Goal: Transaction & Acquisition: Purchase product/service

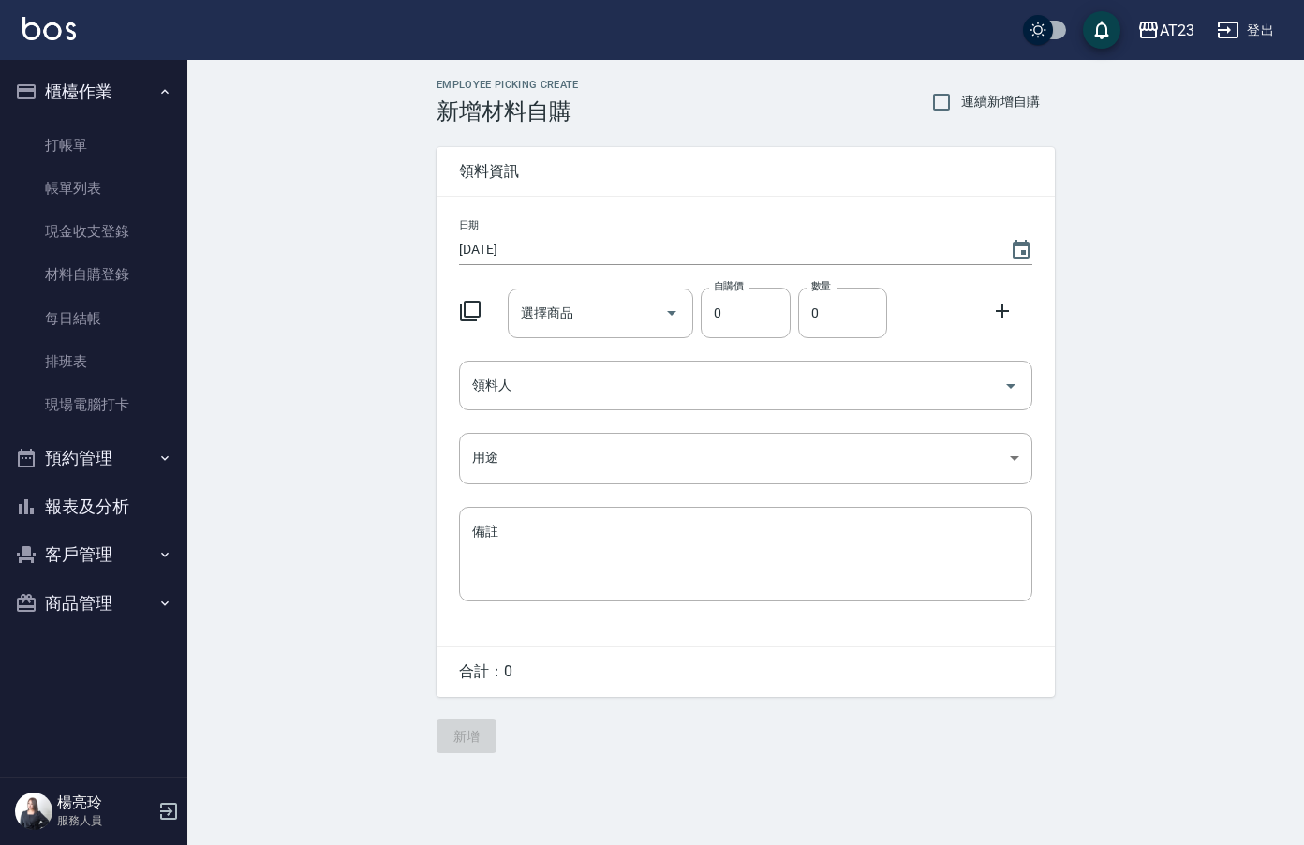
click at [1304, 545] on html "AT23 登出 櫃檯作業 打帳單 帳單列表 現金收支登錄 材料自購登錄 每日結帳 排班表 現場電腦打卡 預約管理 預約管理 單日預約紀錄 單週預約紀錄 報表及…" at bounding box center [652, 422] width 1304 height 845
click at [75, 143] on link "打帳單" at bounding box center [93, 145] width 172 height 43
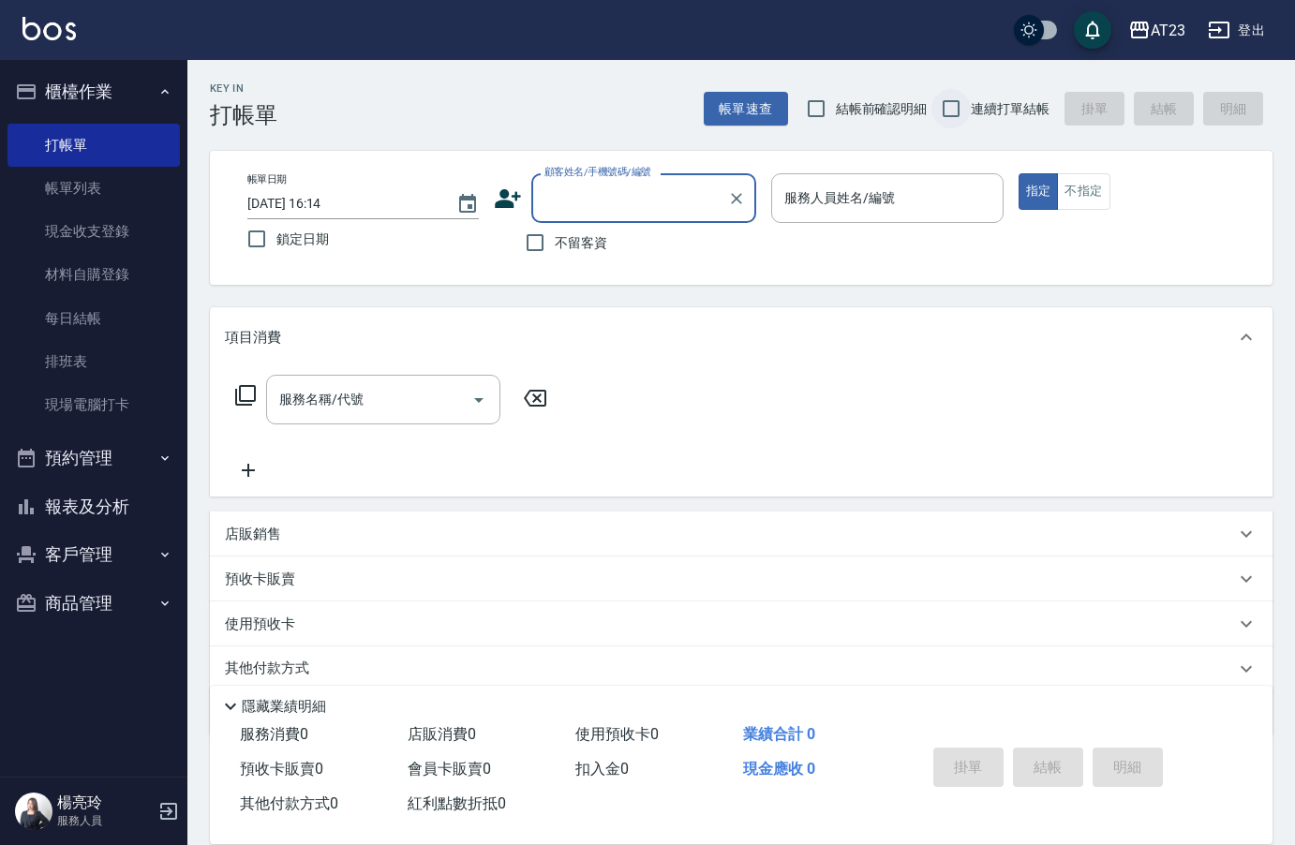
click at [942, 101] on input "連續打單結帳" at bounding box center [951, 108] width 39 height 39
checkbox input "true"
click at [530, 243] on input "不留客資" at bounding box center [534, 242] width 39 height 39
checkbox input "true"
click at [261, 245] on input "鎖定日期" at bounding box center [256, 238] width 39 height 39
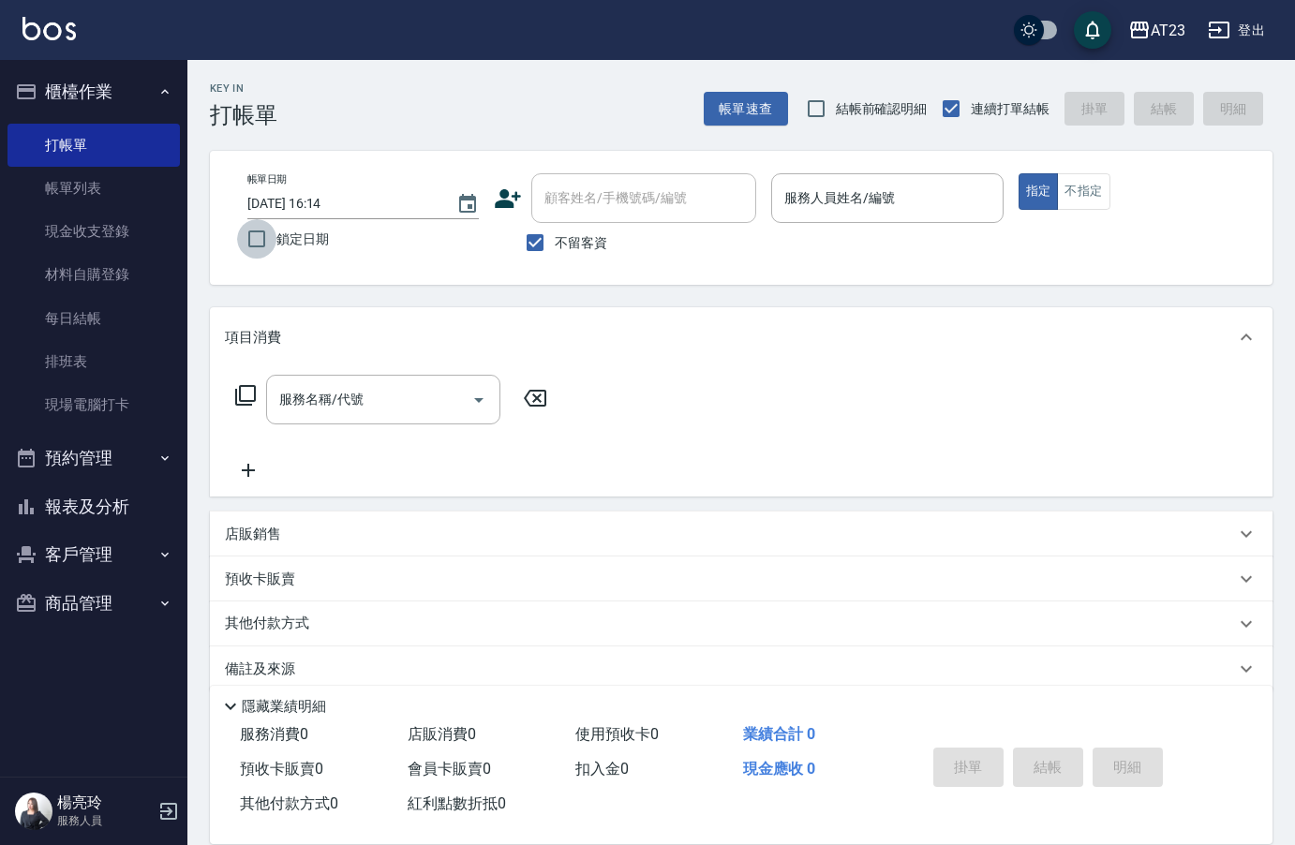
checkbox input "true"
click at [902, 179] on div "服務人員姓名/編號" at bounding box center [886, 198] width 231 height 50
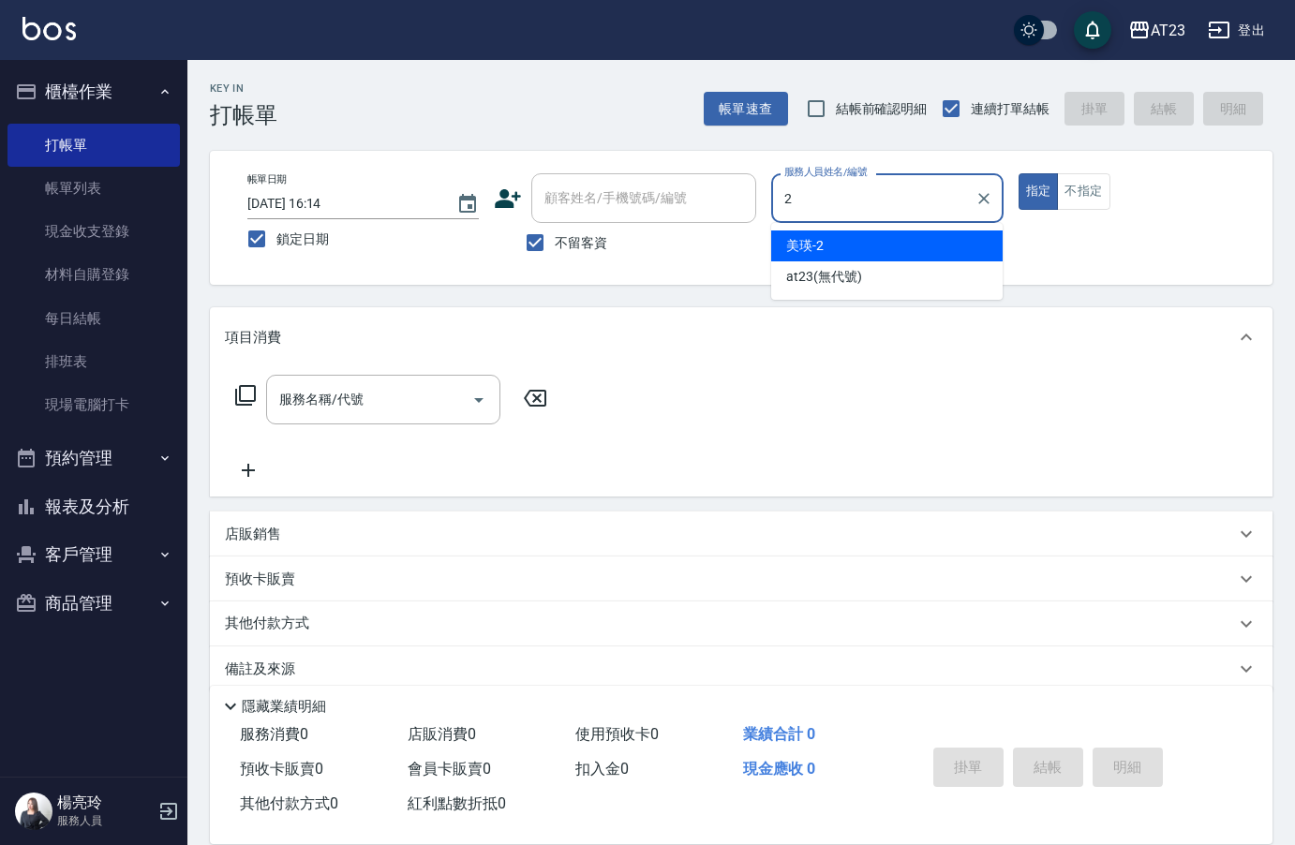
type input "美瑛-2"
type button "true"
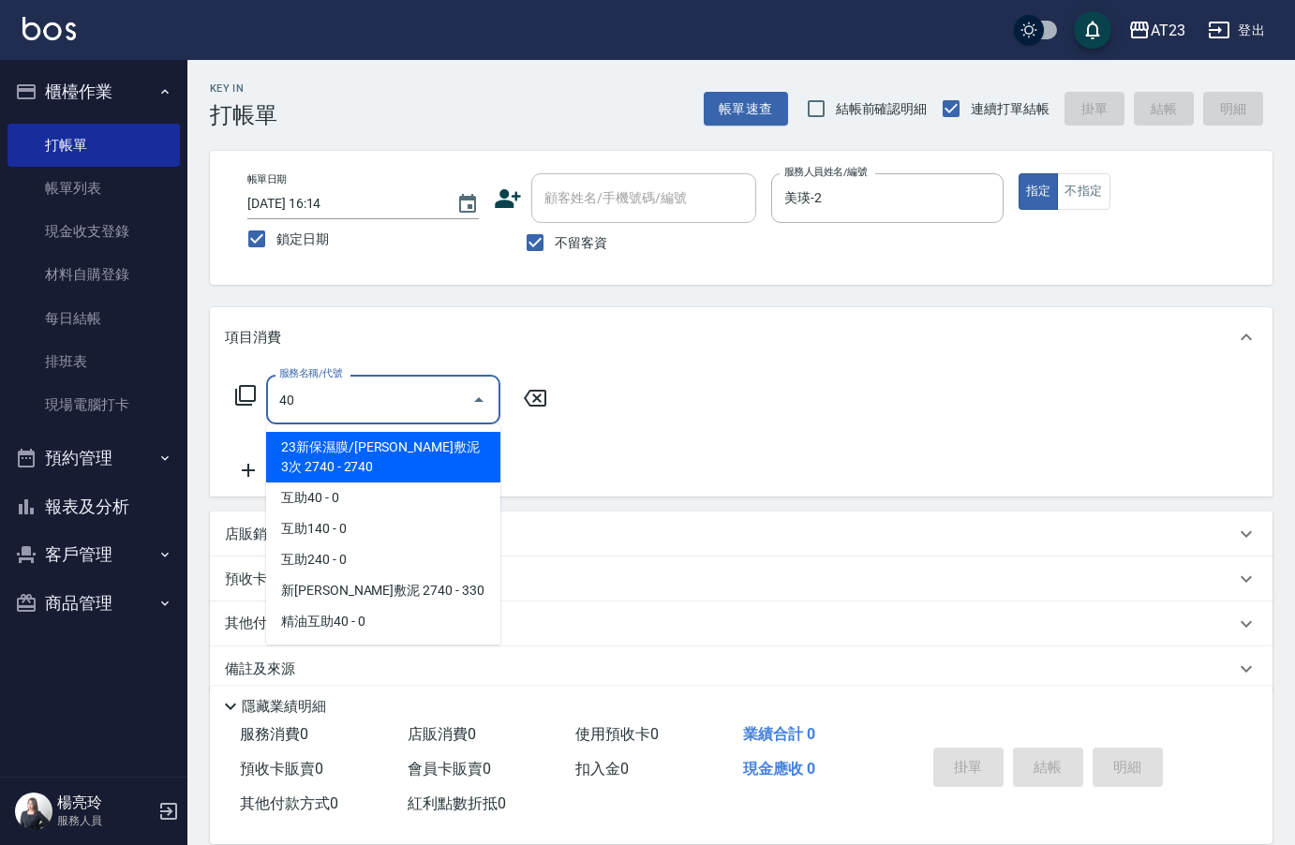
type input "23新保濕膜/[PERSON_NAME]敷泥3次 2740(103)"
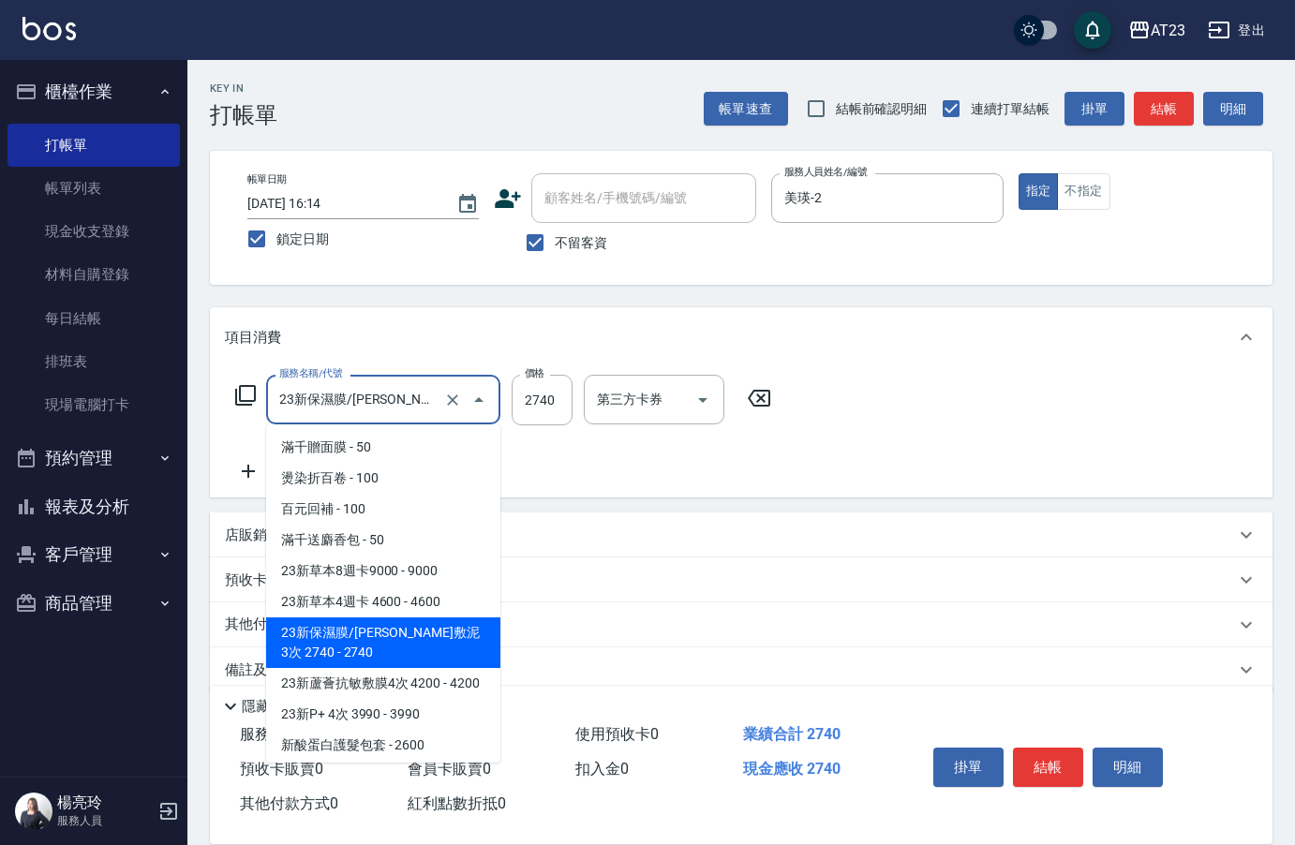
click at [401, 410] on input "23新保濕膜/[PERSON_NAME]敷泥3次 2740(103)" at bounding box center [357, 399] width 165 height 33
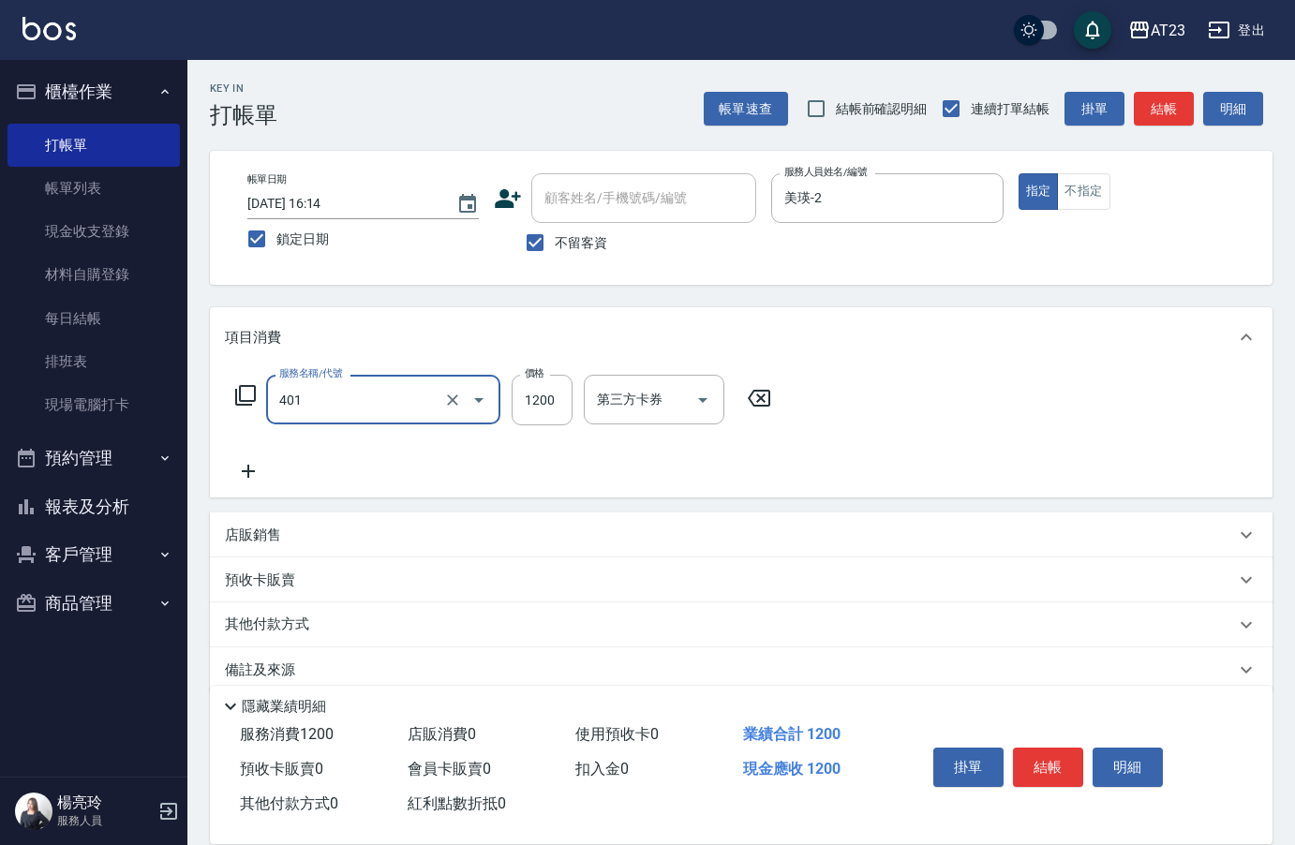
type input "燙髮(401)"
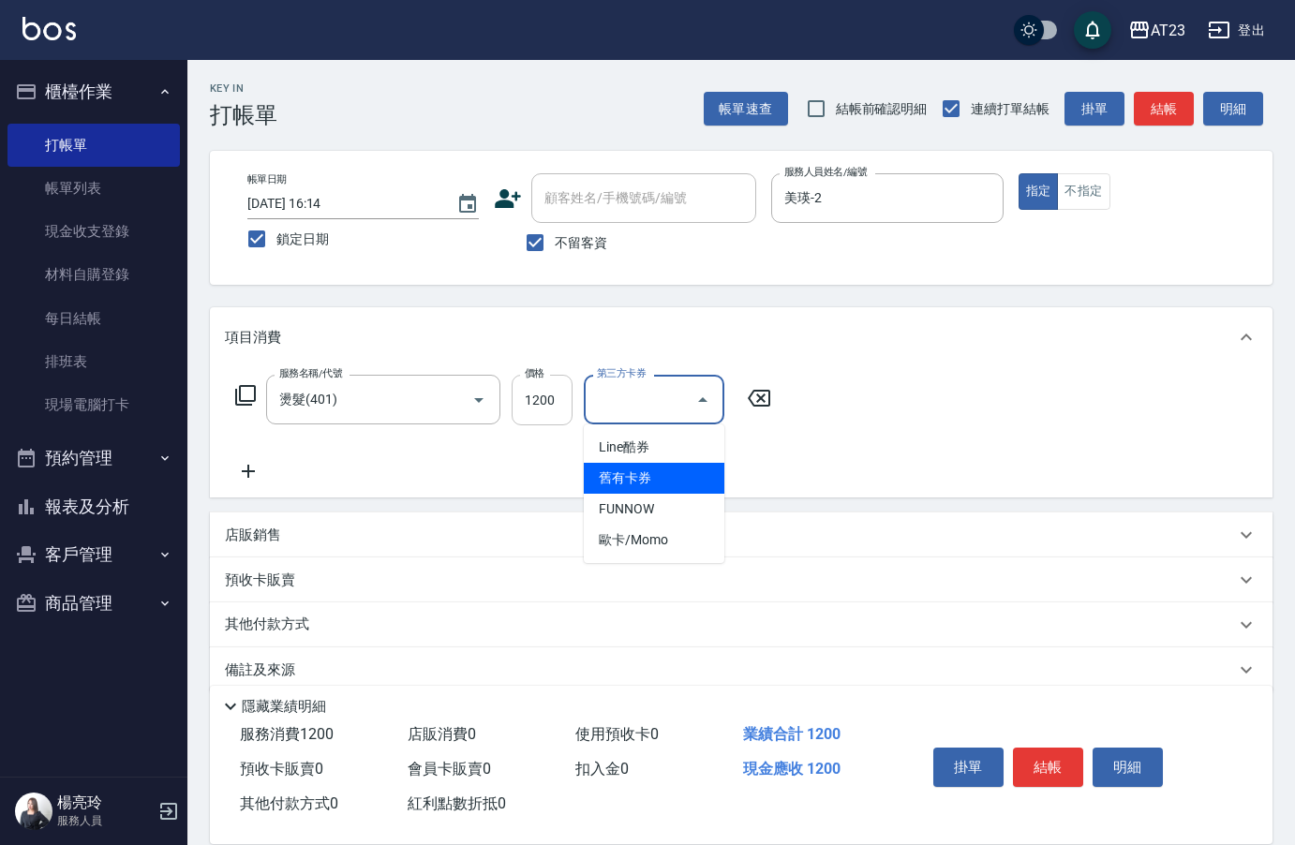
click at [518, 403] on input "1200" at bounding box center [542, 400] width 61 height 51
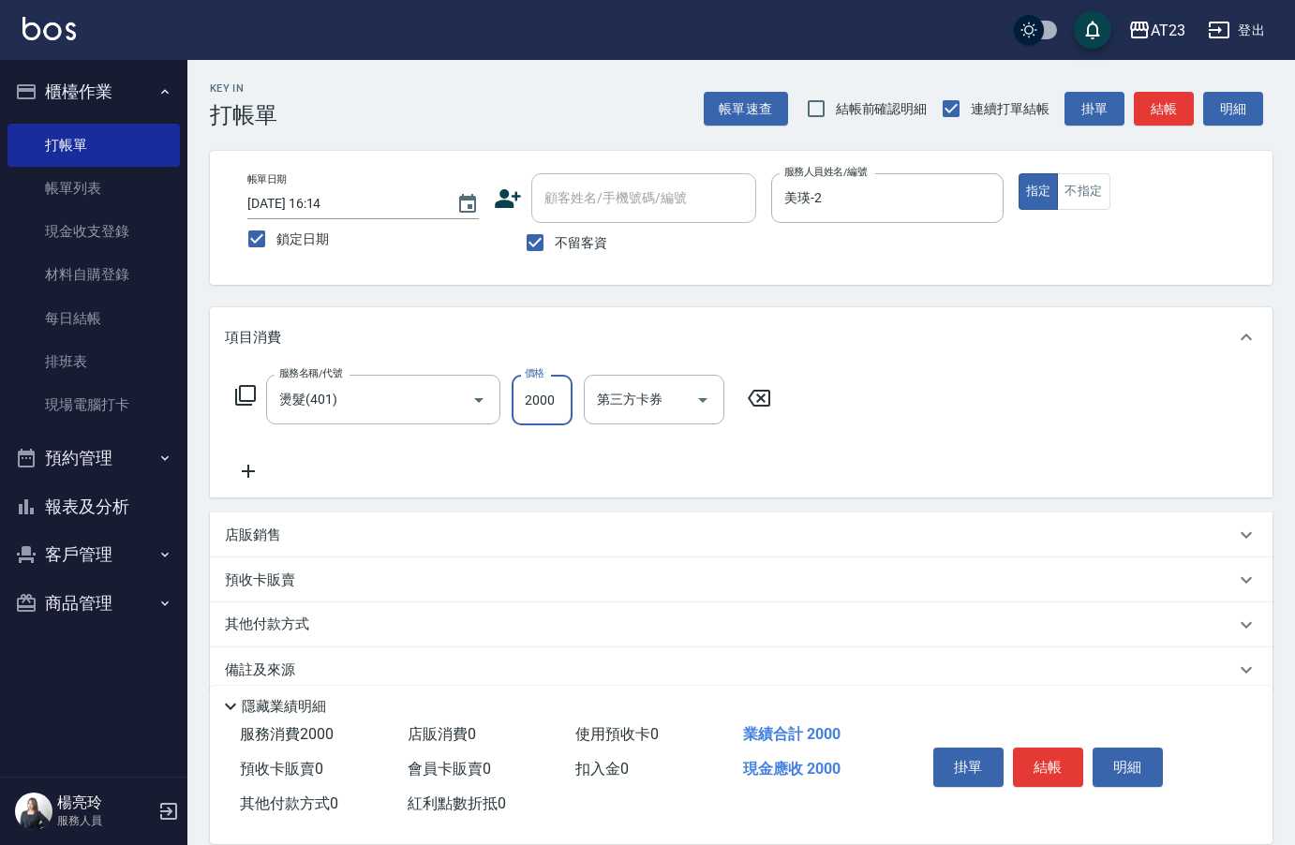
type input "2000"
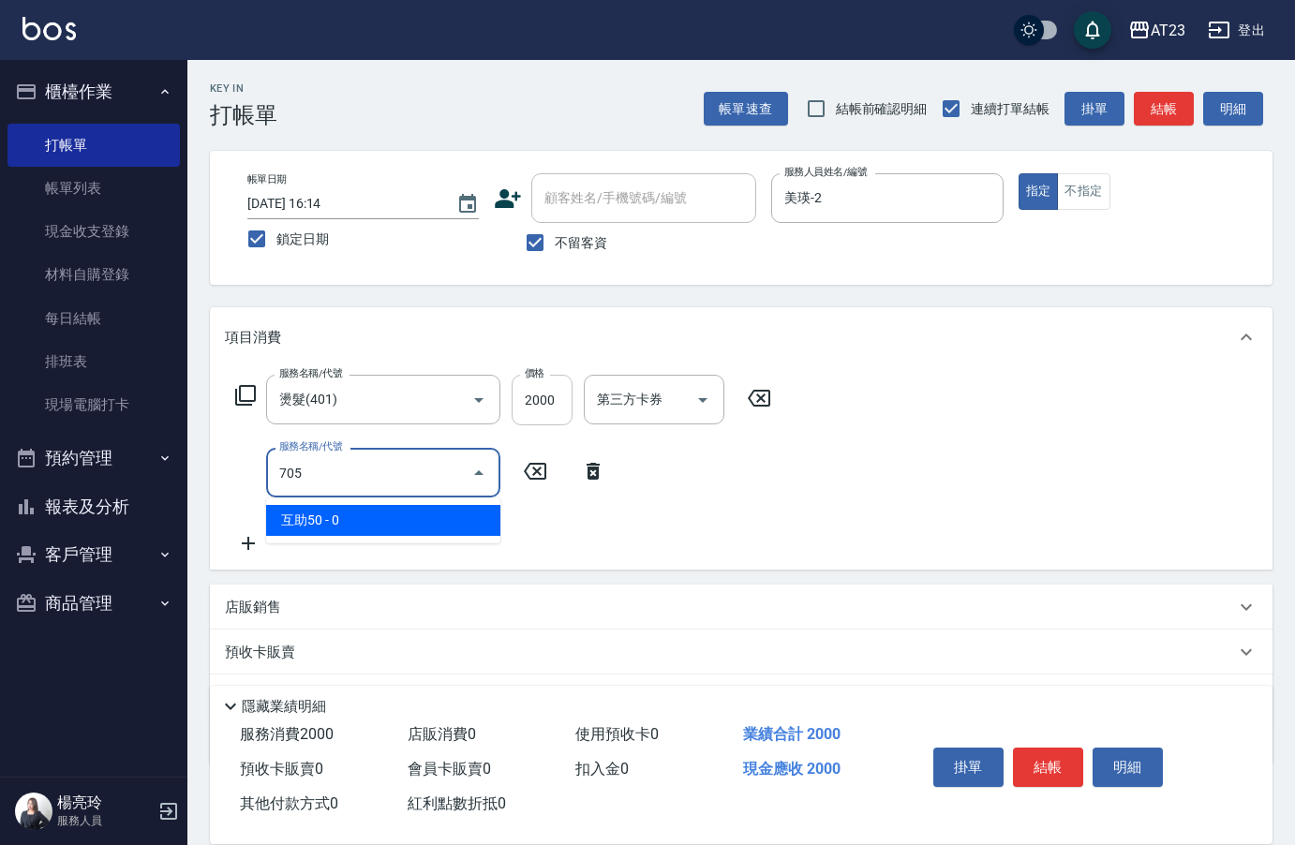
type input "互助50(705)"
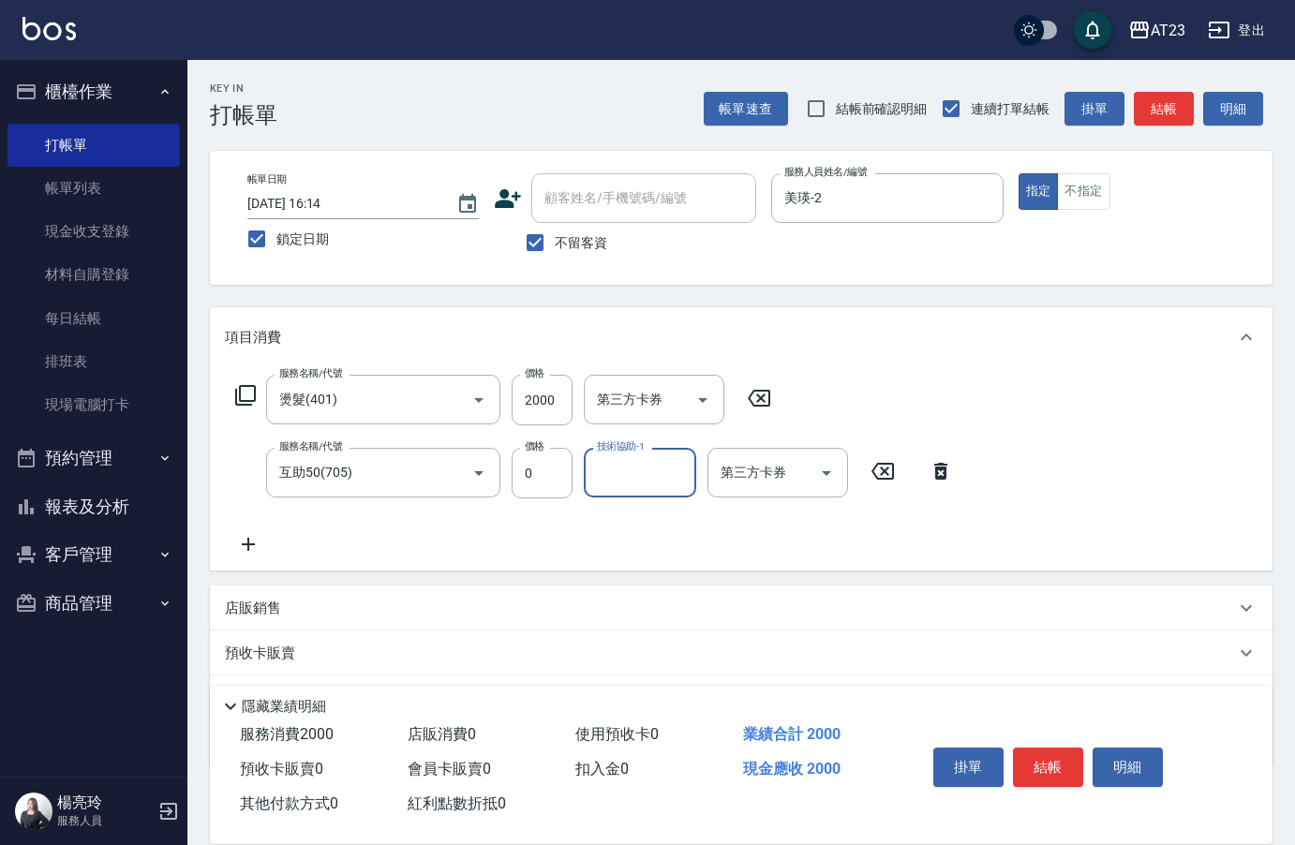
click at [947, 472] on icon at bounding box center [940, 471] width 13 height 17
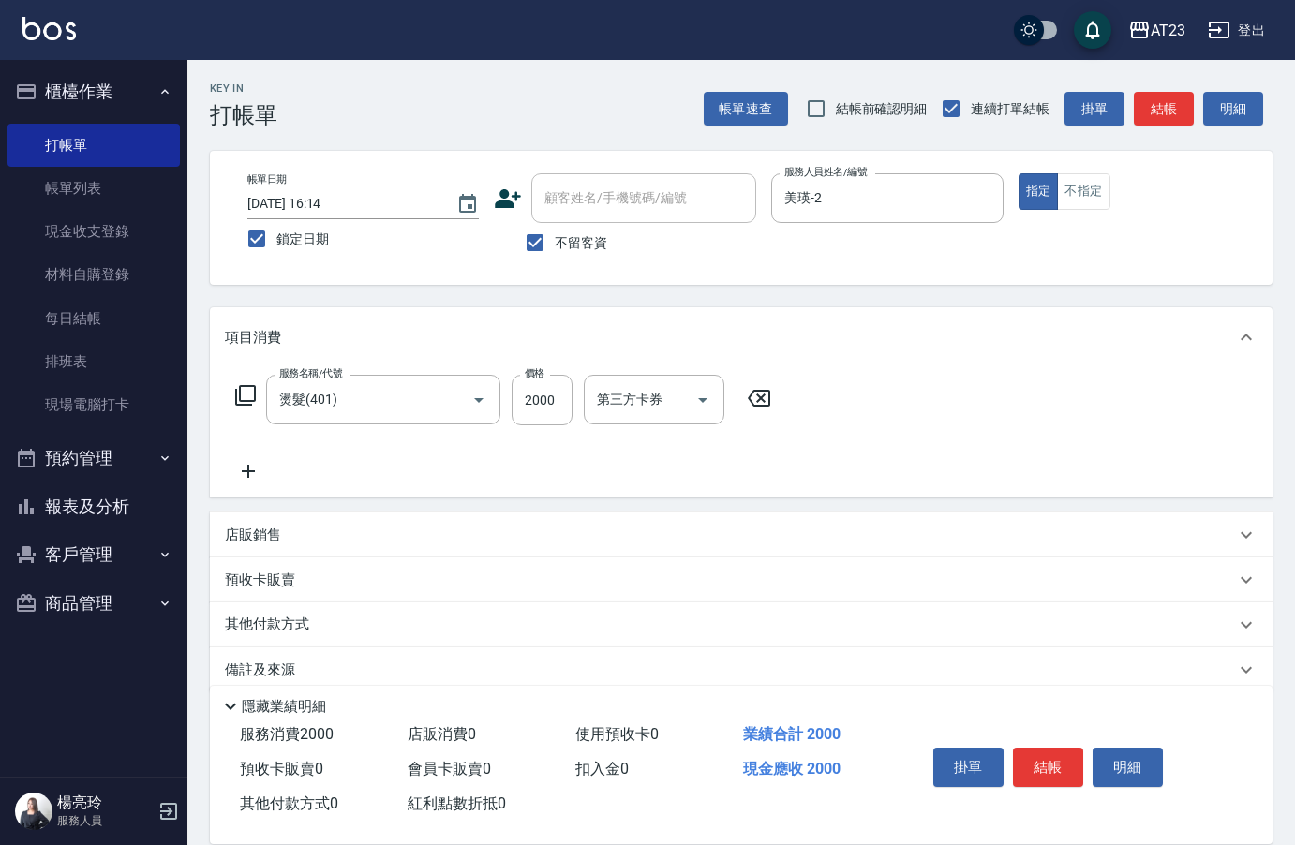
click at [240, 395] on icon at bounding box center [245, 395] width 22 height 22
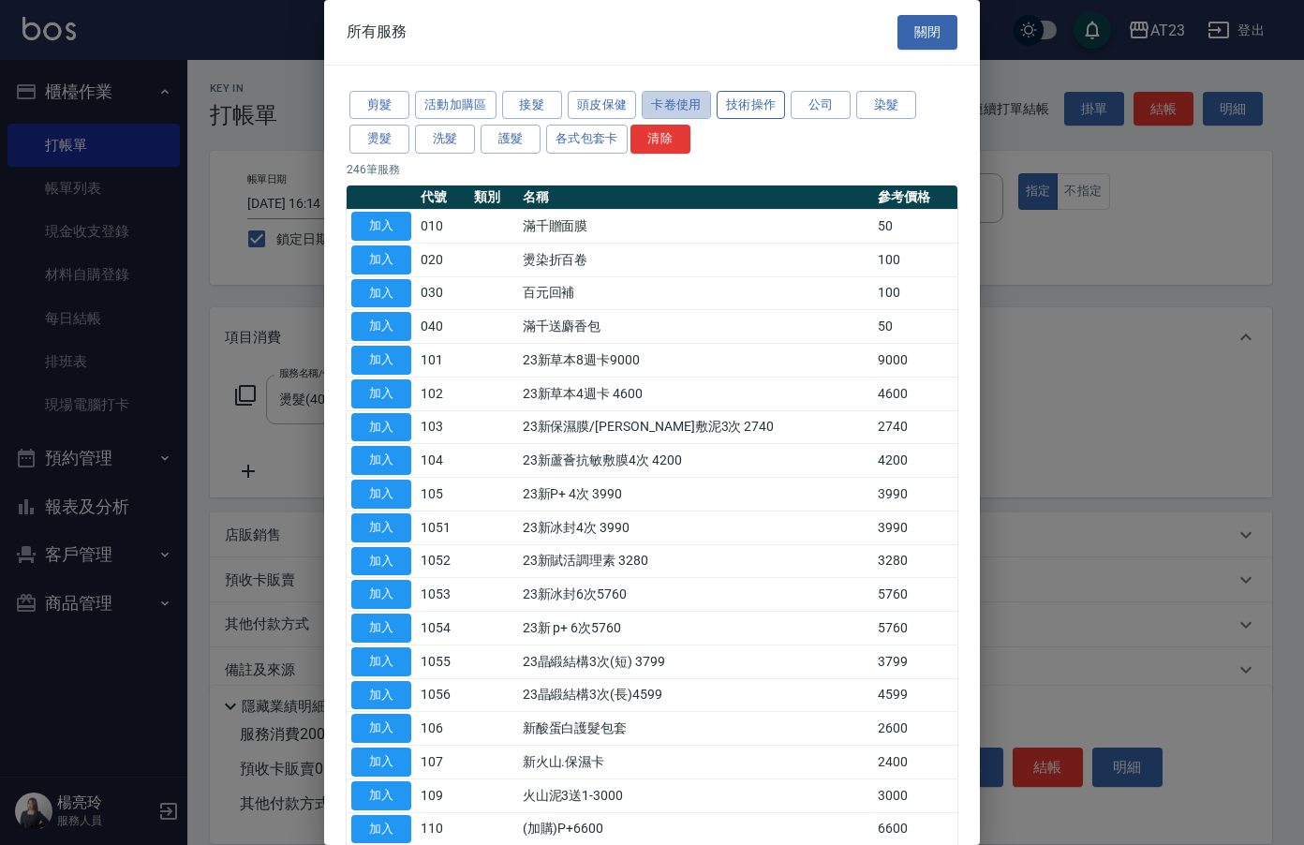
drag, startPoint x: 695, startPoint y: 112, endPoint x: 744, endPoint y: 105, distance: 49.2
click at [708, 107] on button "卡卷使用" at bounding box center [676, 105] width 69 height 29
click at [744, 105] on button "技術操作" at bounding box center [751, 105] width 69 height 29
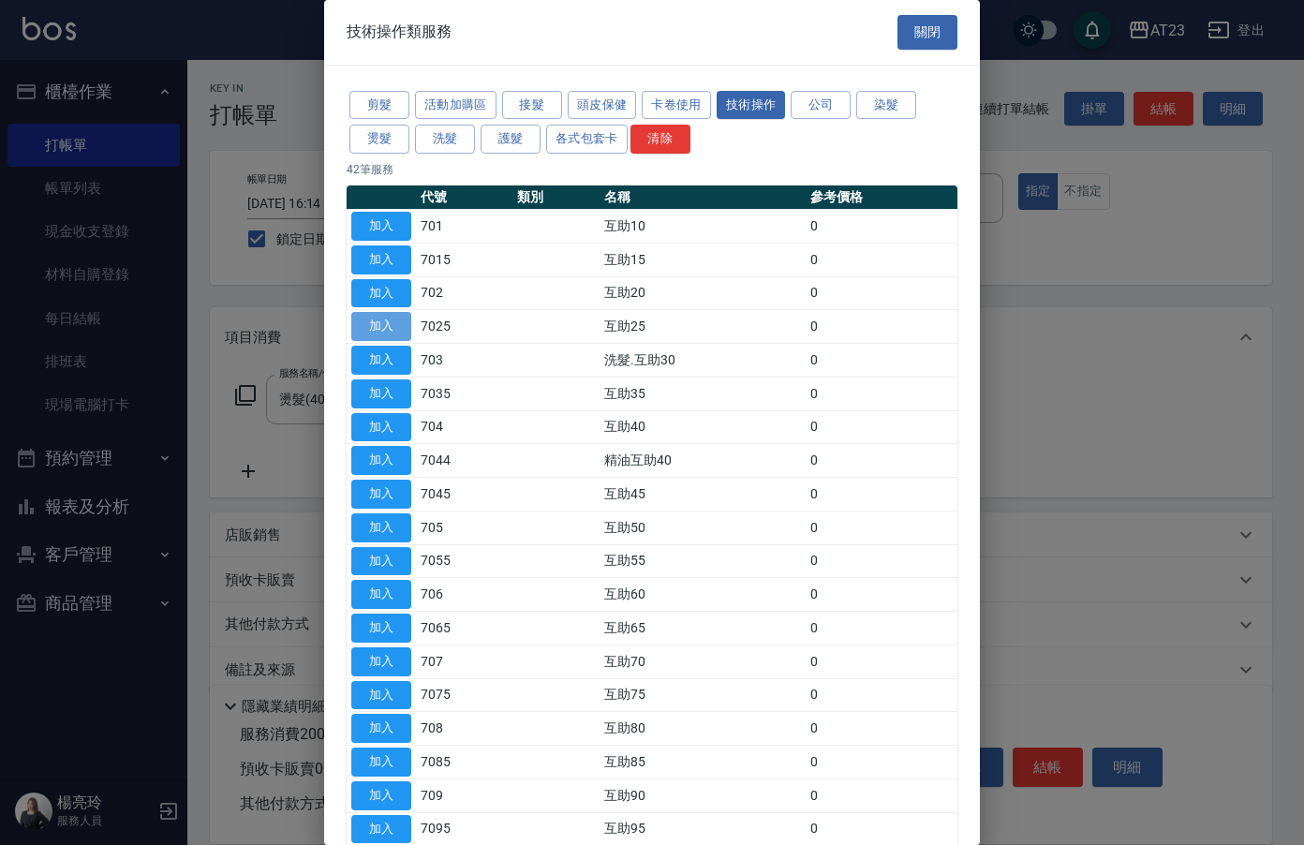
click at [372, 321] on button "加入" at bounding box center [381, 326] width 60 height 29
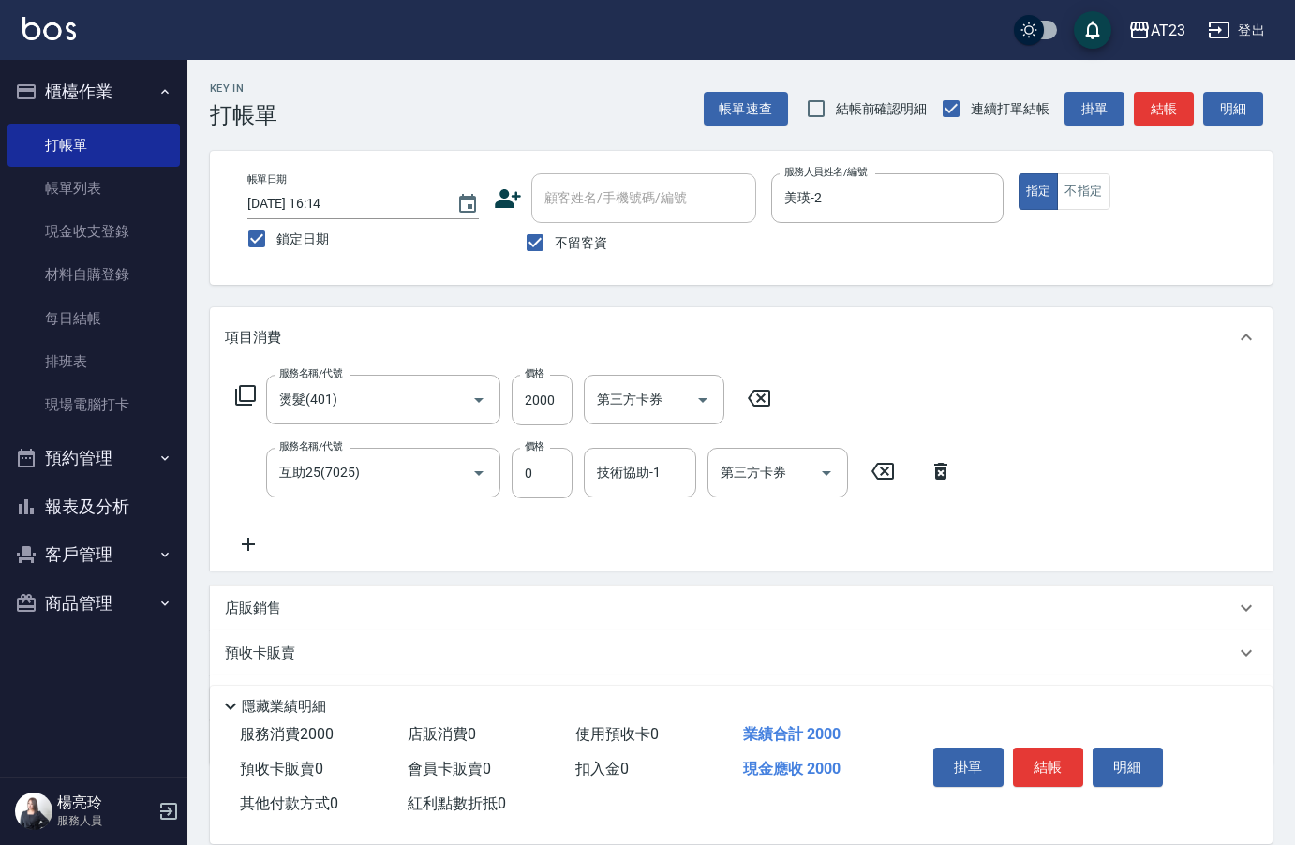
click at [245, 399] on icon at bounding box center [245, 395] width 22 height 22
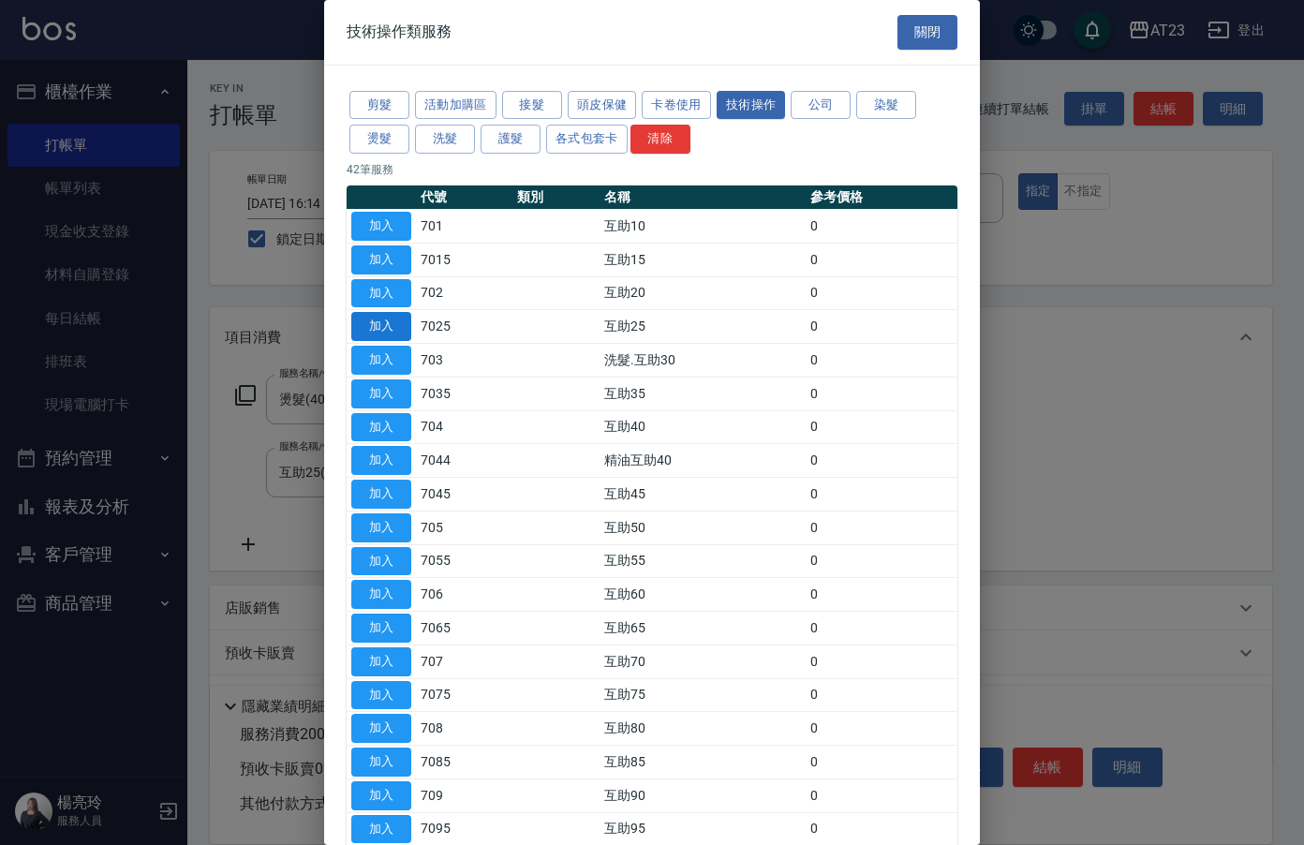
drag, startPoint x: 388, startPoint y: 309, endPoint x: 386, endPoint y: 323, distance: 14.2
click at [387, 316] on td "加入" at bounding box center [381, 327] width 69 height 34
click at [386, 323] on button "加入" at bounding box center [381, 326] width 60 height 29
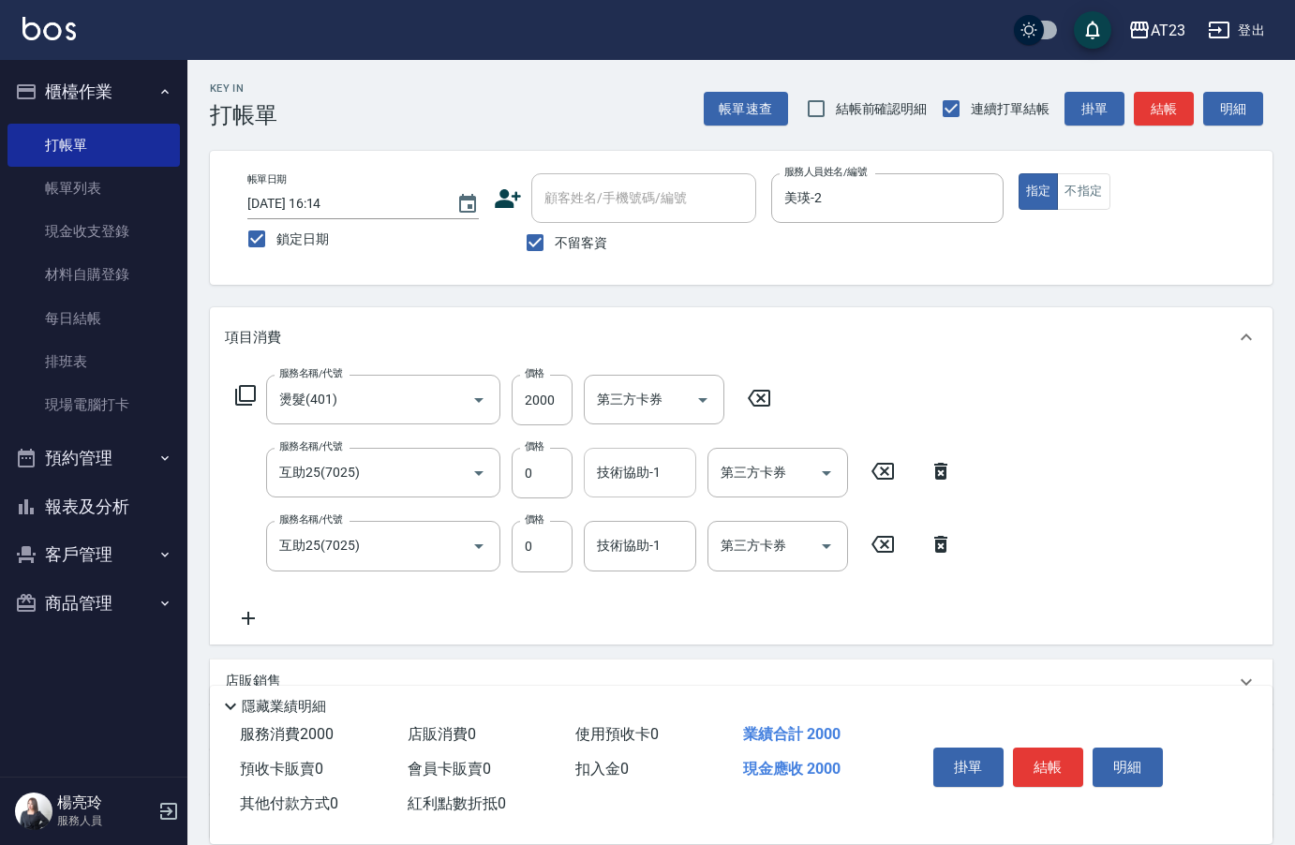
click at [611, 482] on div "技術協助-1 技術協助-1" at bounding box center [640, 473] width 112 height 50
type input "Penny-30"
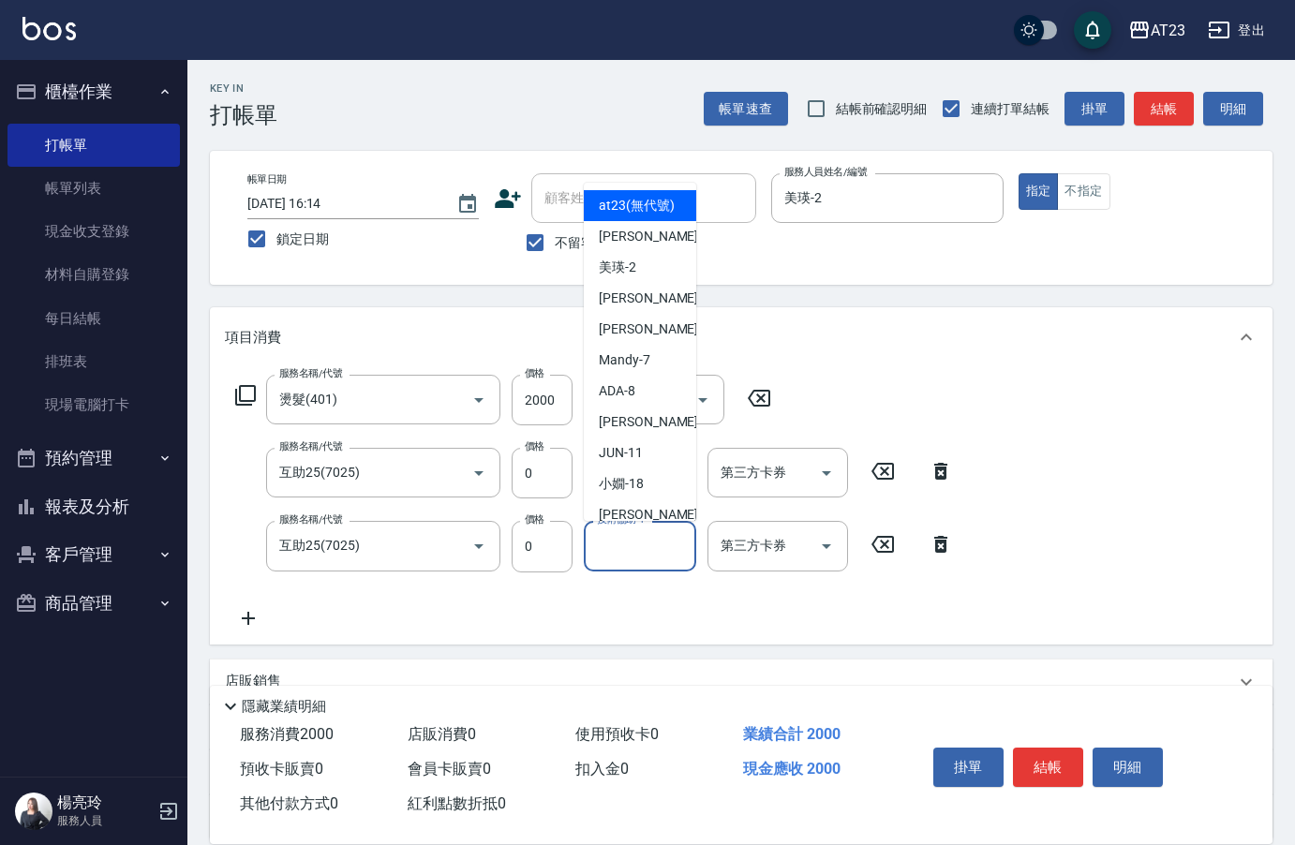
click at [639, 556] on input "技術協助-1" at bounding box center [640, 545] width 96 height 33
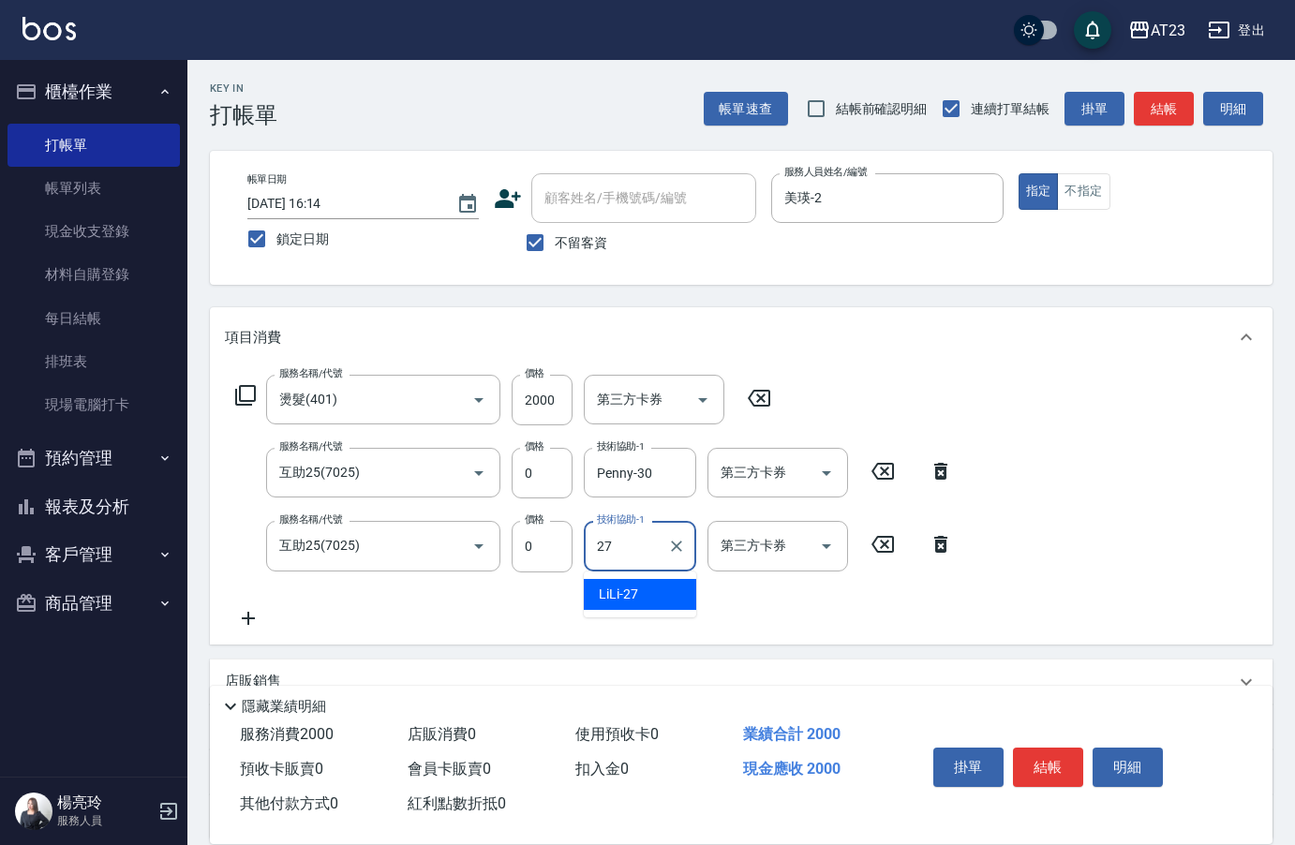
type input "LiLi-27"
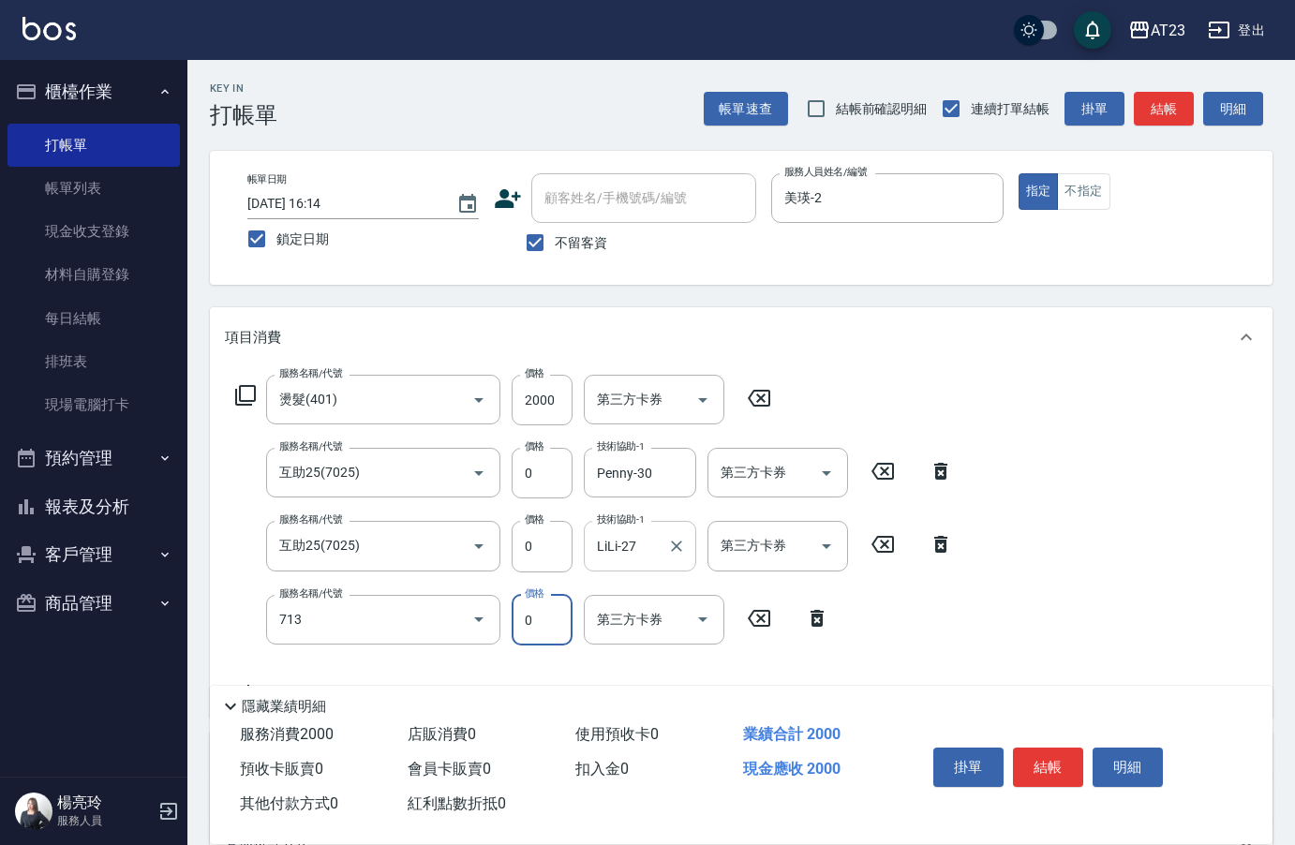
type input "互助130(713)"
type input "3"
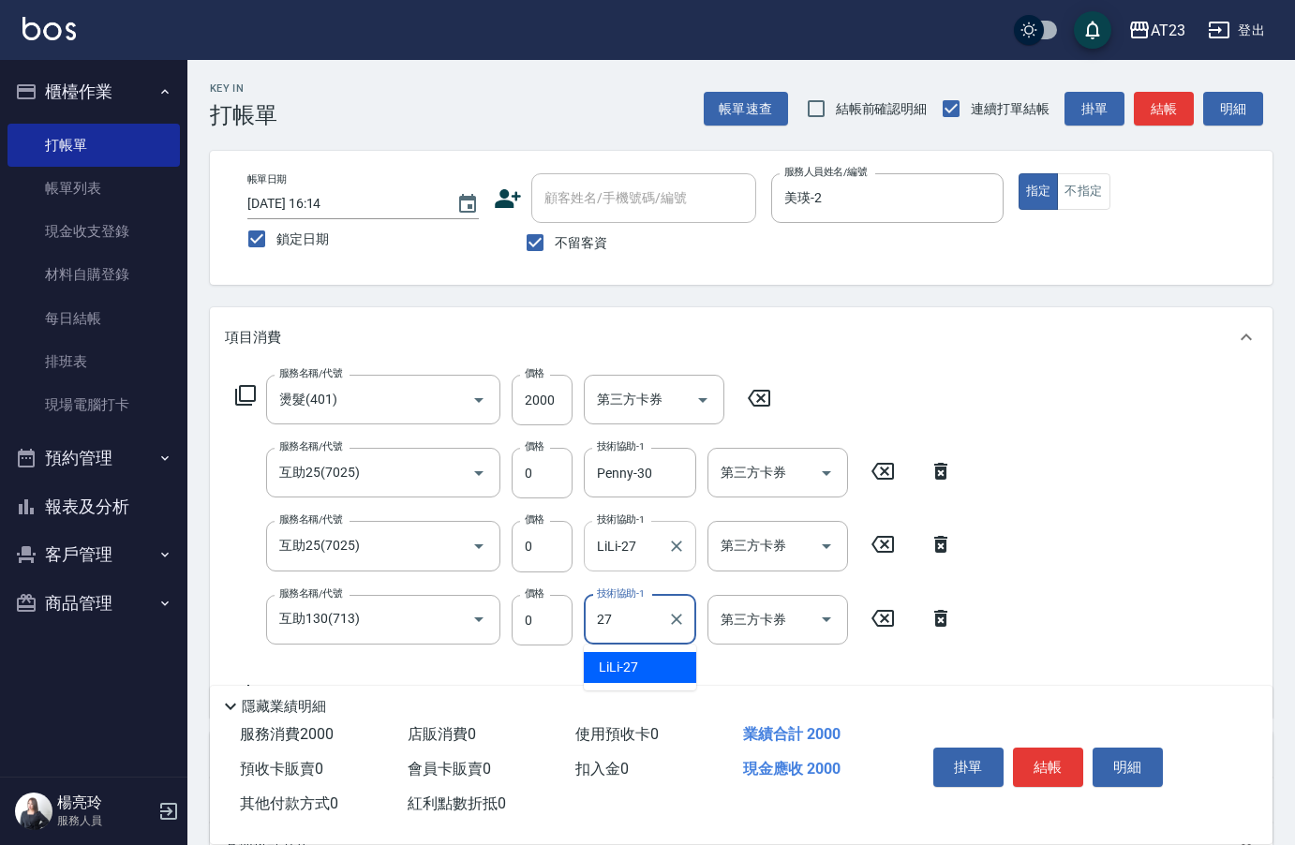
type input "LiLi-27"
click at [1050, 770] on button "結帳" at bounding box center [1048, 767] width 70 height 39
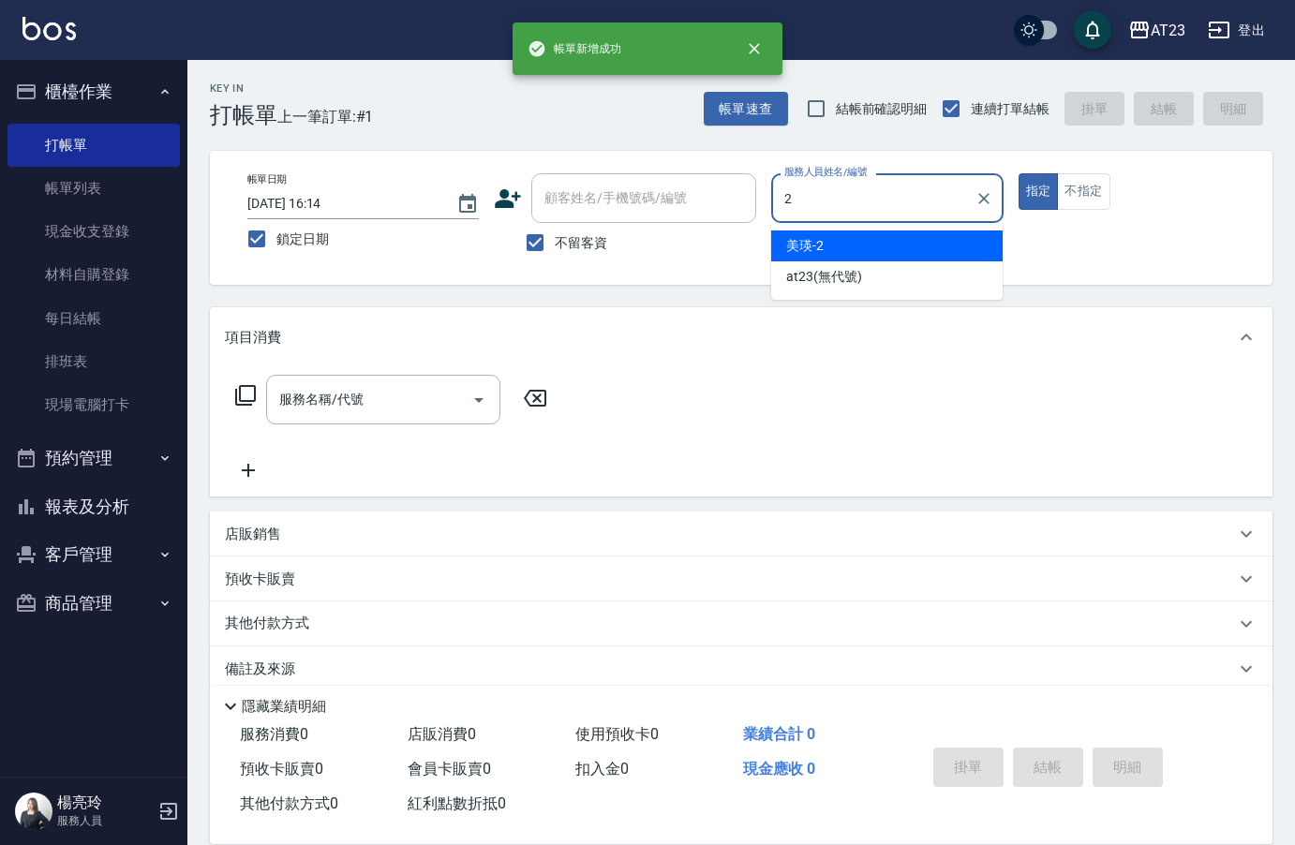
type input "美瑛-2"
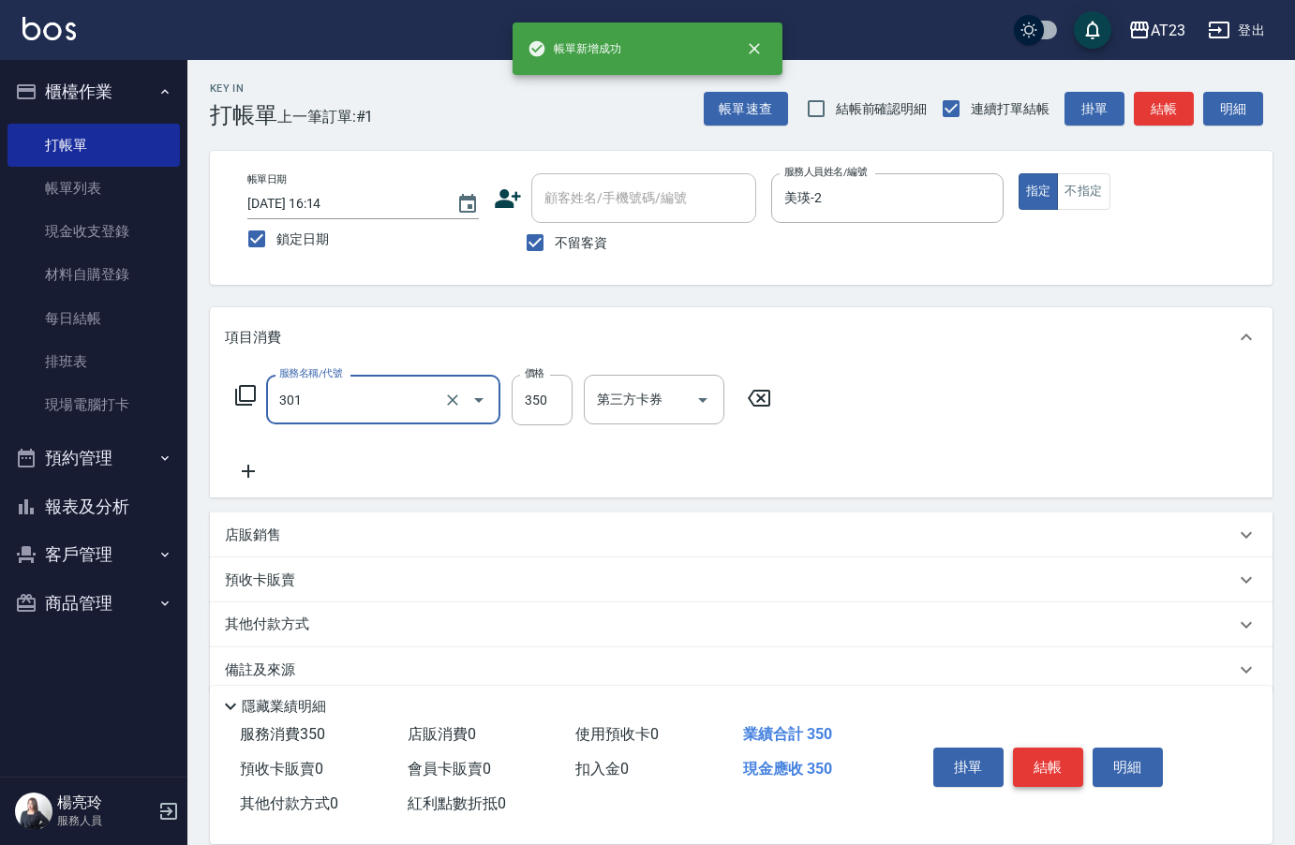
type input "造型剪髮(301)"
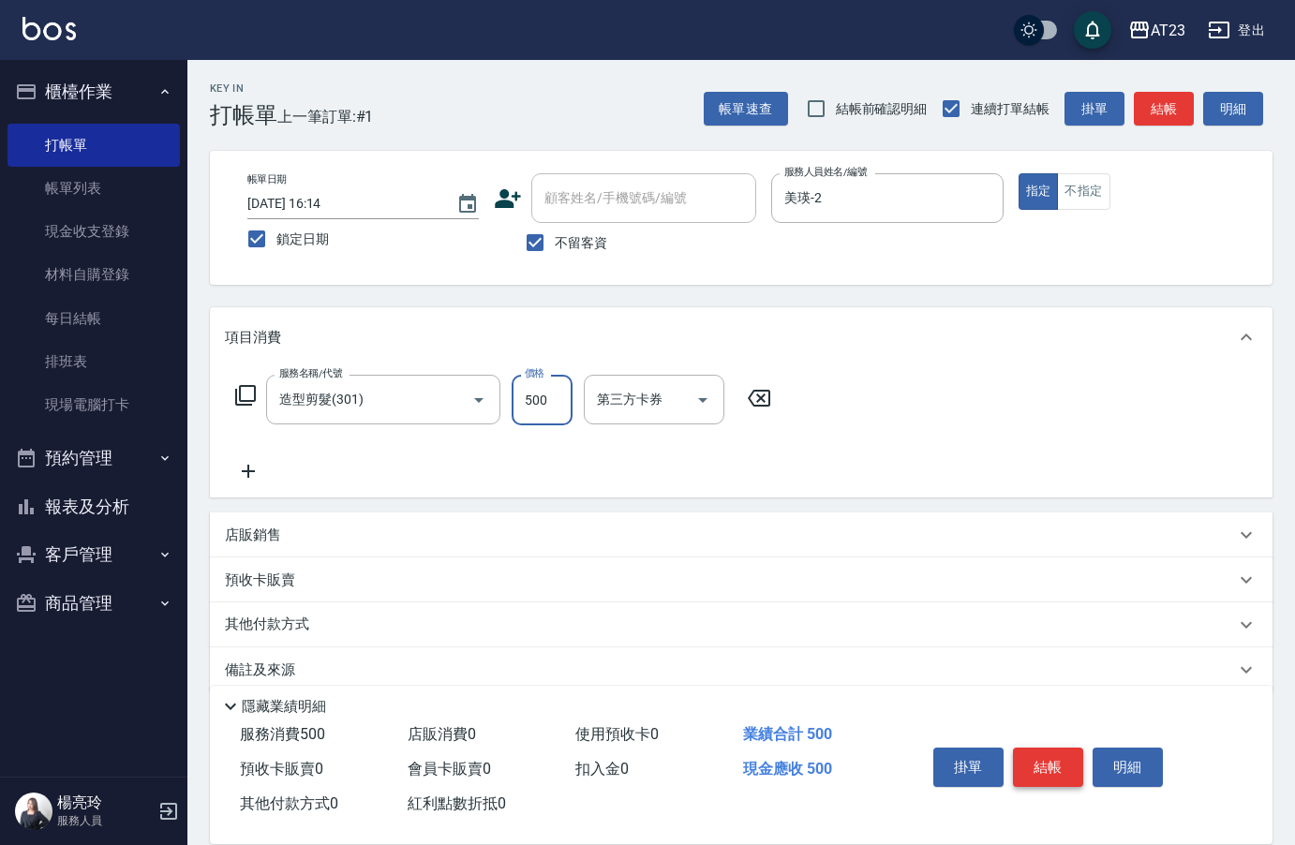
type input "500"
click at [291, 642] on div "其他付款方式" at bounding box center [741, 625] width 1063 height 45
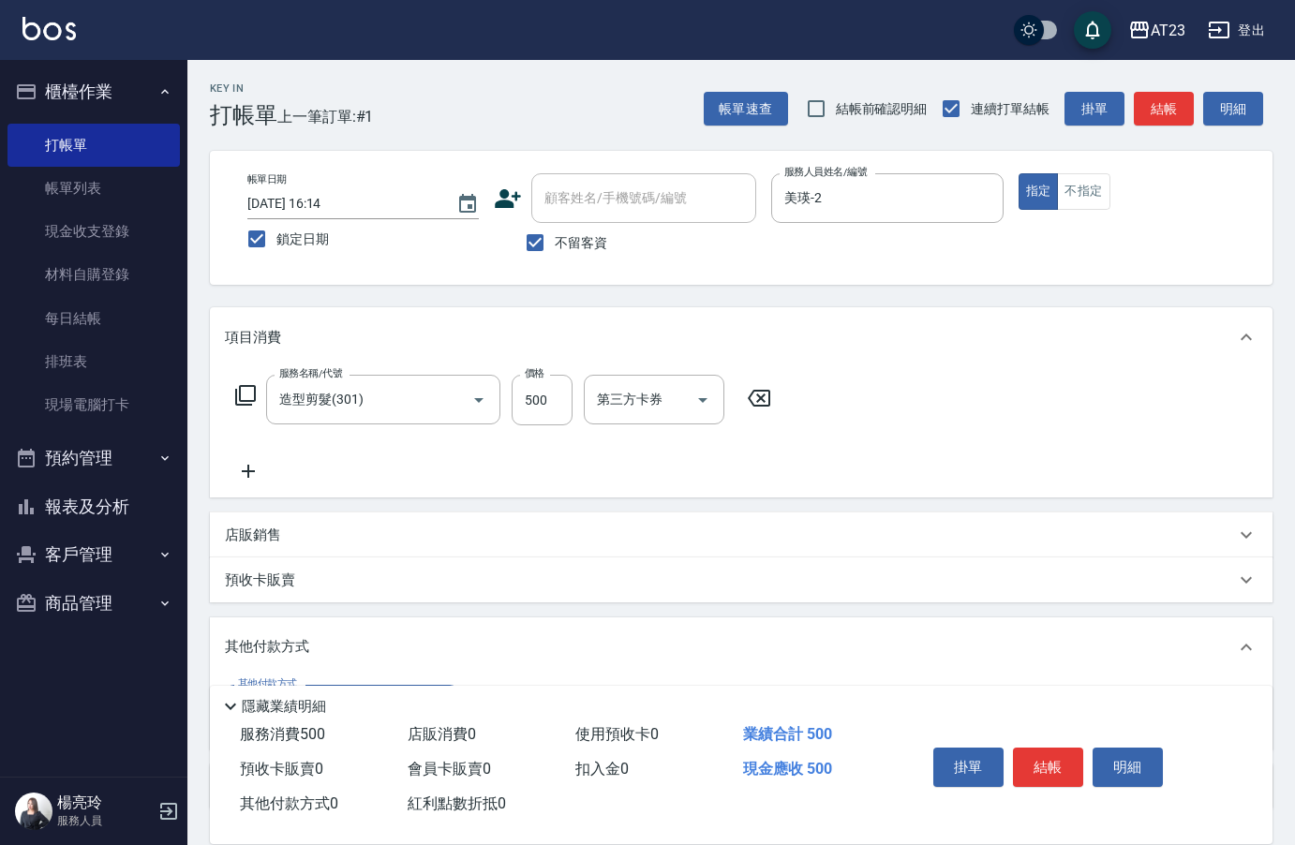
scroll to position [144, 0]
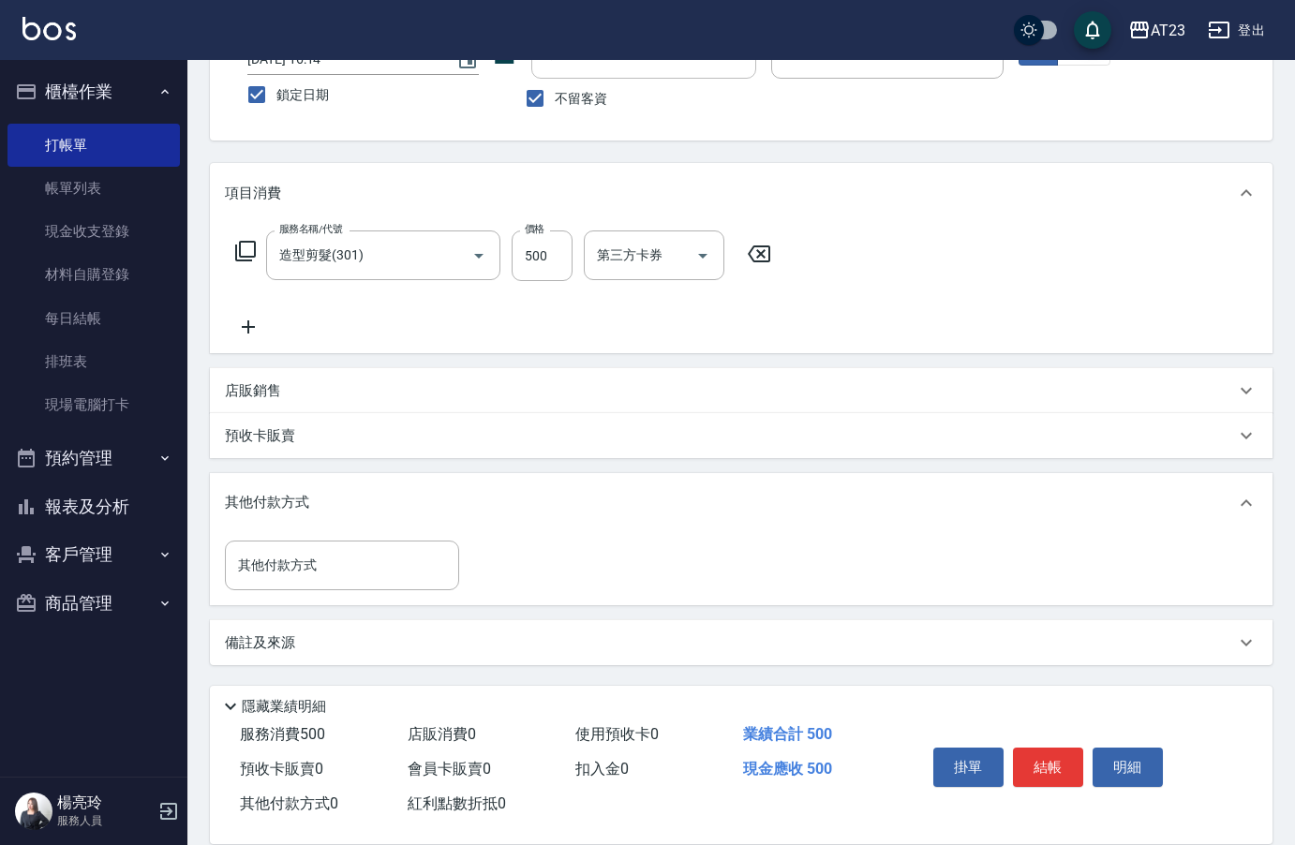
click at [292, 593] on div "其他付款方式 其他付款方式" at bounding box center [741, 569] width 1063 height 72
click at [291, 576] on input "其他付款方式" at bounding box center [341, 565] width 217 height 33
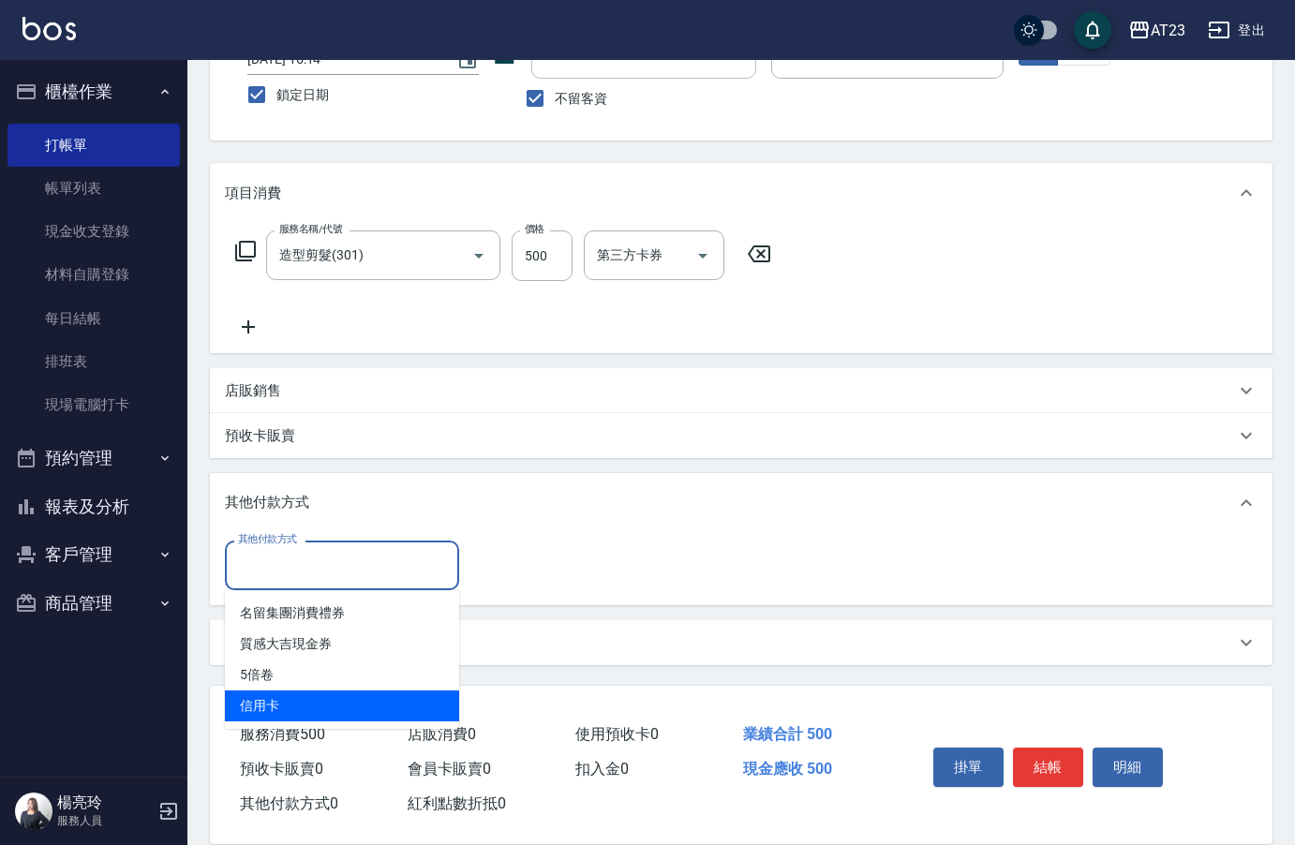
click at [301, 714] on span "信用卡" at bounding box center [342, 706] width 234 height 31
type input "信用卡"
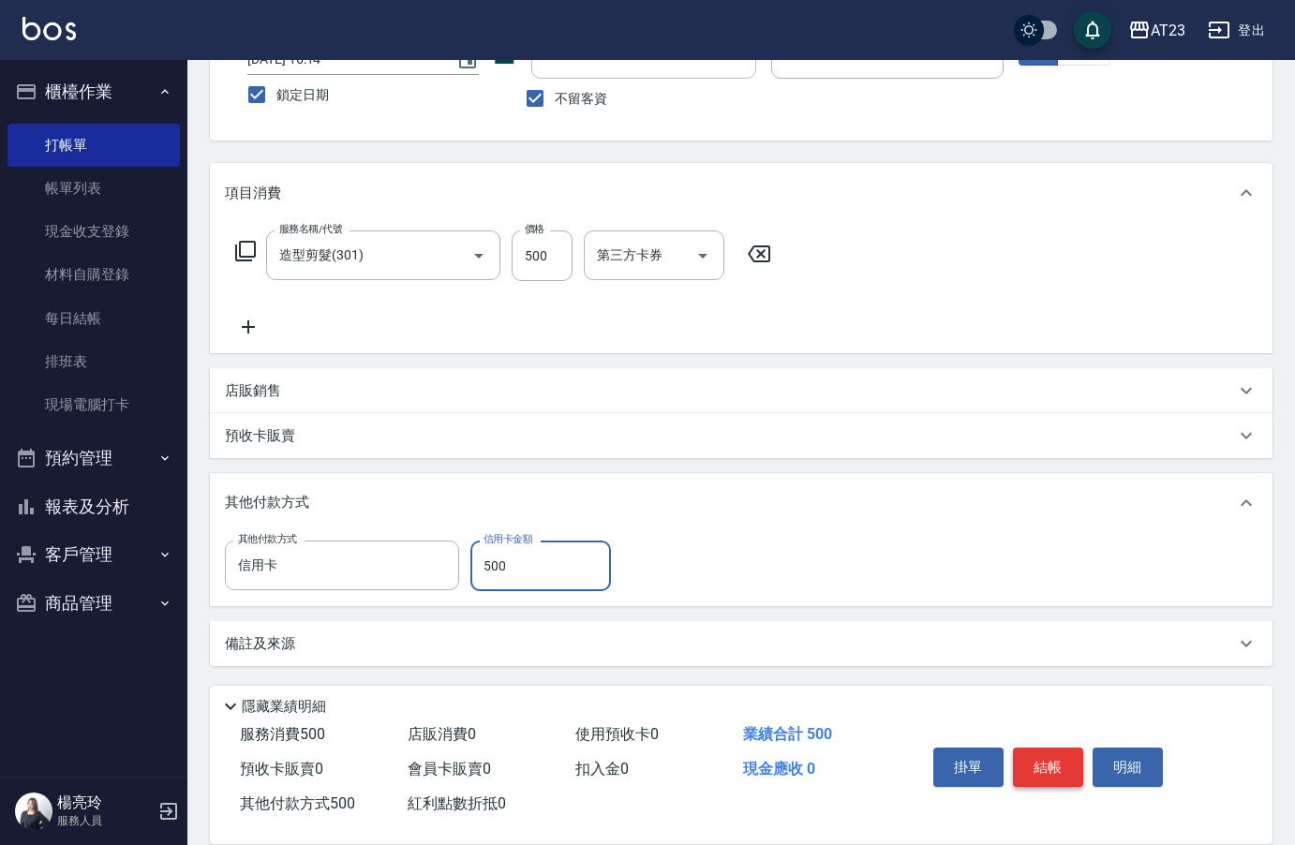
type input "500"
click at [1051, 754] on button "結帳" at bounding box center [1048, 767] width 70 height 39
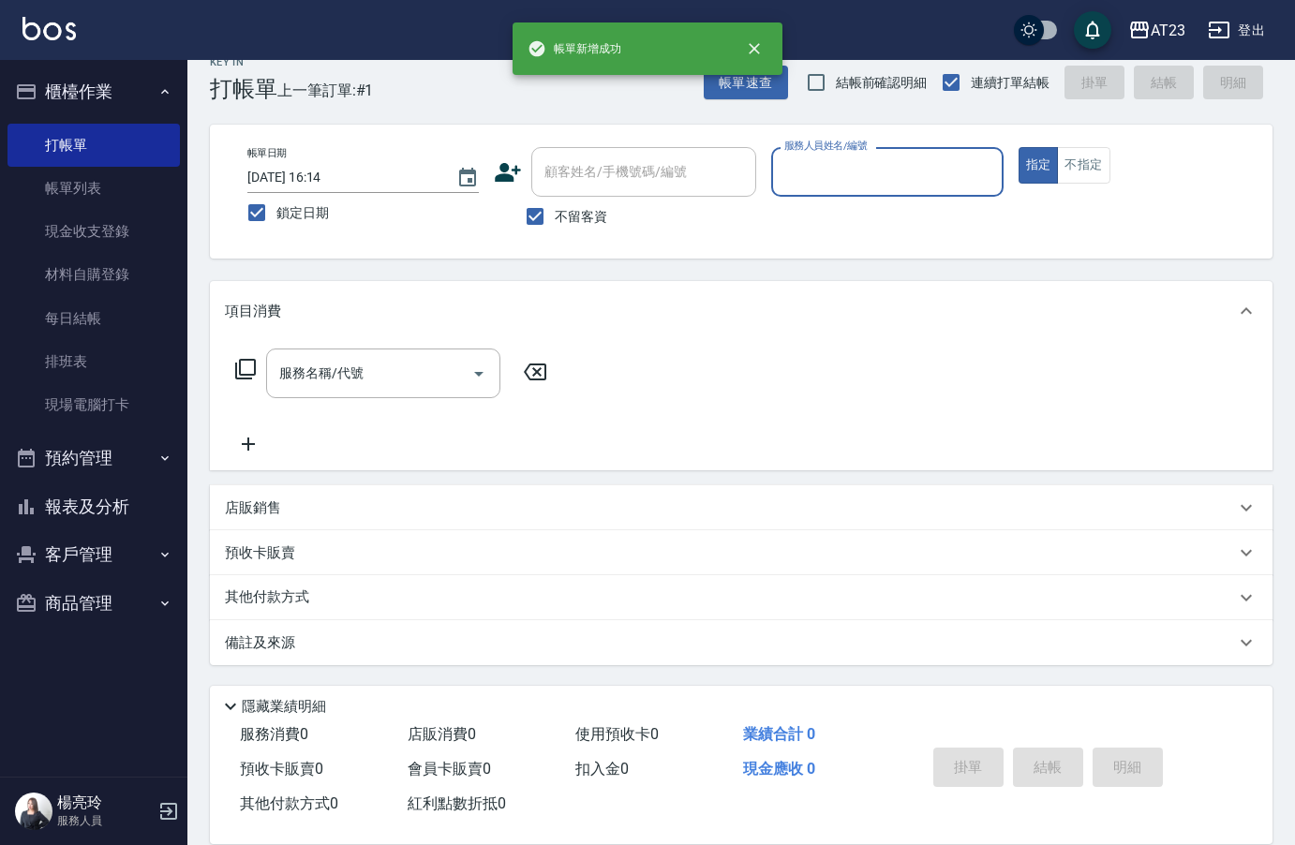
scroll to position [26, 0]
type input "JUN-11"
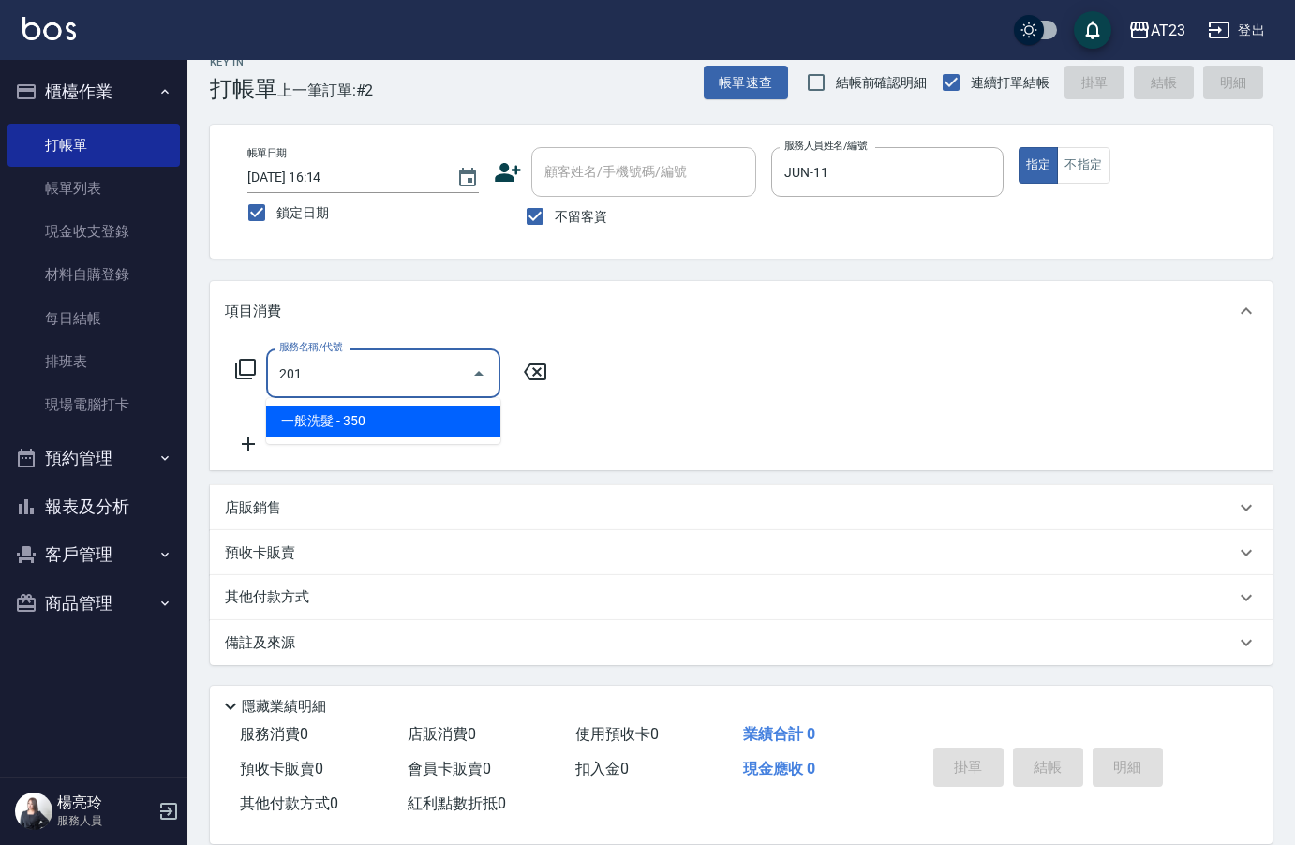
type input "一般洗髮(201)"
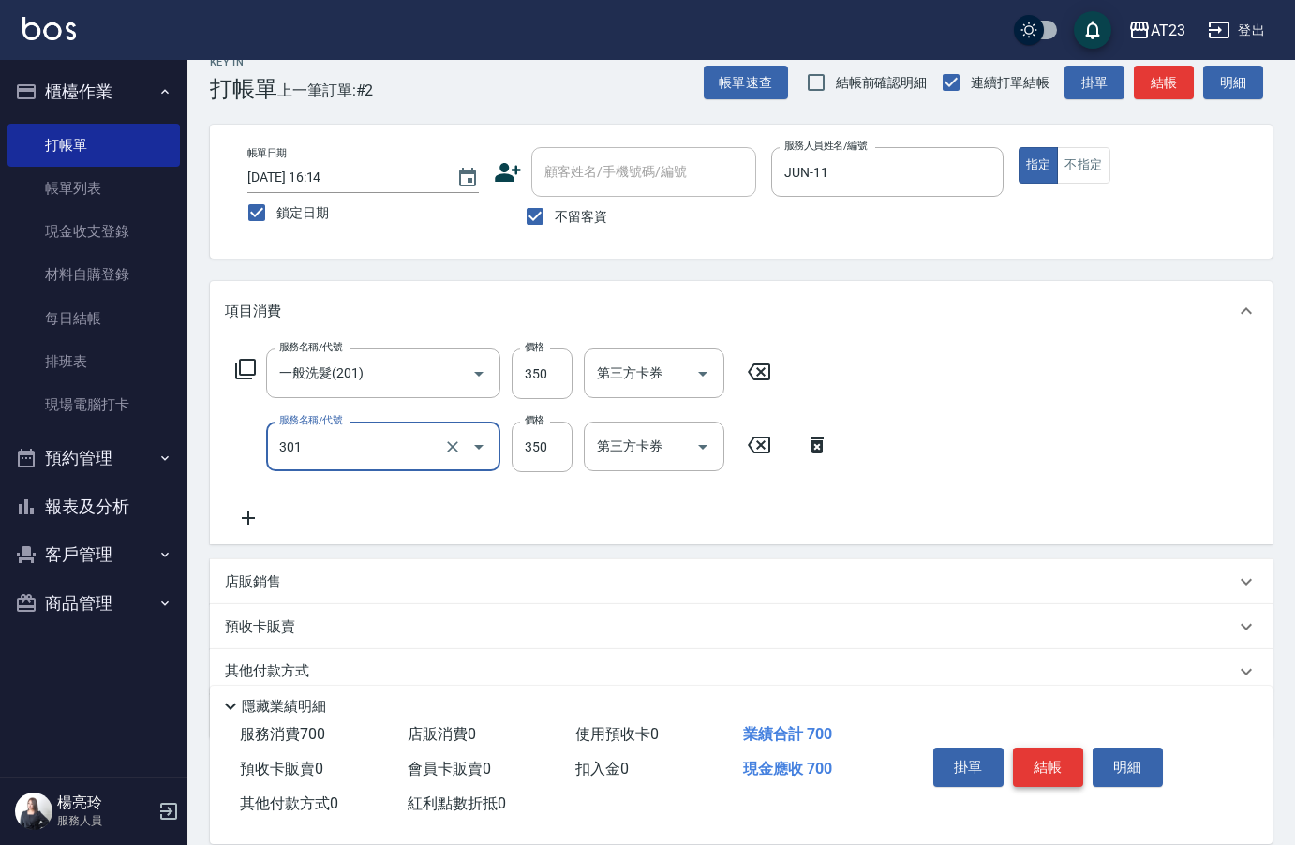
type input "造型剪髮(301)"
type input "400"
click at [1051, 754] on button "結帳" at bounding box center [1048, 767] width 70 height 39
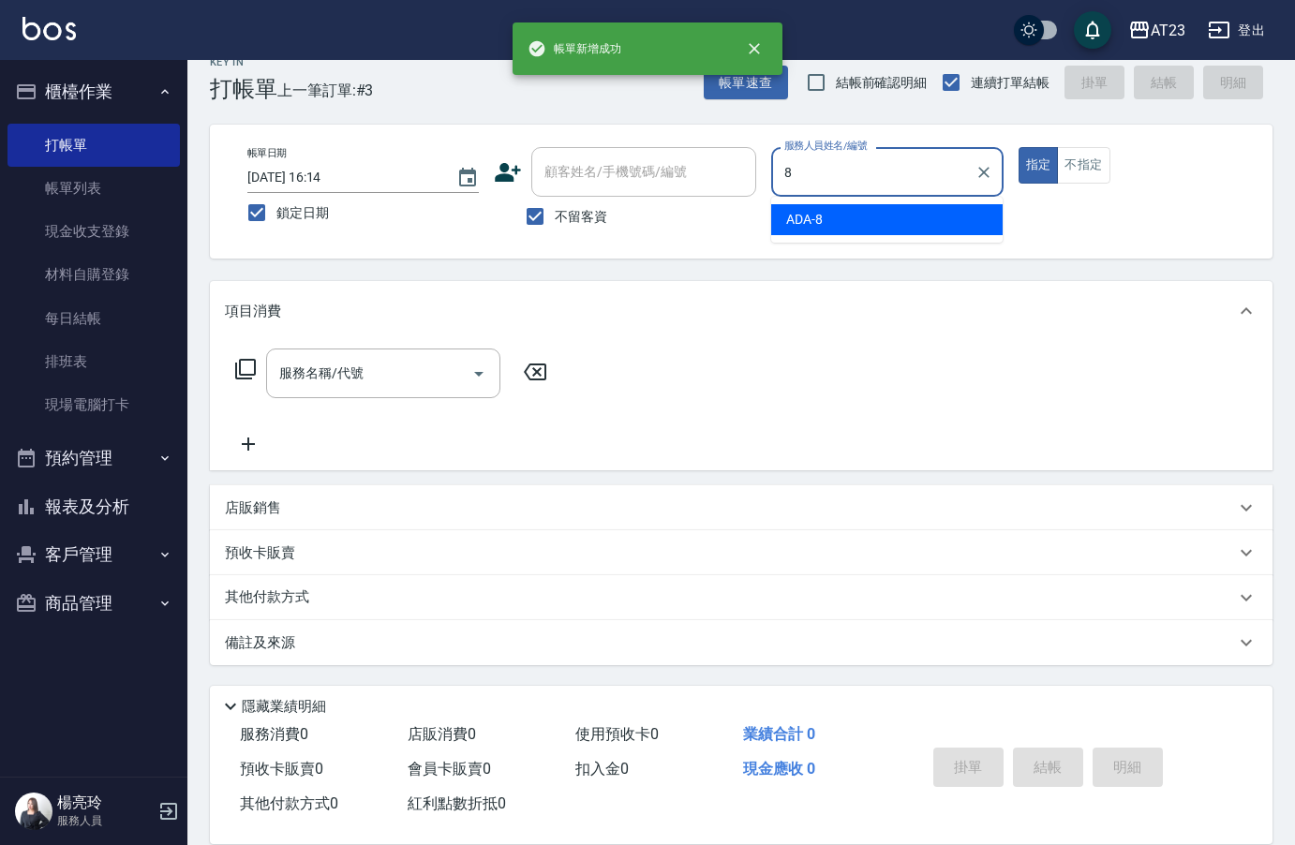
type input "ADA-8"
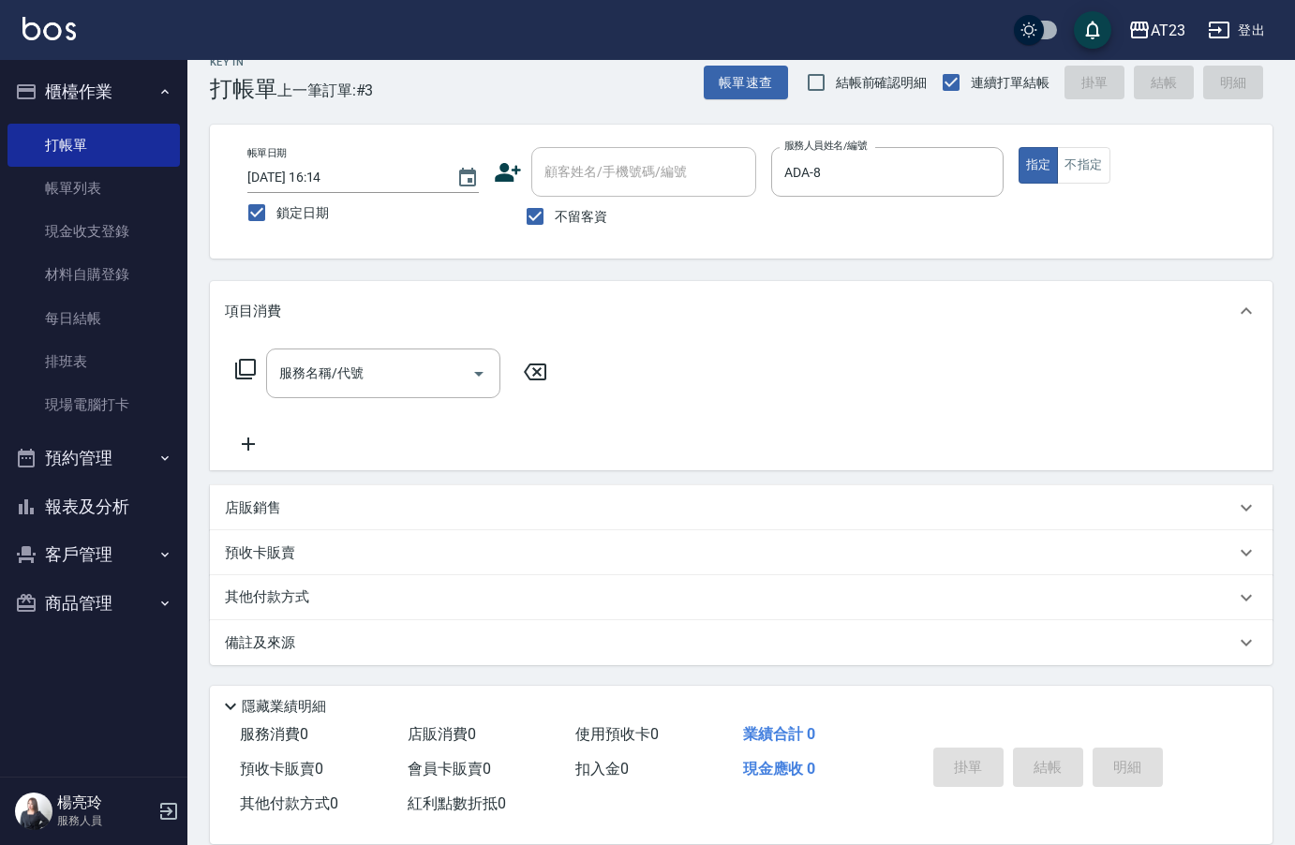
click at [247, 366] on icon at bounding box center [245, 369] width 22 height 22
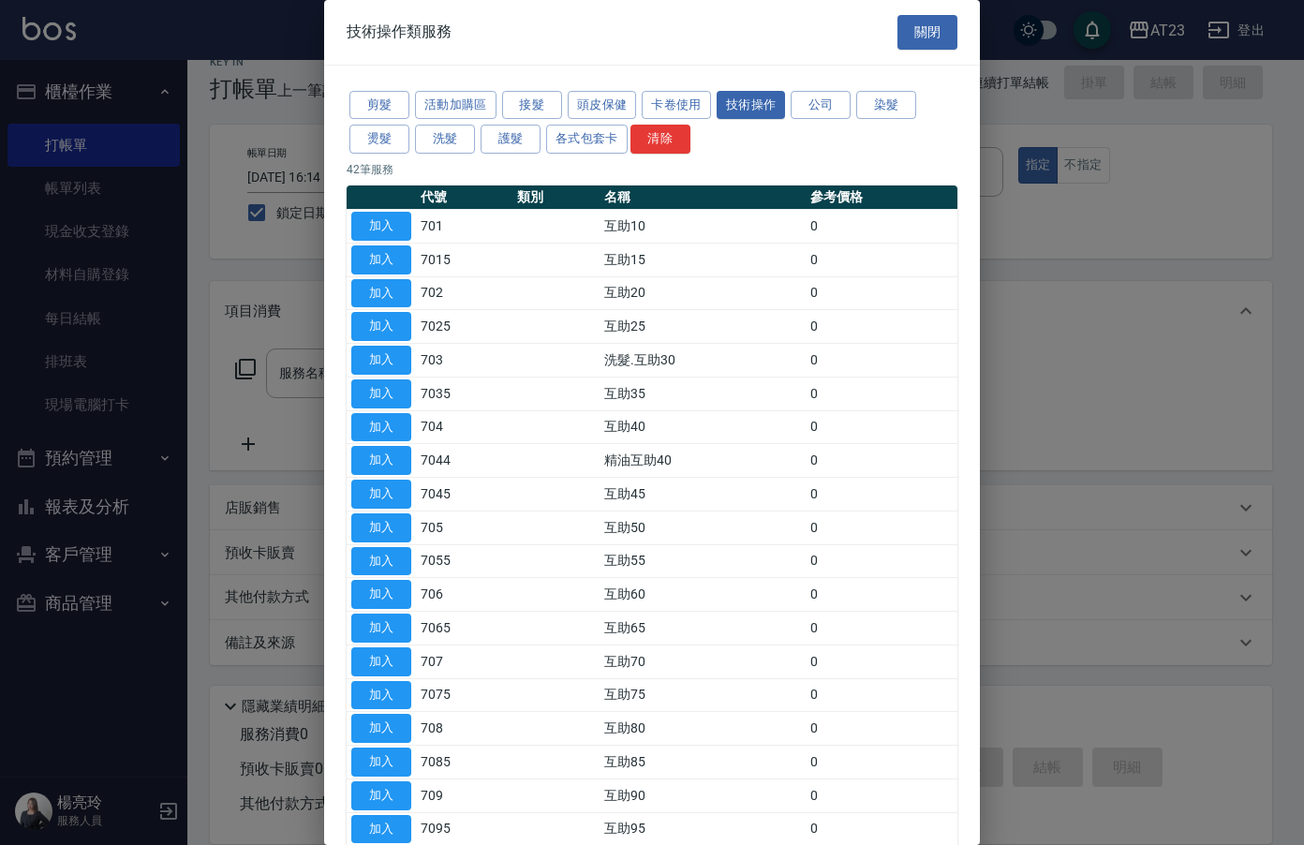
click at [376, 106] on button "剪髮" at bounding box center [380, 105] width 60 height 29
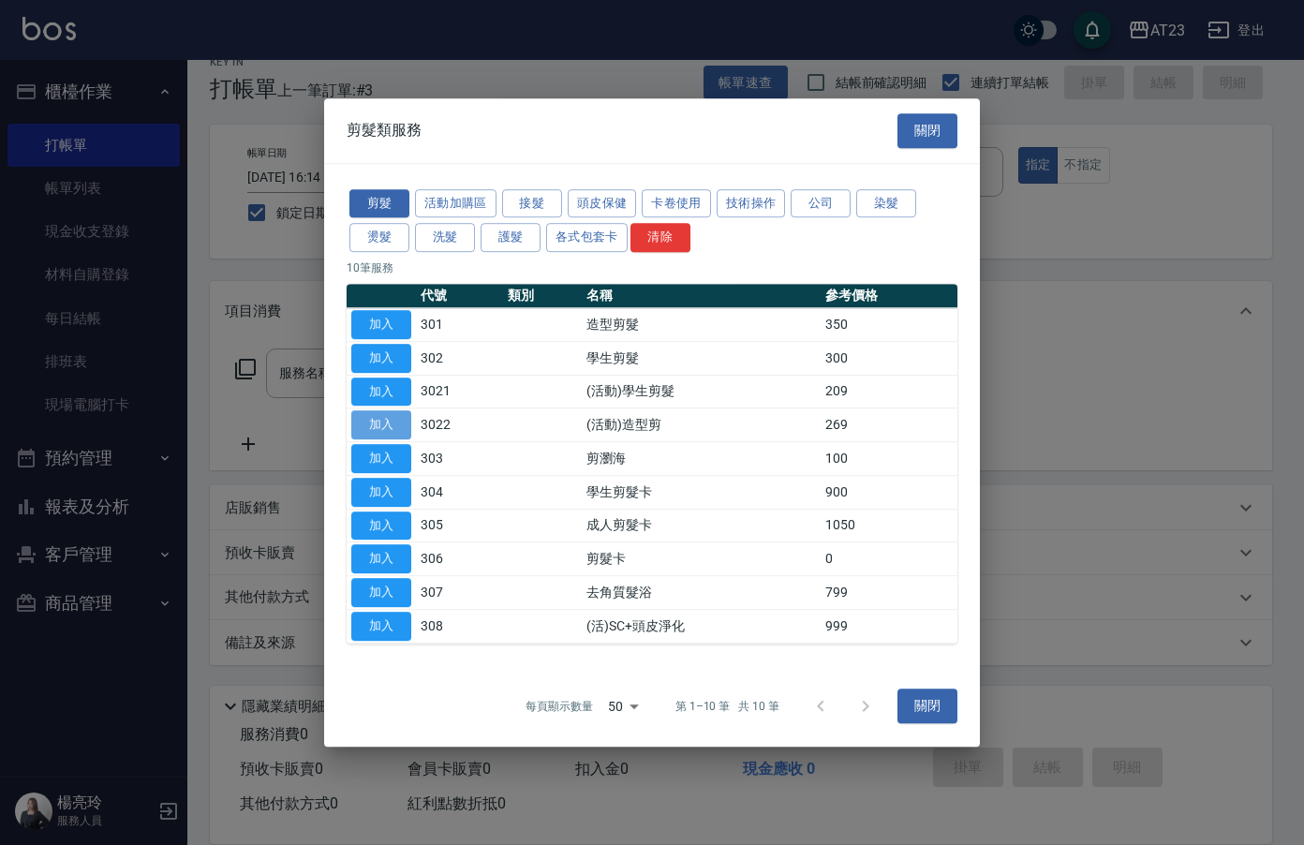
click at [395, 424] on button "加入" at bounding box center [381, 424] width 60 height 29
type input "(活動)造型剪(3022)"
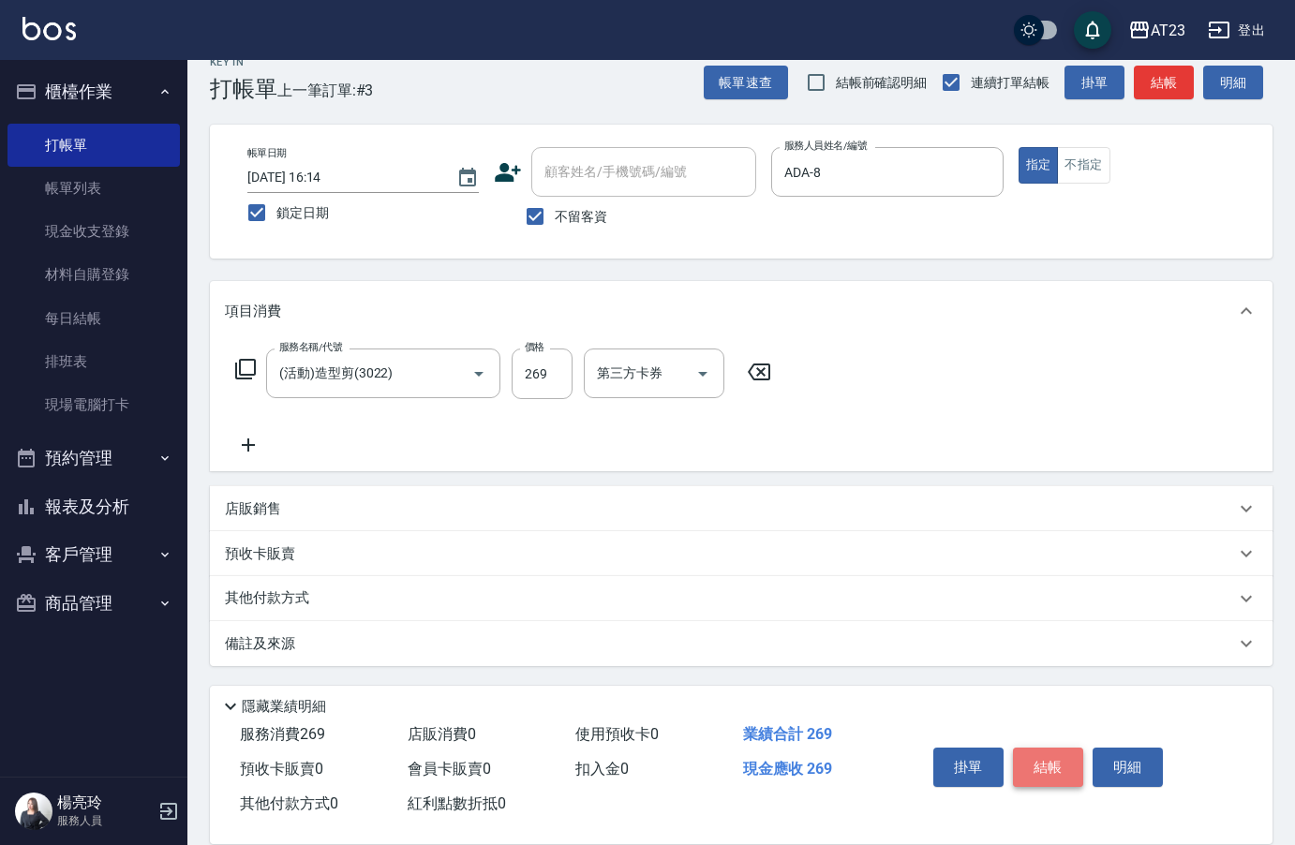
click at [1023, 771] on button "結帳" at bounding box center [1048, 767] width 70 height 39
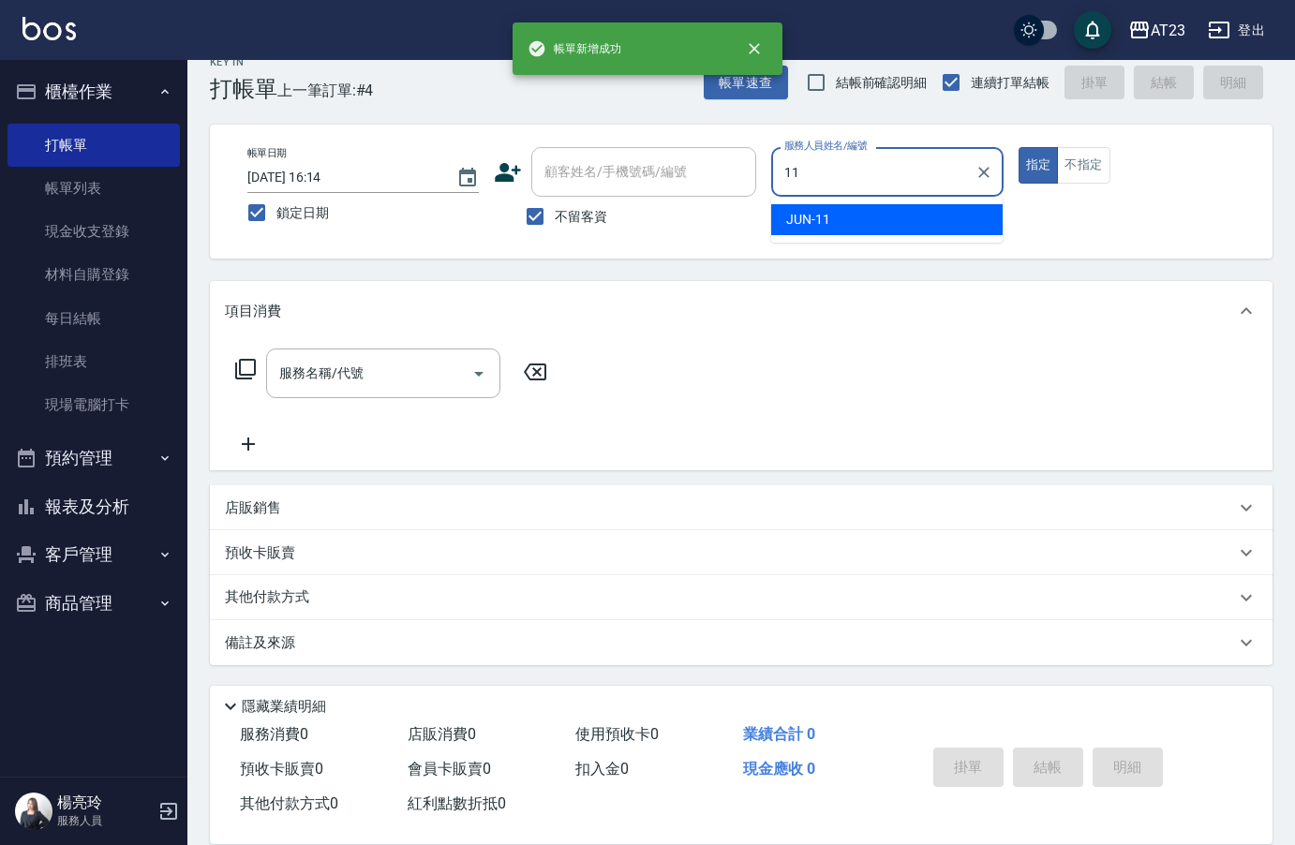
type input "JUN-11"
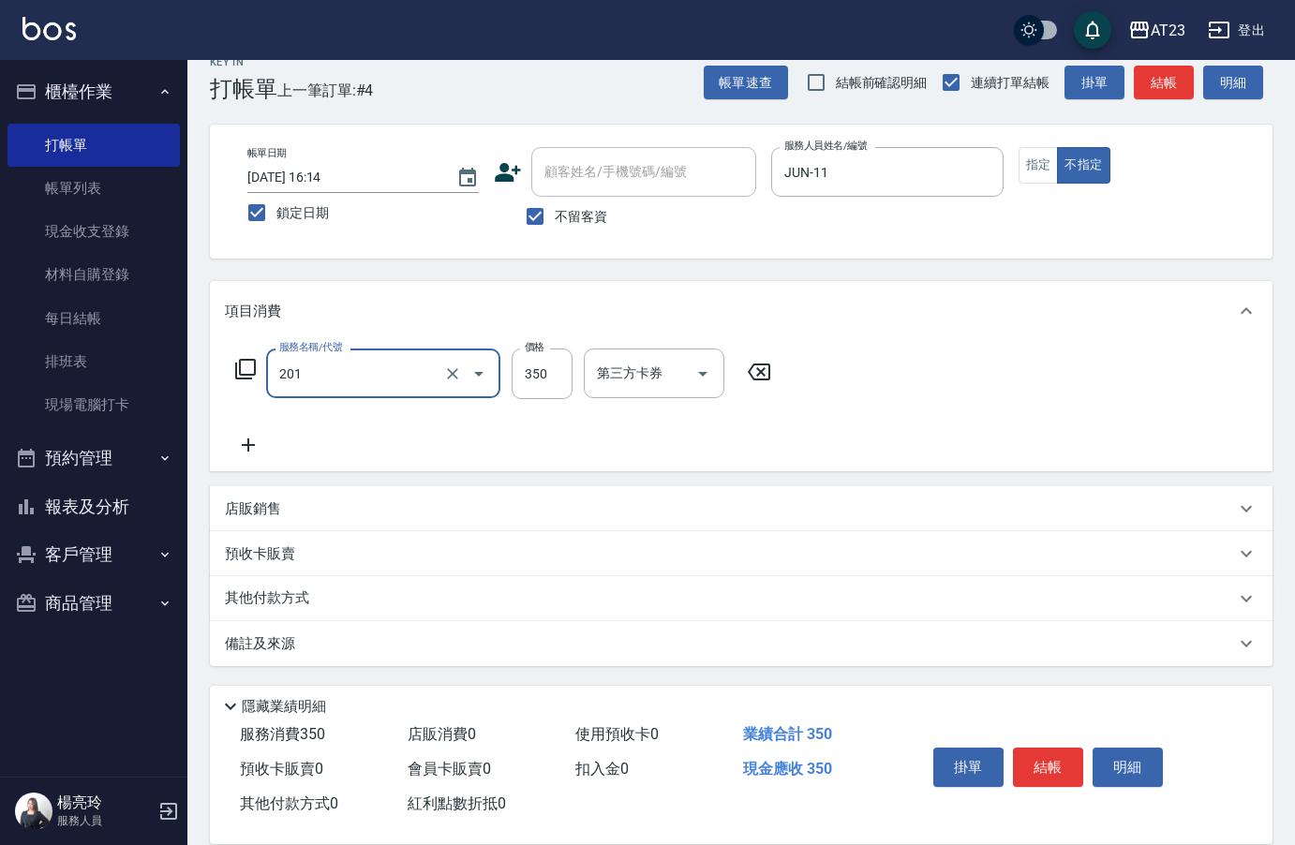
type input "一般洗髮(201)"
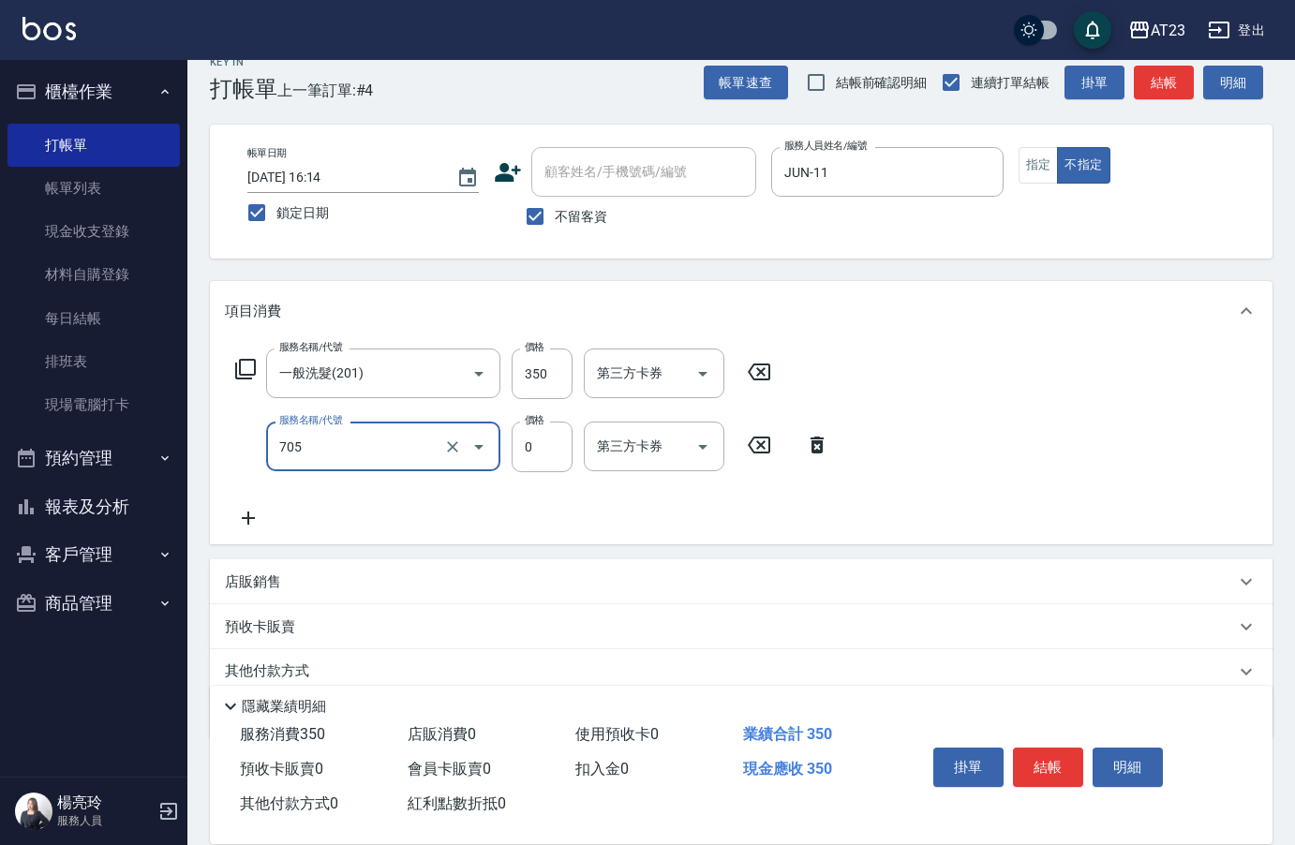
type input "互助50(705)"
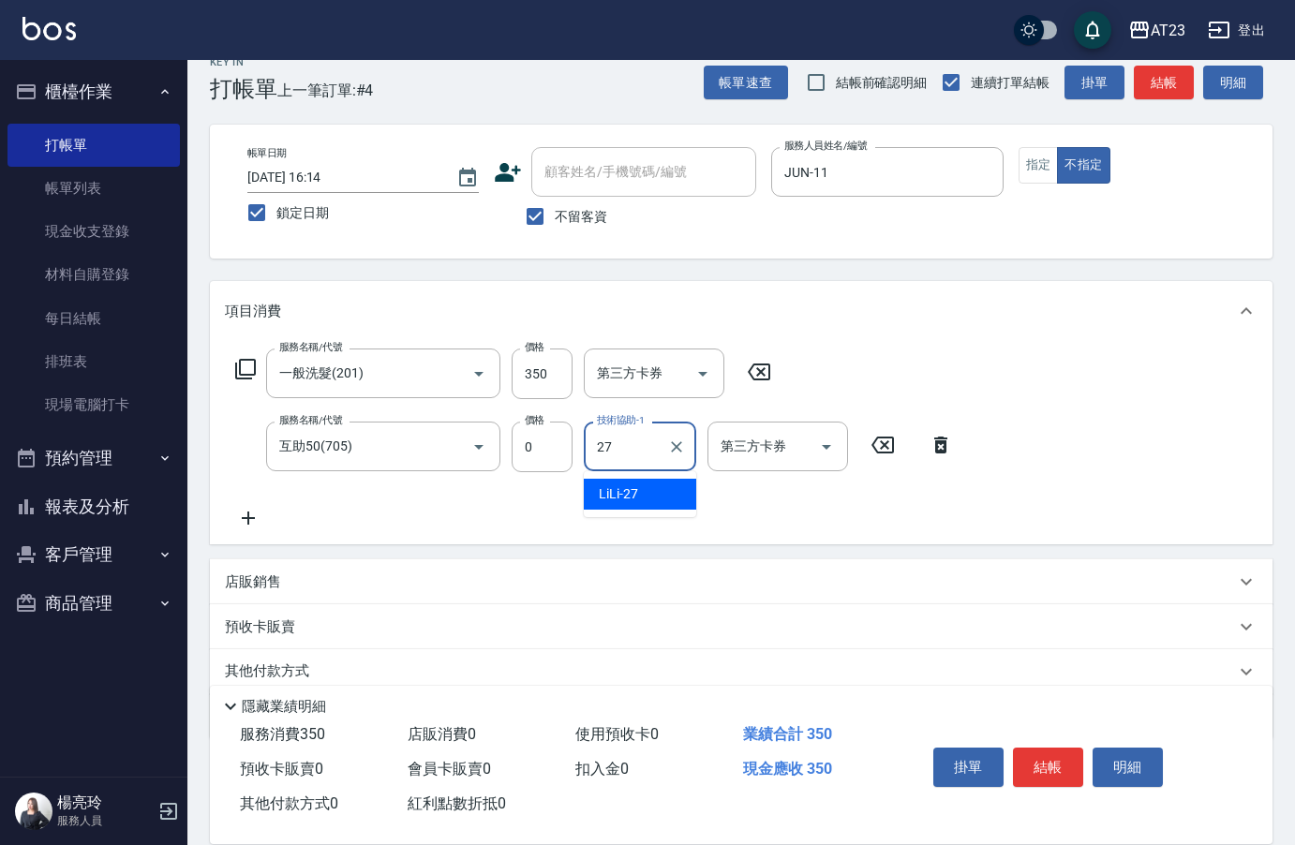
type input "LiLi-27"
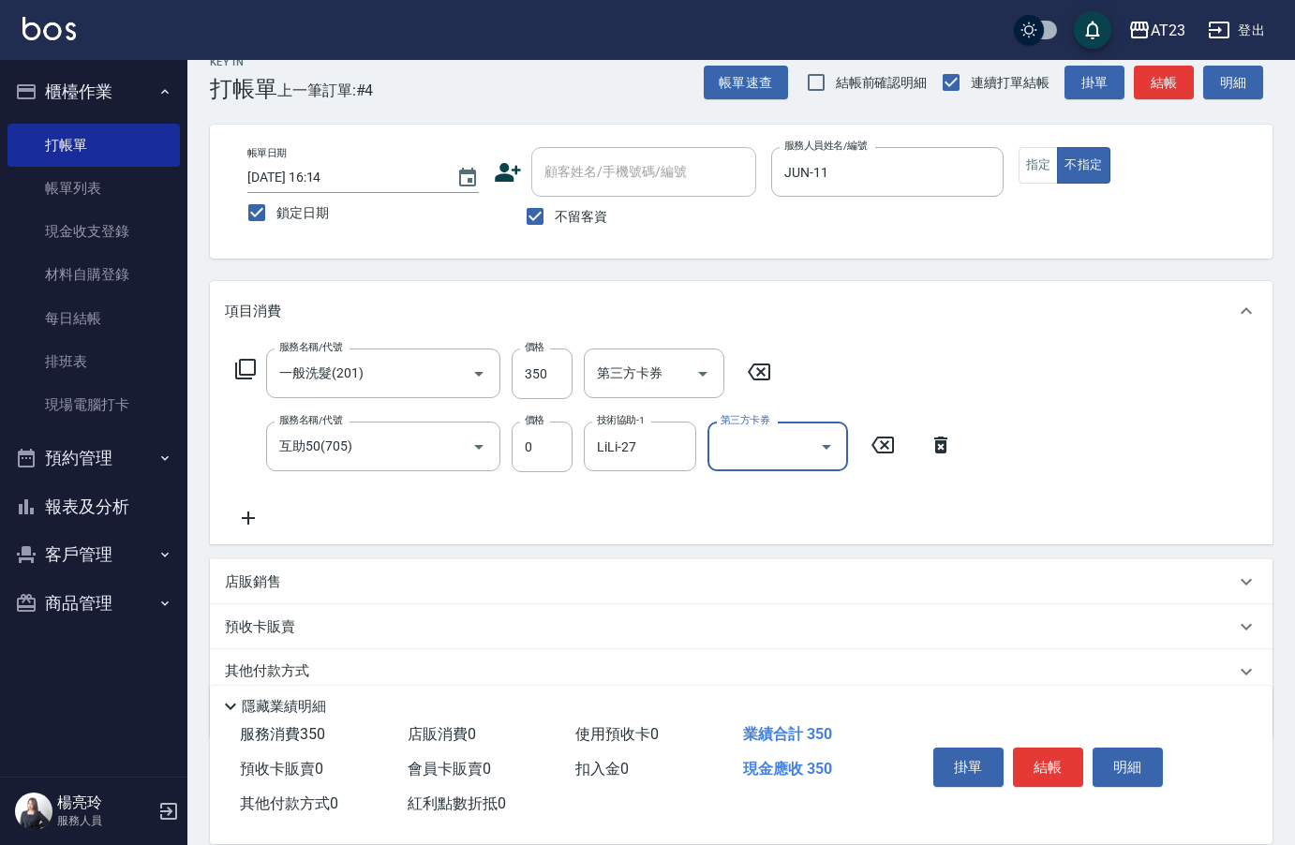
click at [244, 368] on icon at bounding box center [245, 369] width 22 height 22
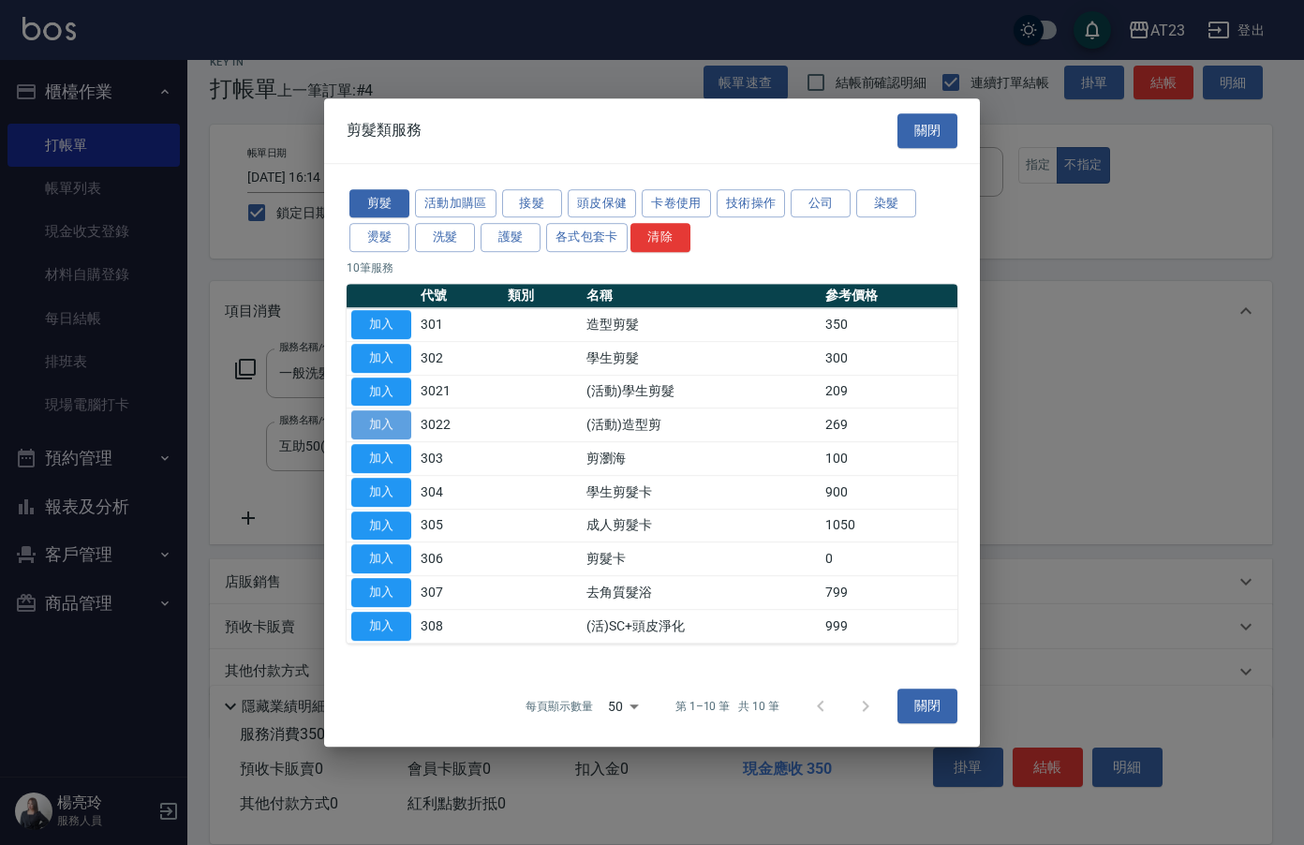
click at [385, 433] on button "加入" at bounding box center [381, 424] width 60 height 29
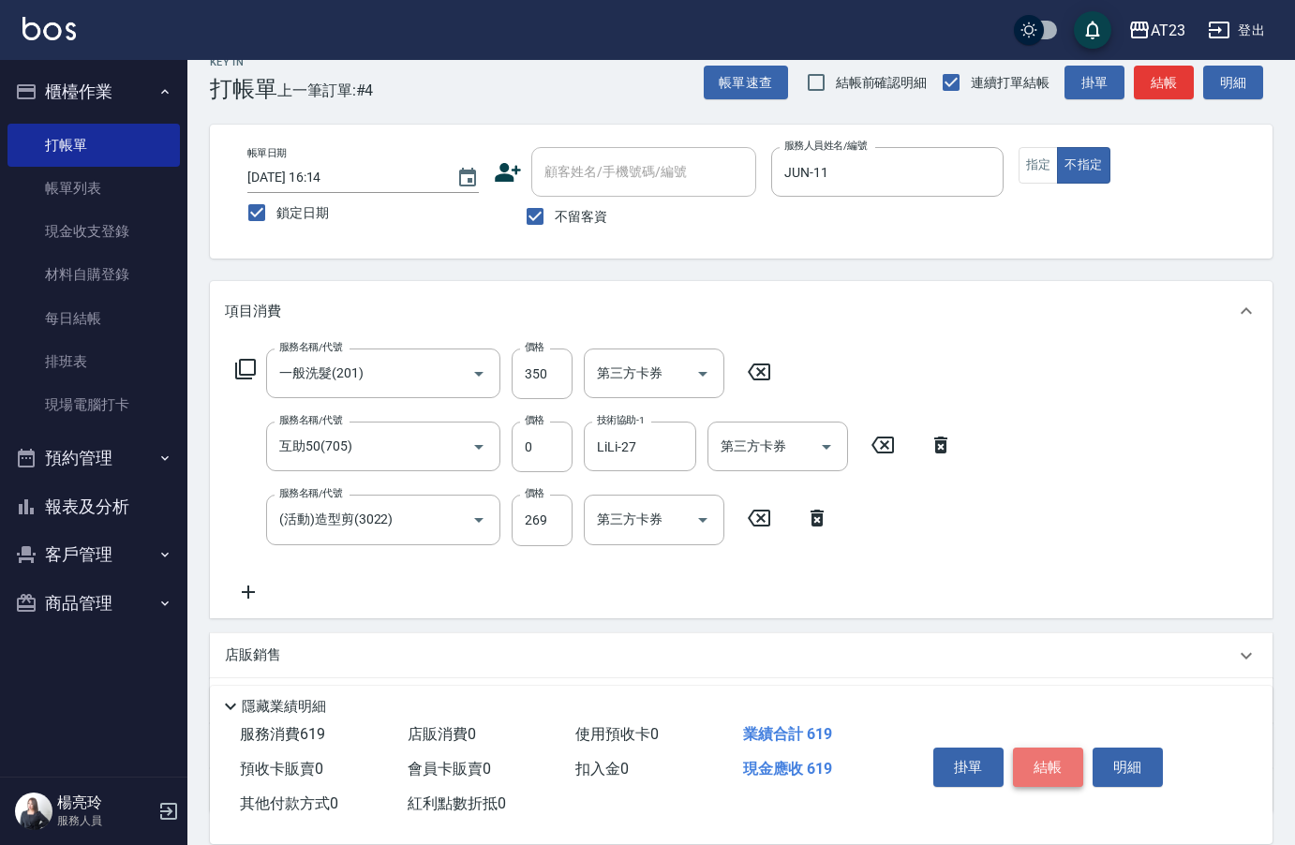
click at [1066, 770] on button "結帳" at bounding box center [1048, 767] width 70 height 39
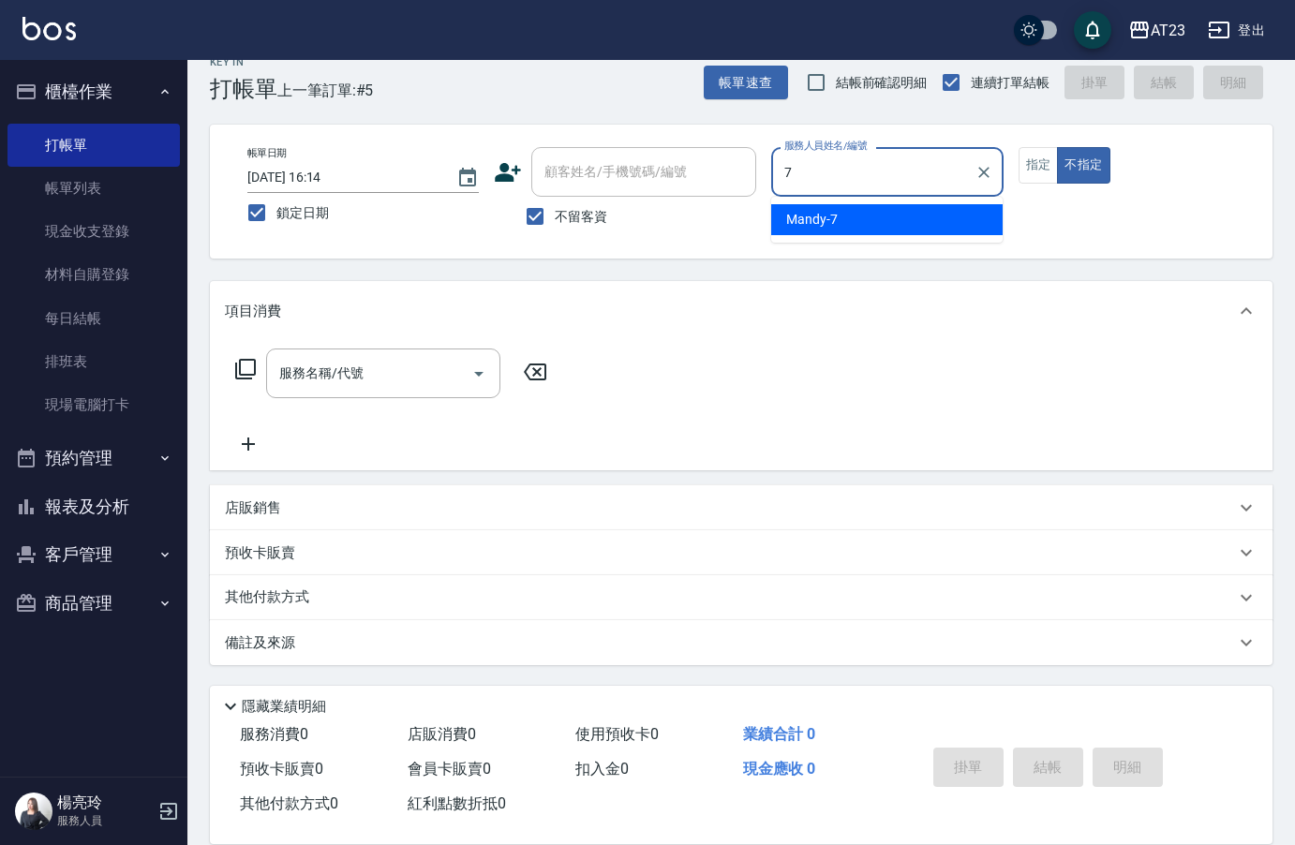
type input "Mandy-7"
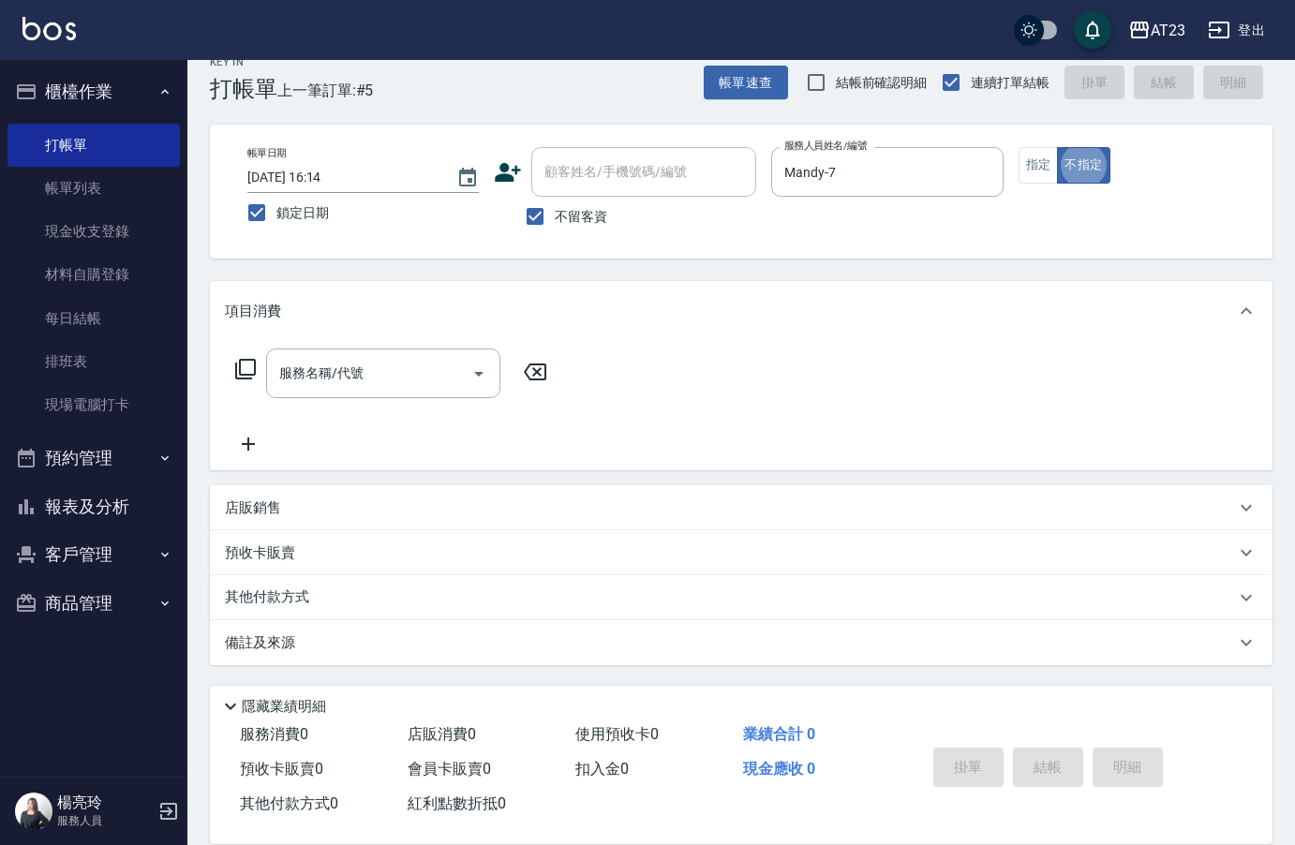
type button "false"
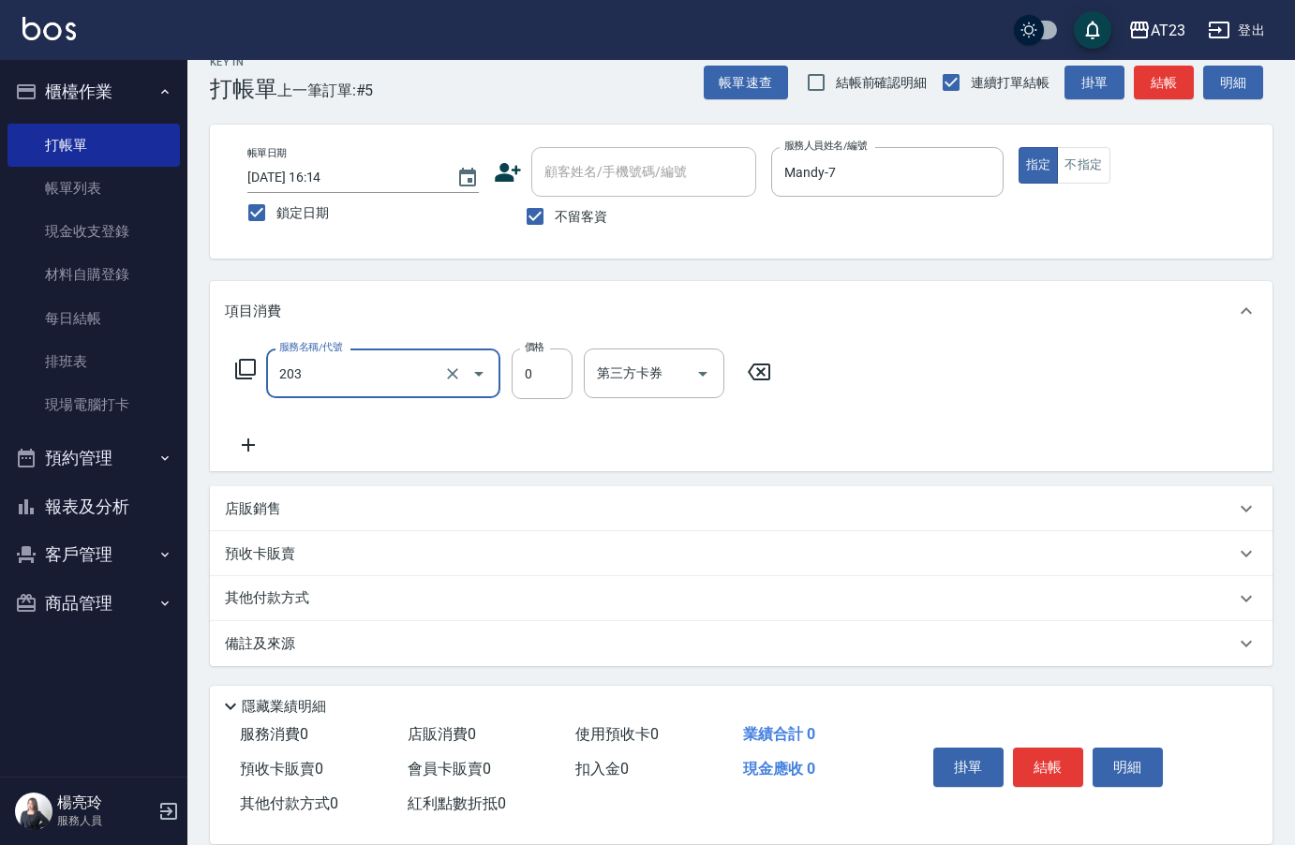
type input "使用洗髮卡(203)"
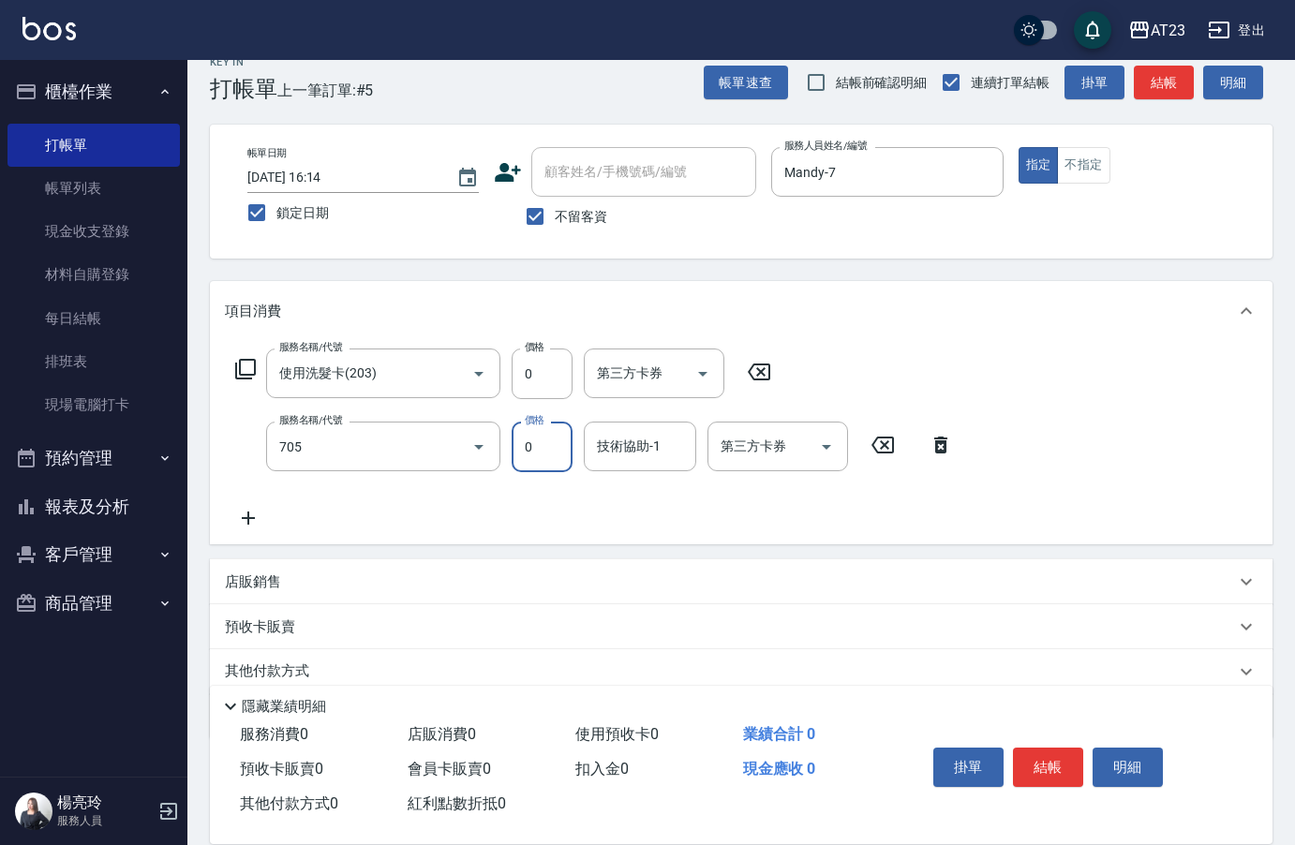
type input "互助50(705)"
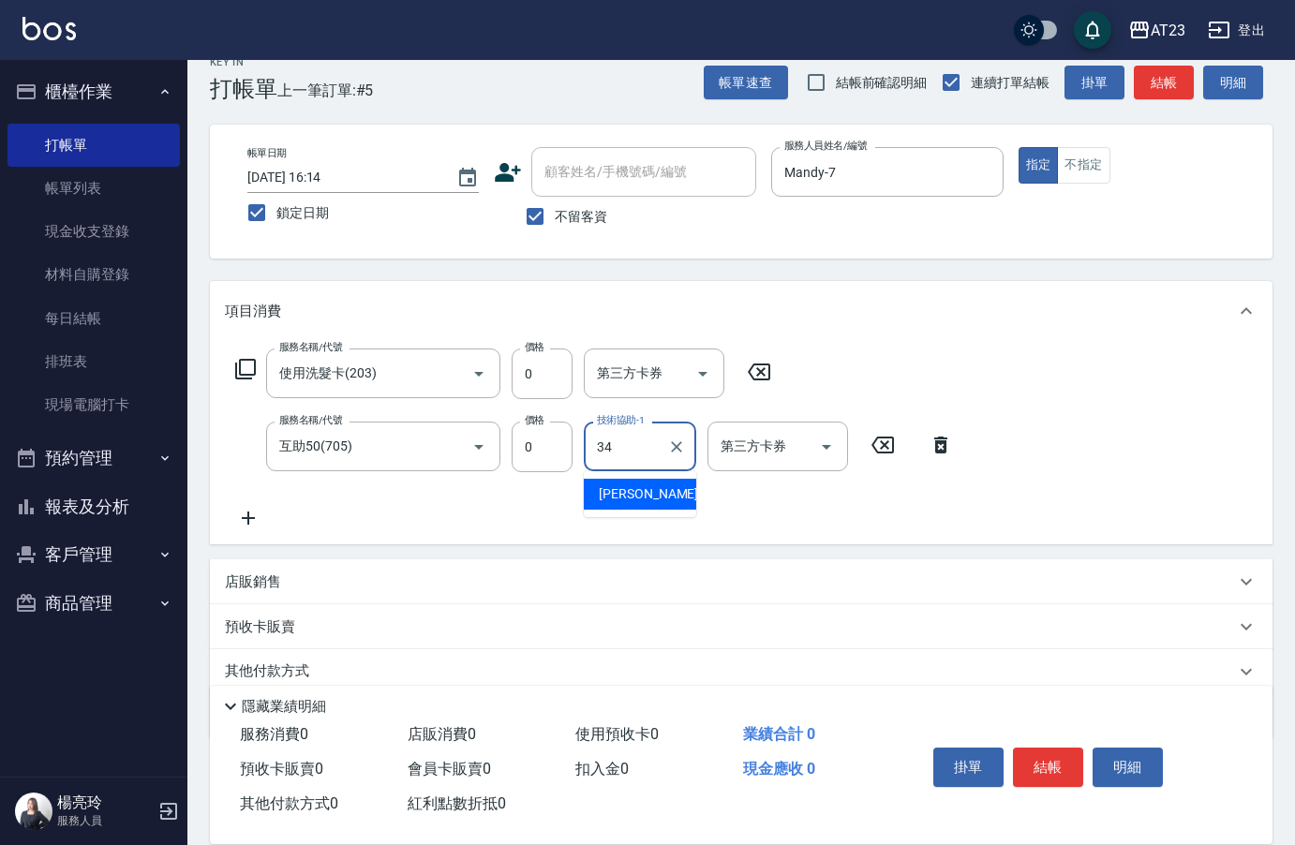
type input "[PERSON_NAME]-34"
click at [1066, 769] on button "結帳" at bounding box center [1048, 767] width 70 height 39
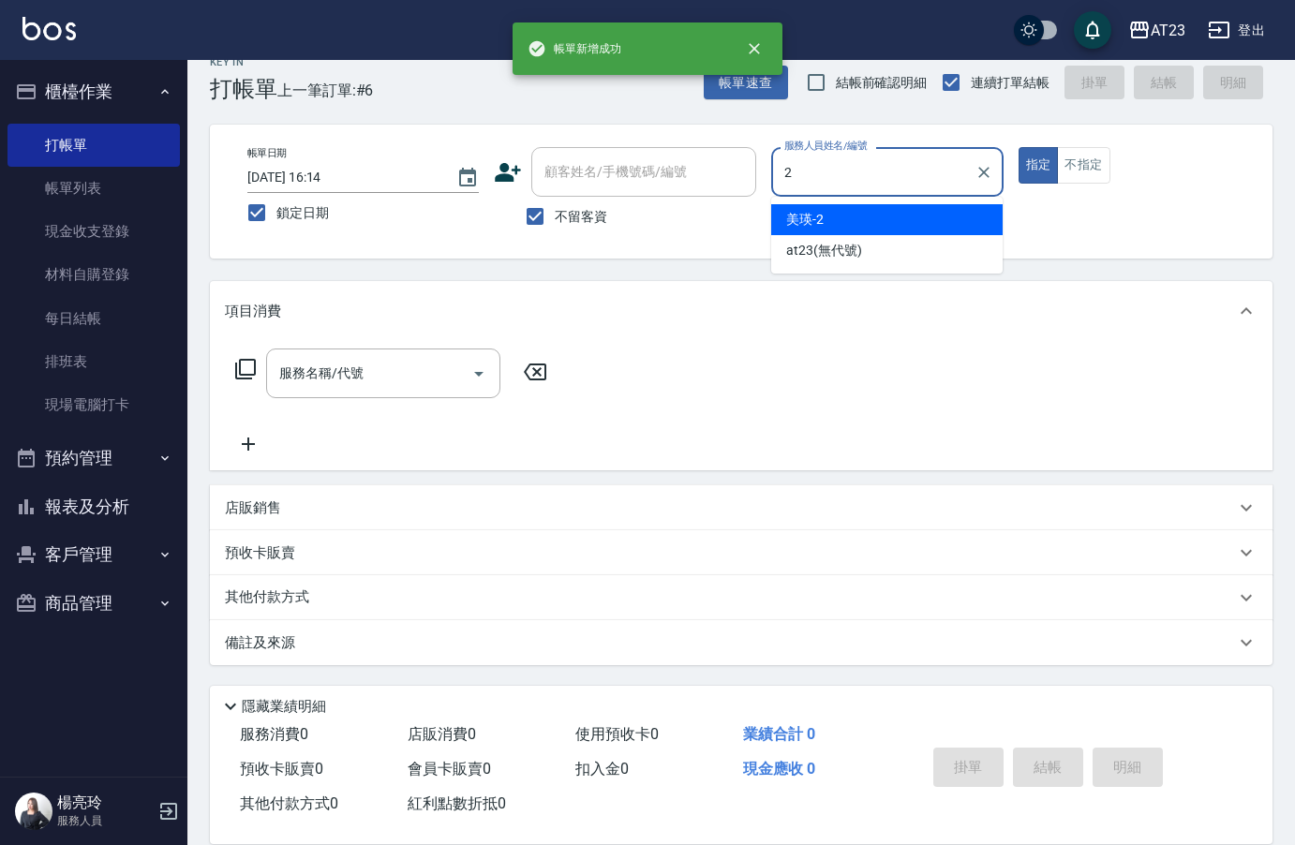
type input "美瑛-2"
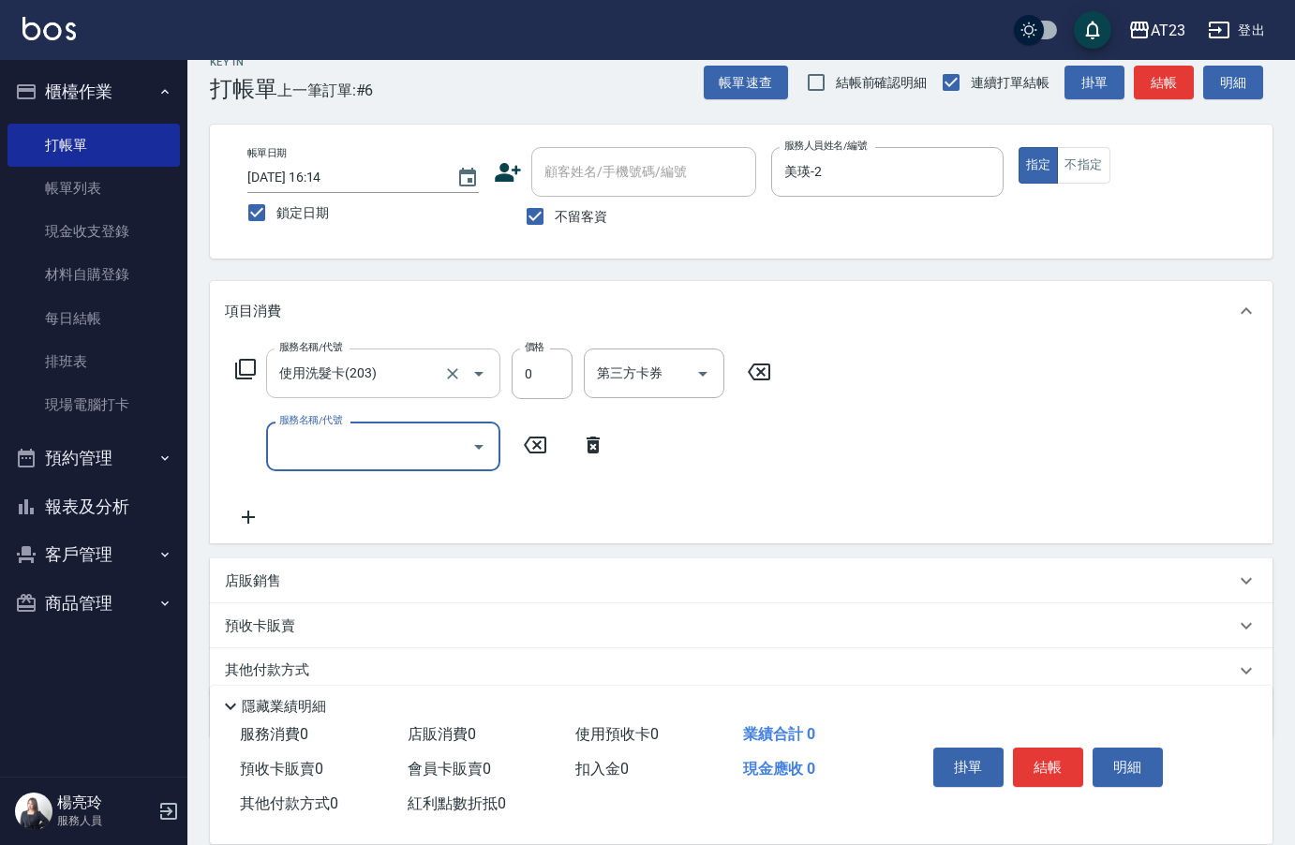
click at [357, 384] on input "使用洗髮卡(203)" at bounding box center [357, 373] width 165 height 33
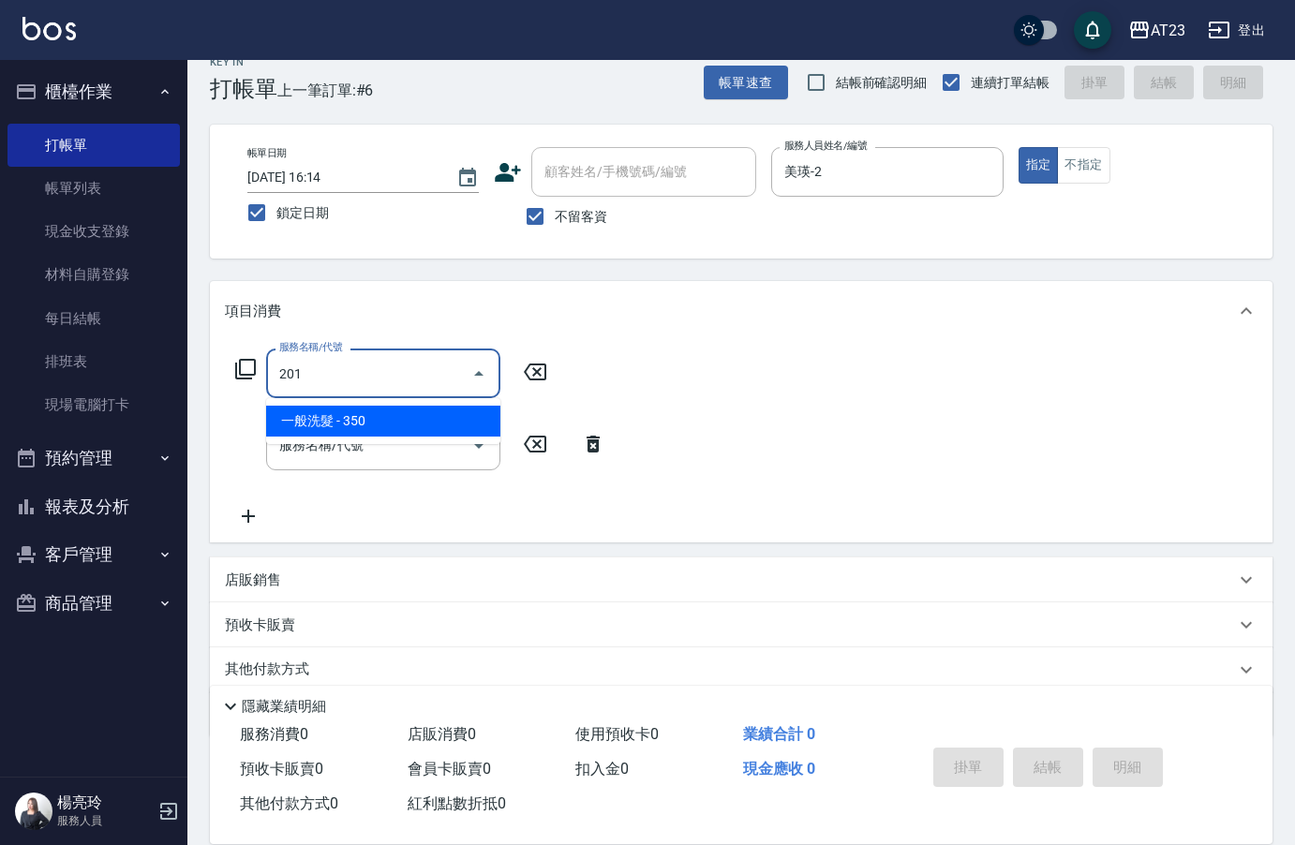
scroll to position [0, 0]
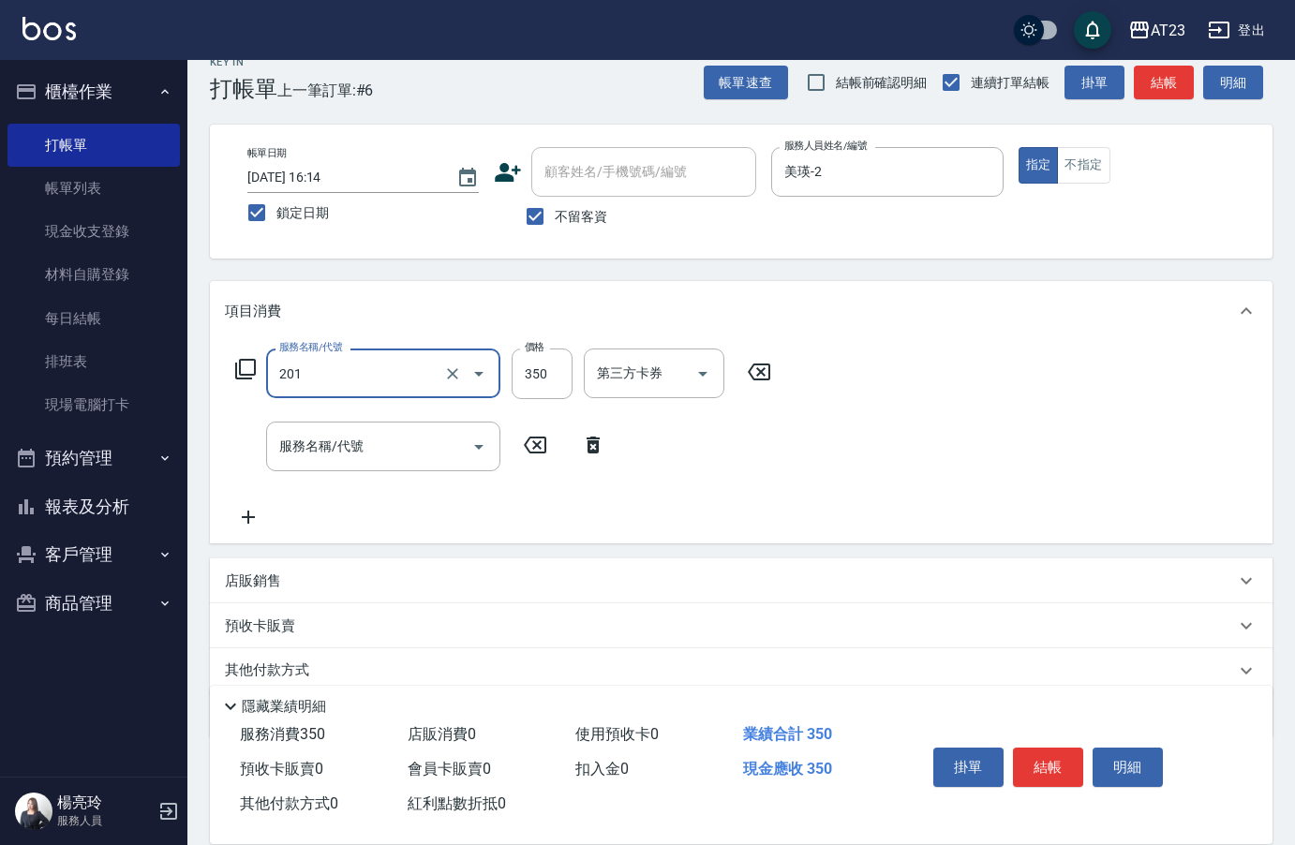
type input "一般洗髮(201)"
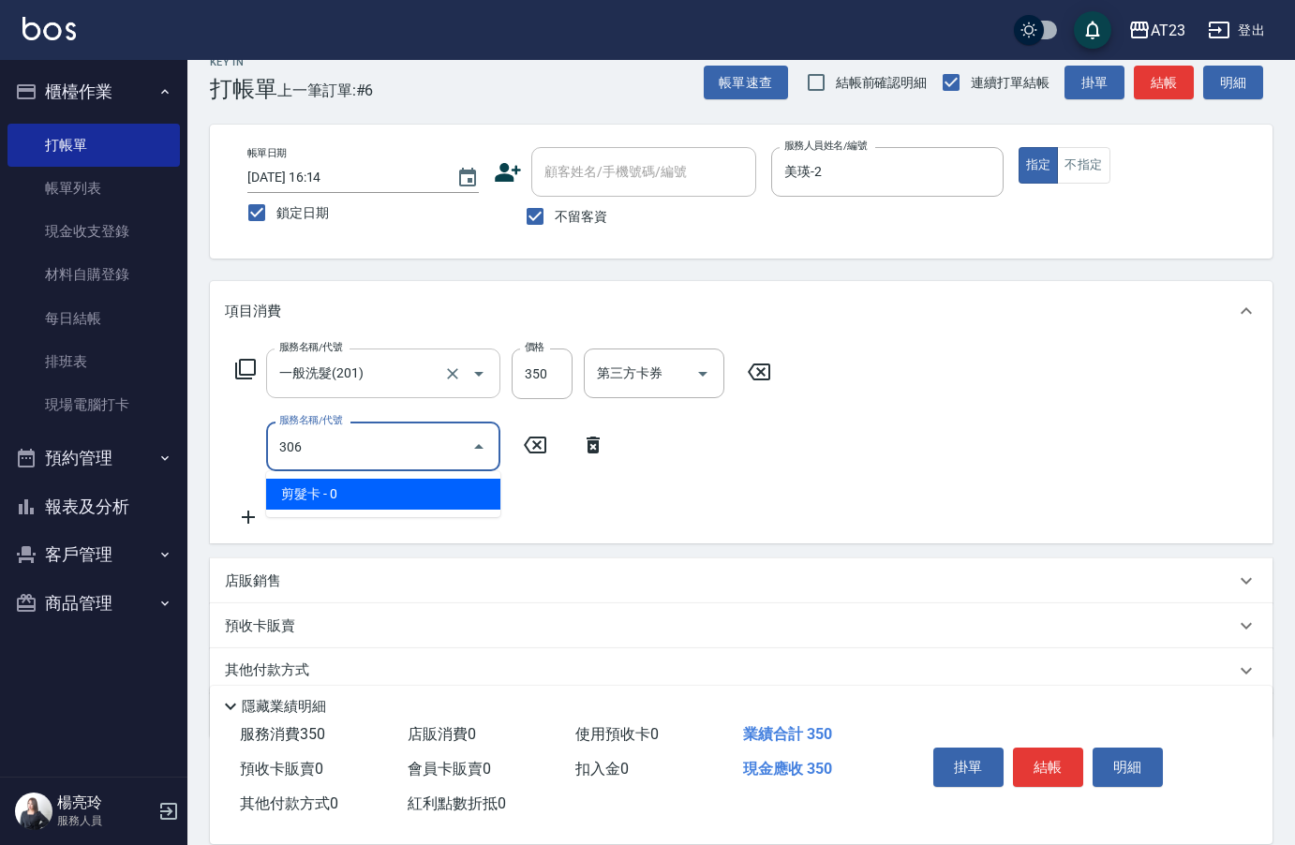
type input "剪髮卡(306)"
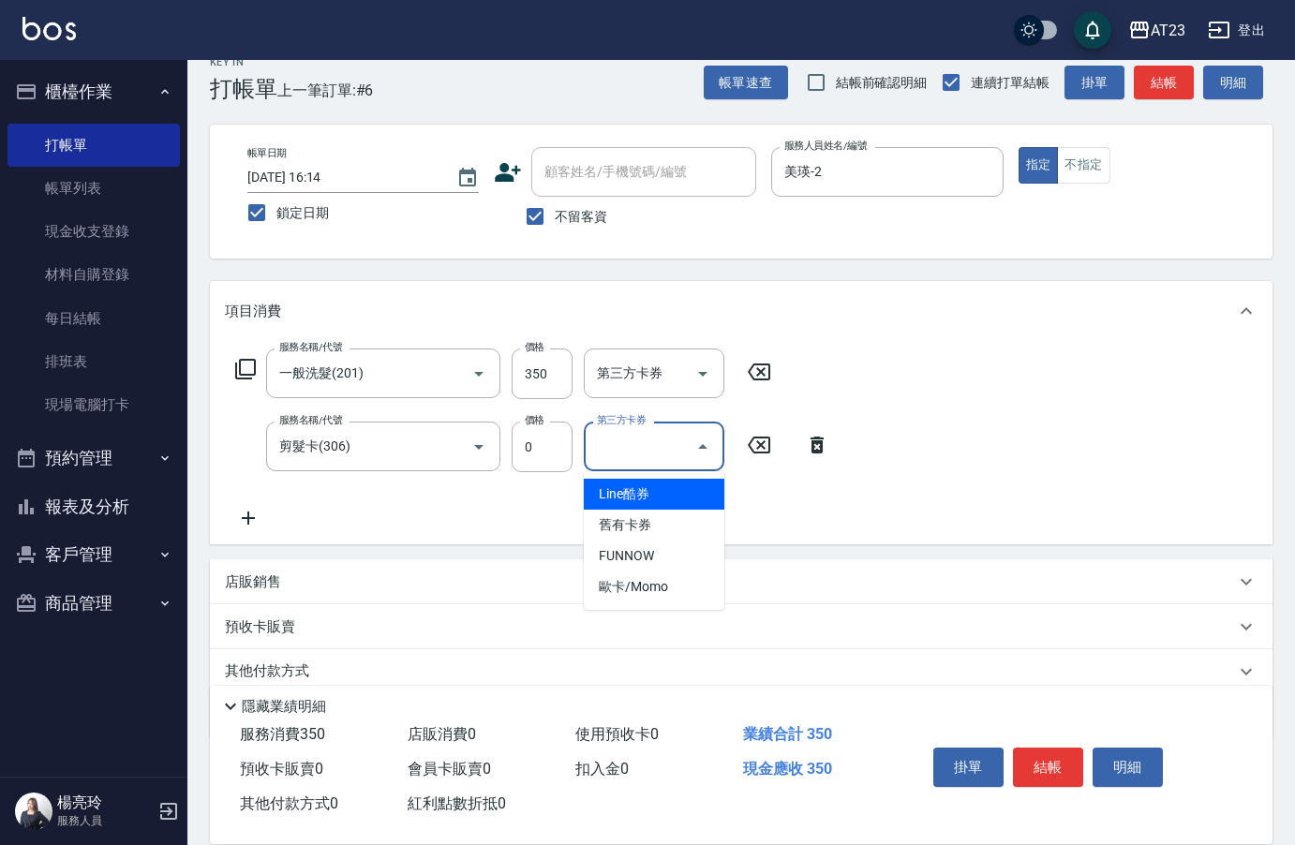
click at [246, 524] on icon at bounding box center [248, 518] width 47 height 22
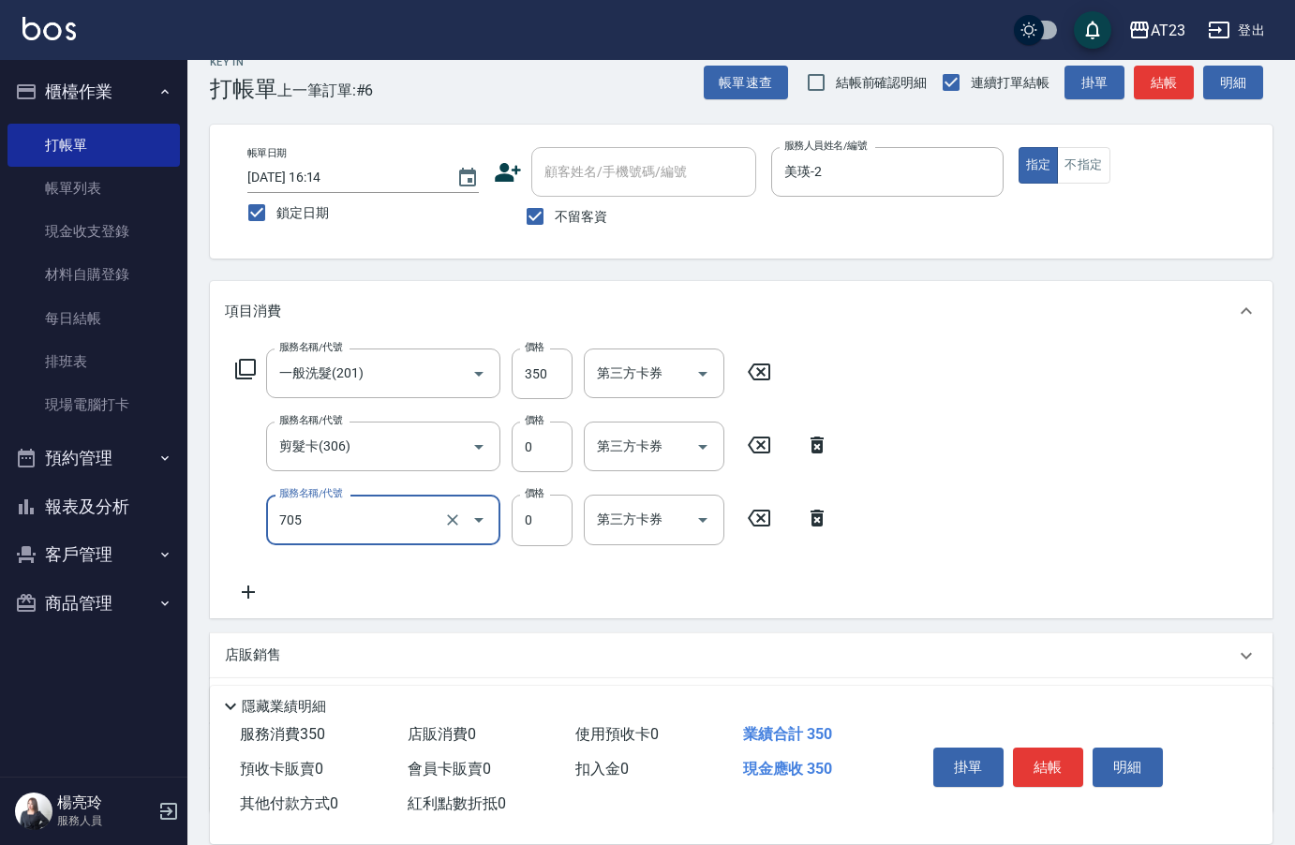
type input "互助50(705)"
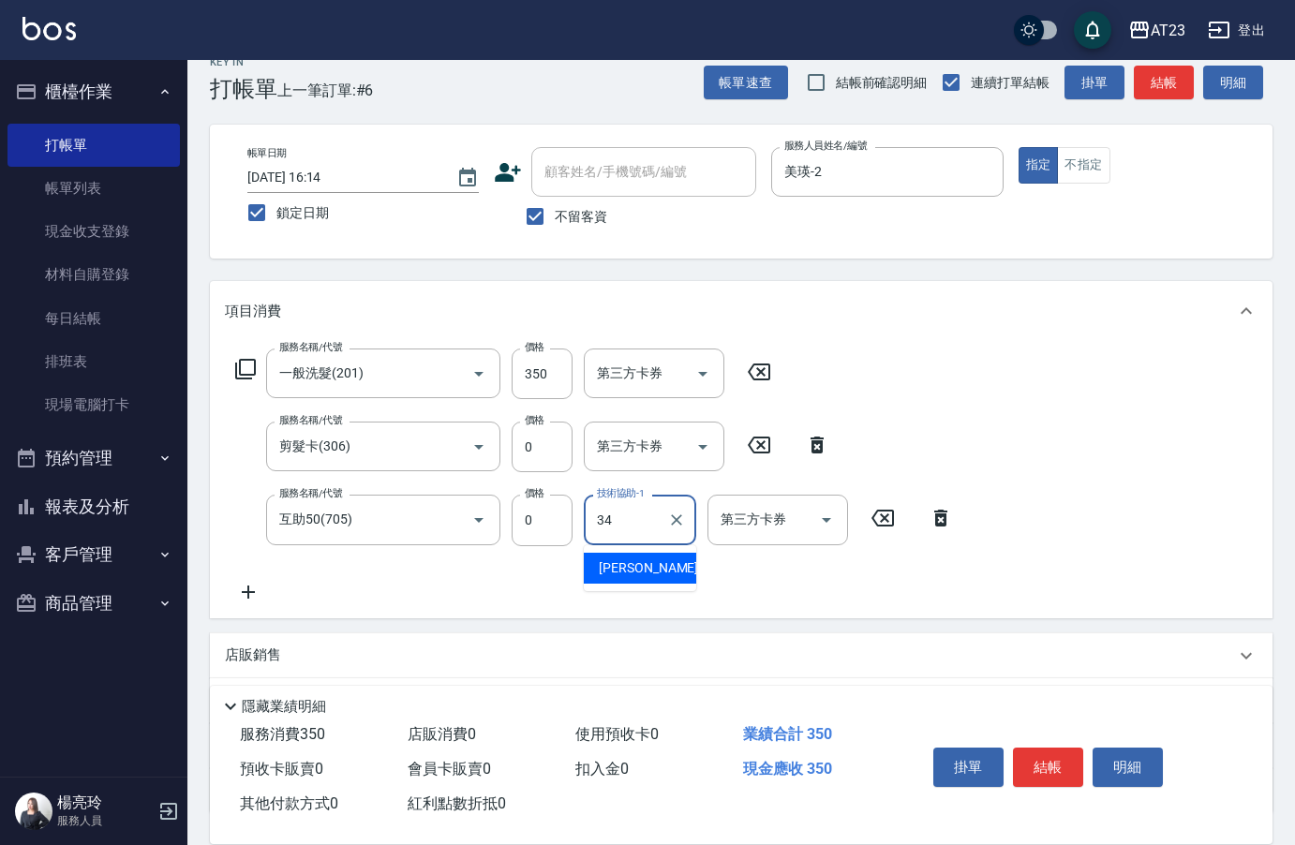
type input "[PERSON_NAME]-34"
click at [1079, 753] on button "結帳" at bounding box center [1048, 767] width 70 height 39
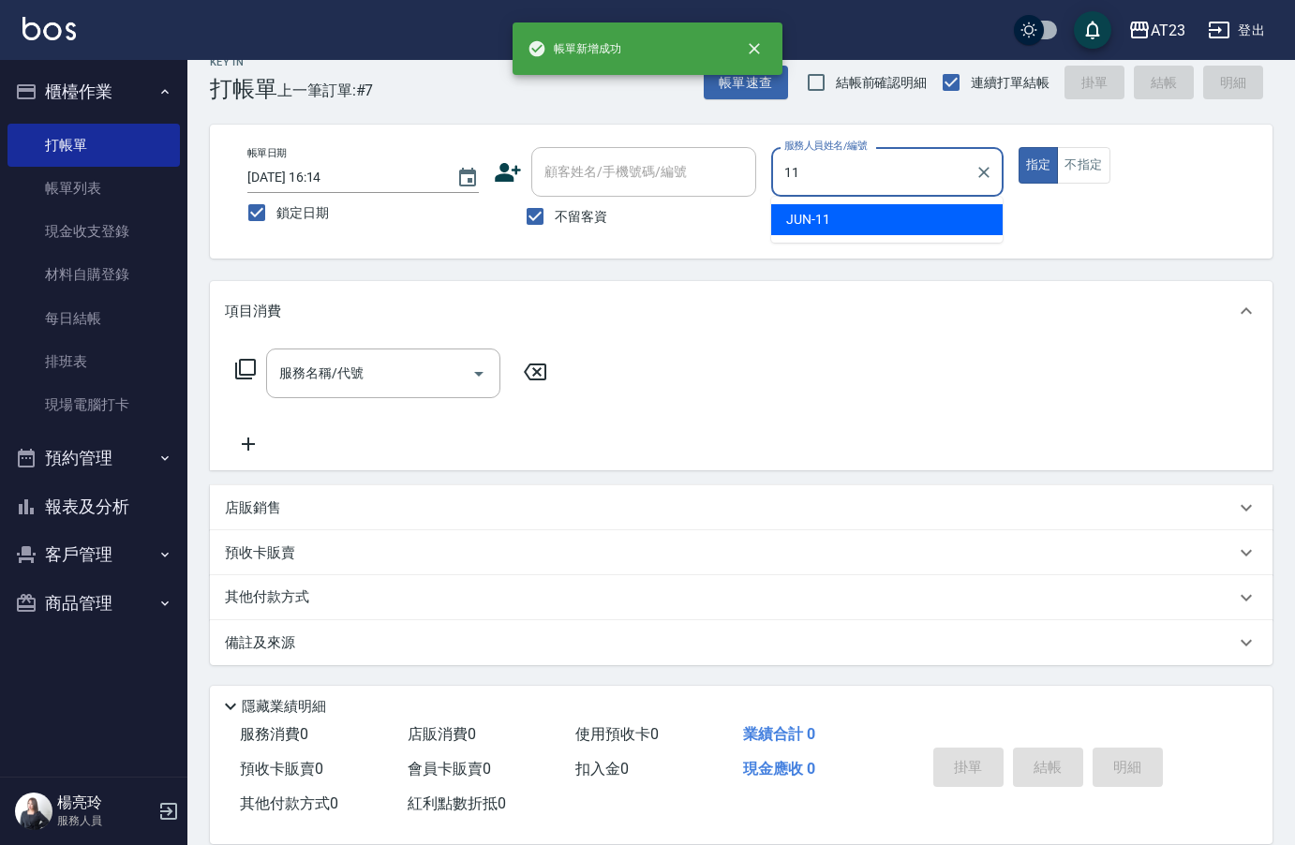
type input "JUN-11"
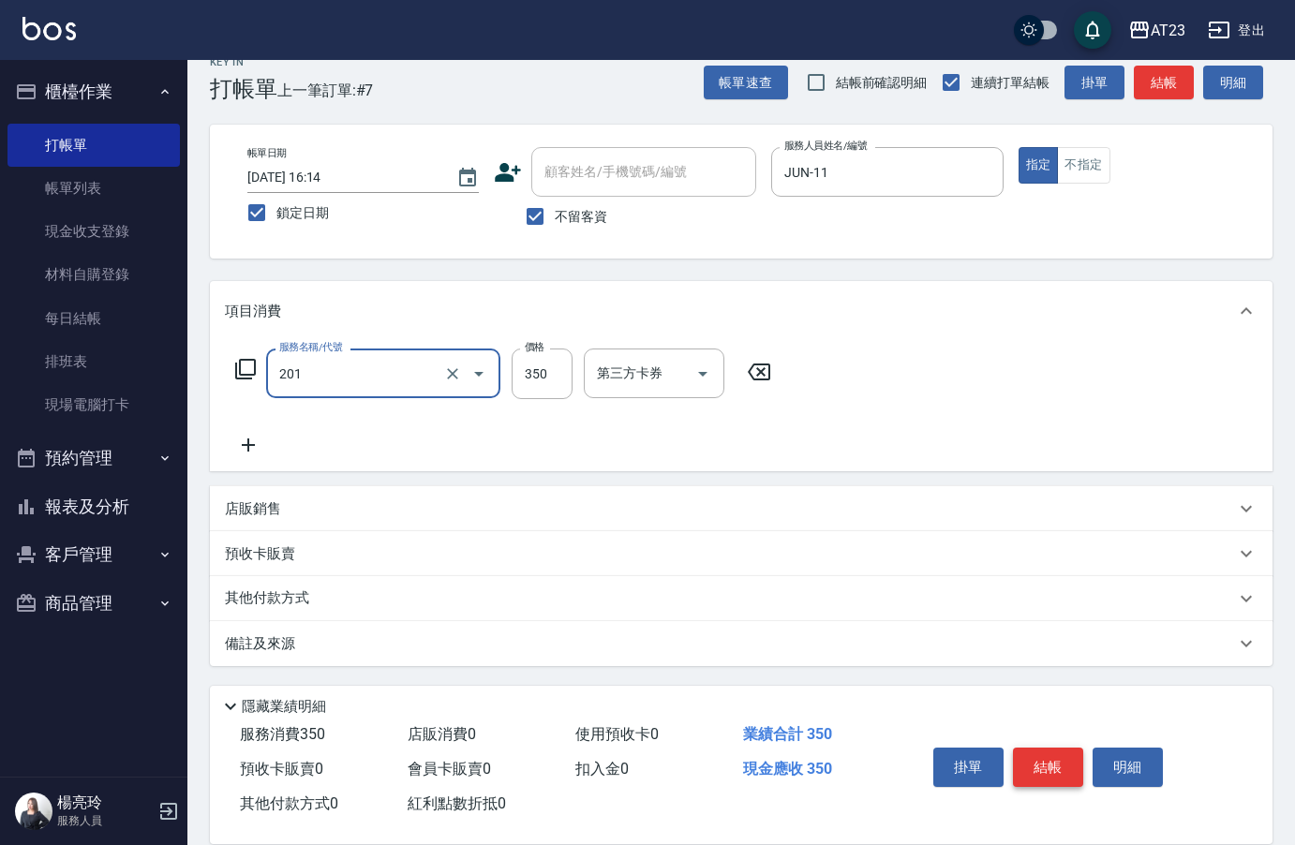
type input "一般洗髮(201)"
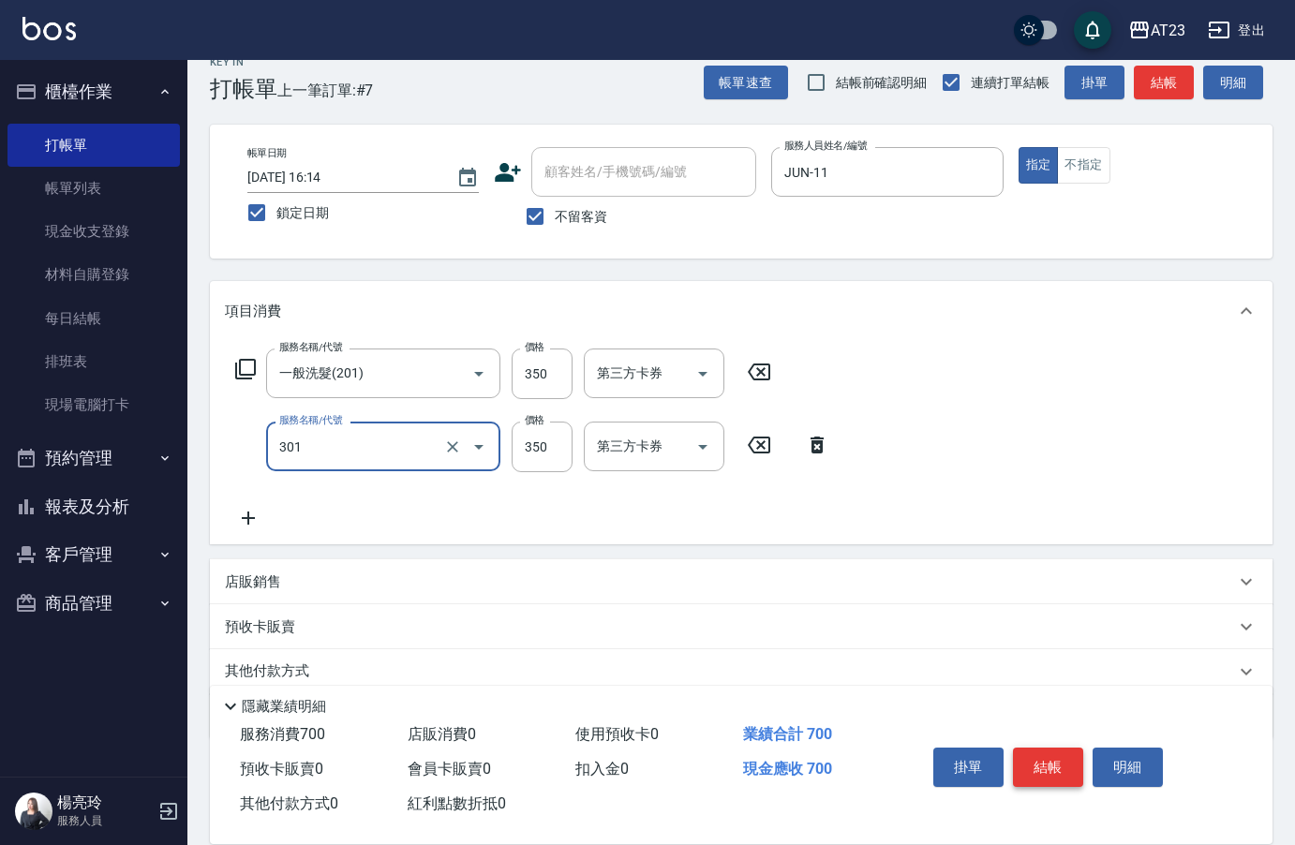
type input "造型剪髮(301)"
type input "400"
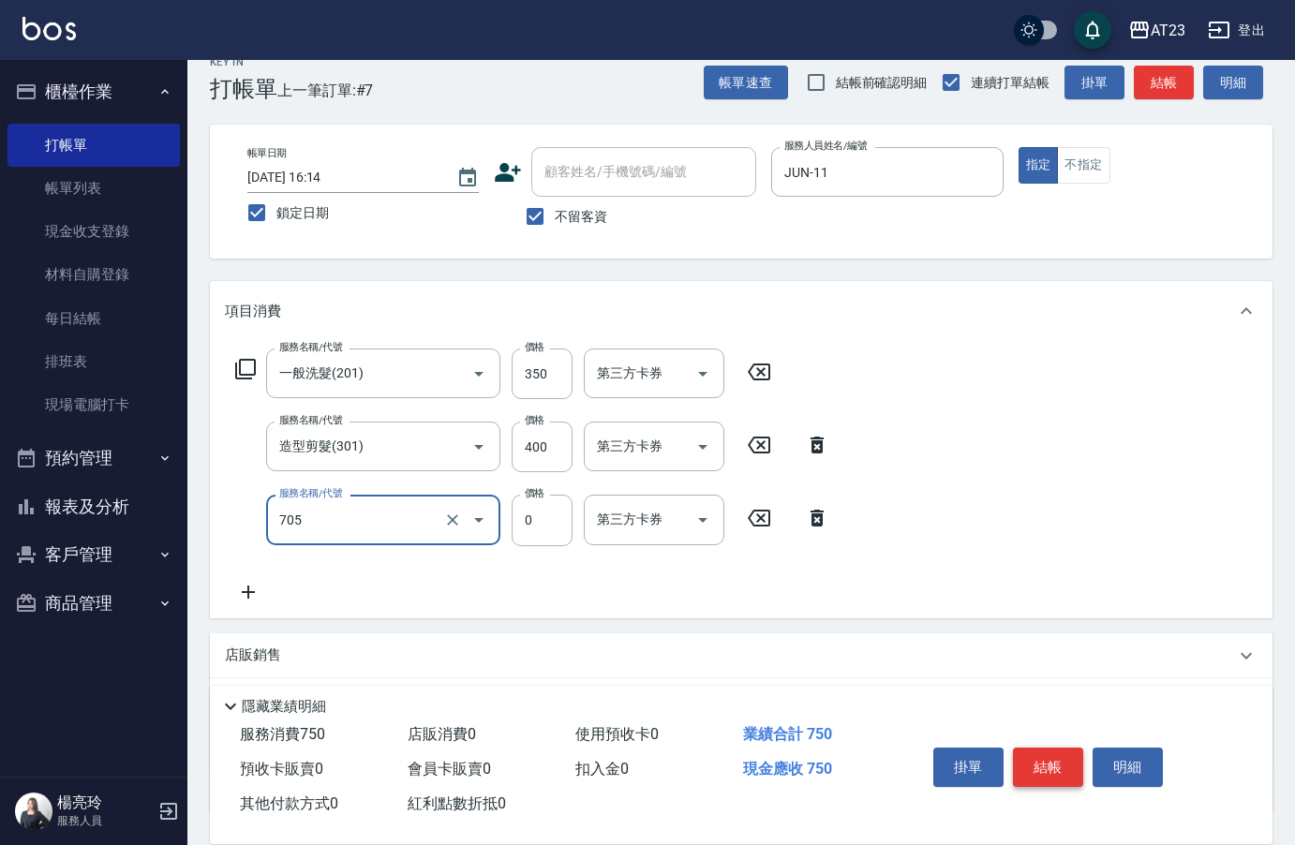
type input "互助50(705)"
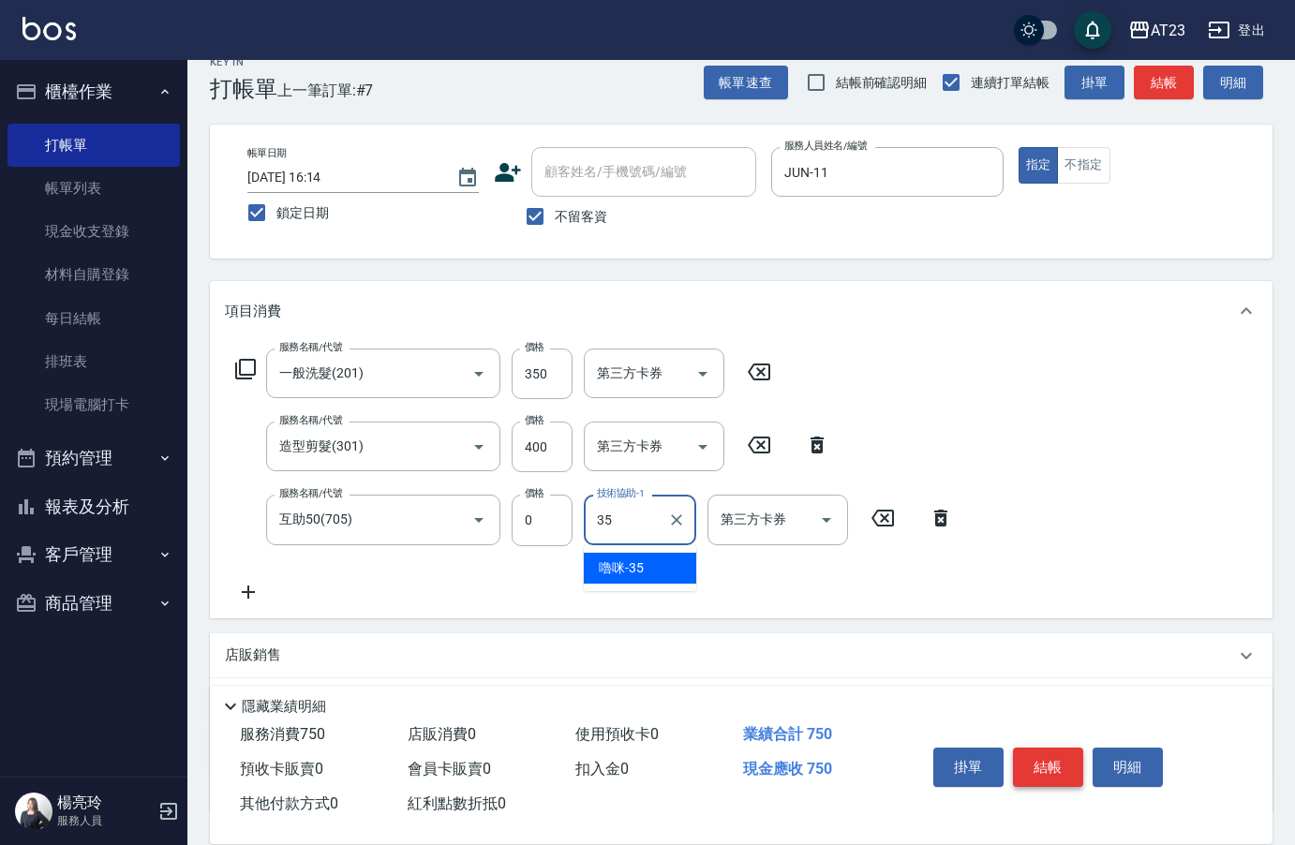
type input "嚕咪-35"
click at [1079, 753] on button "結帳" at bounding box center [1048, 767] width 70 height 39
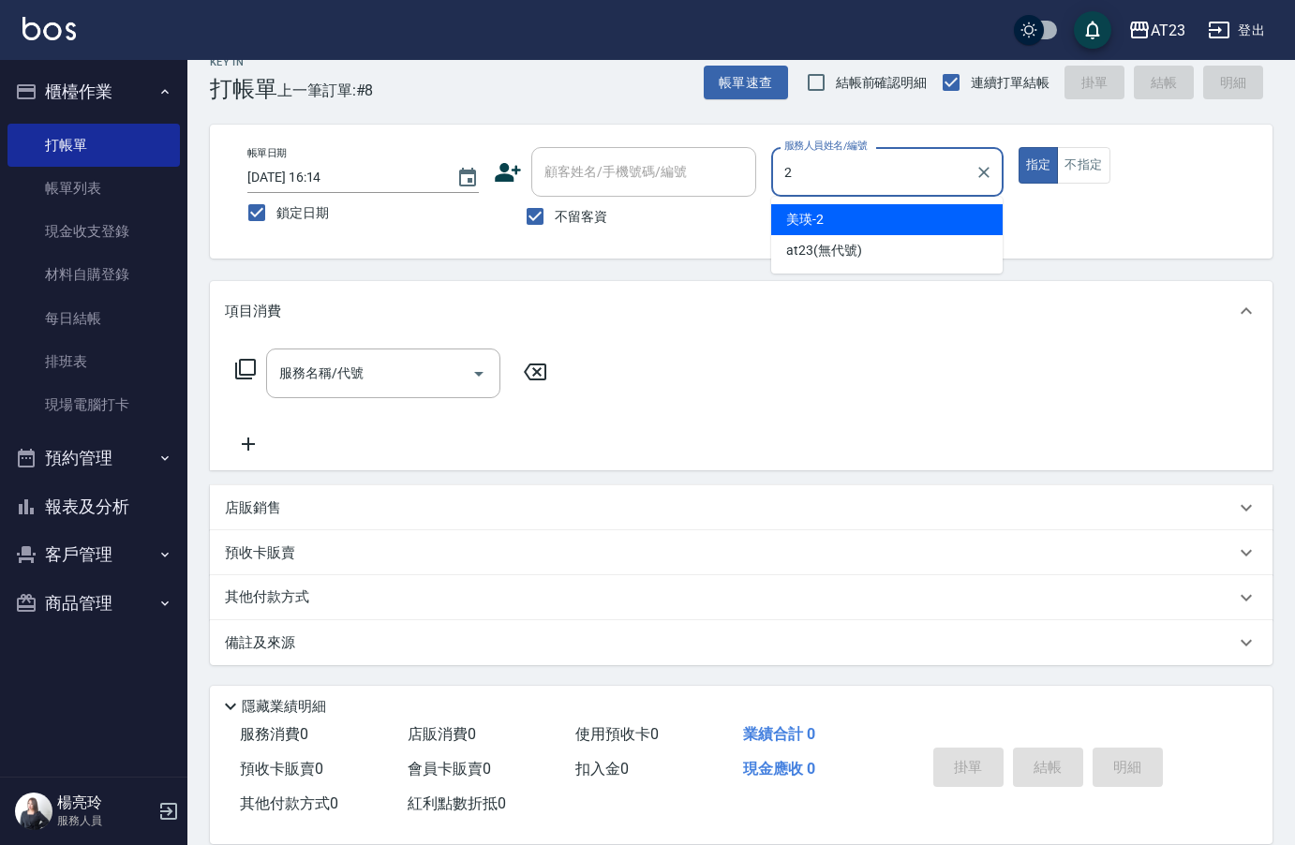
type input "美瑛-2"
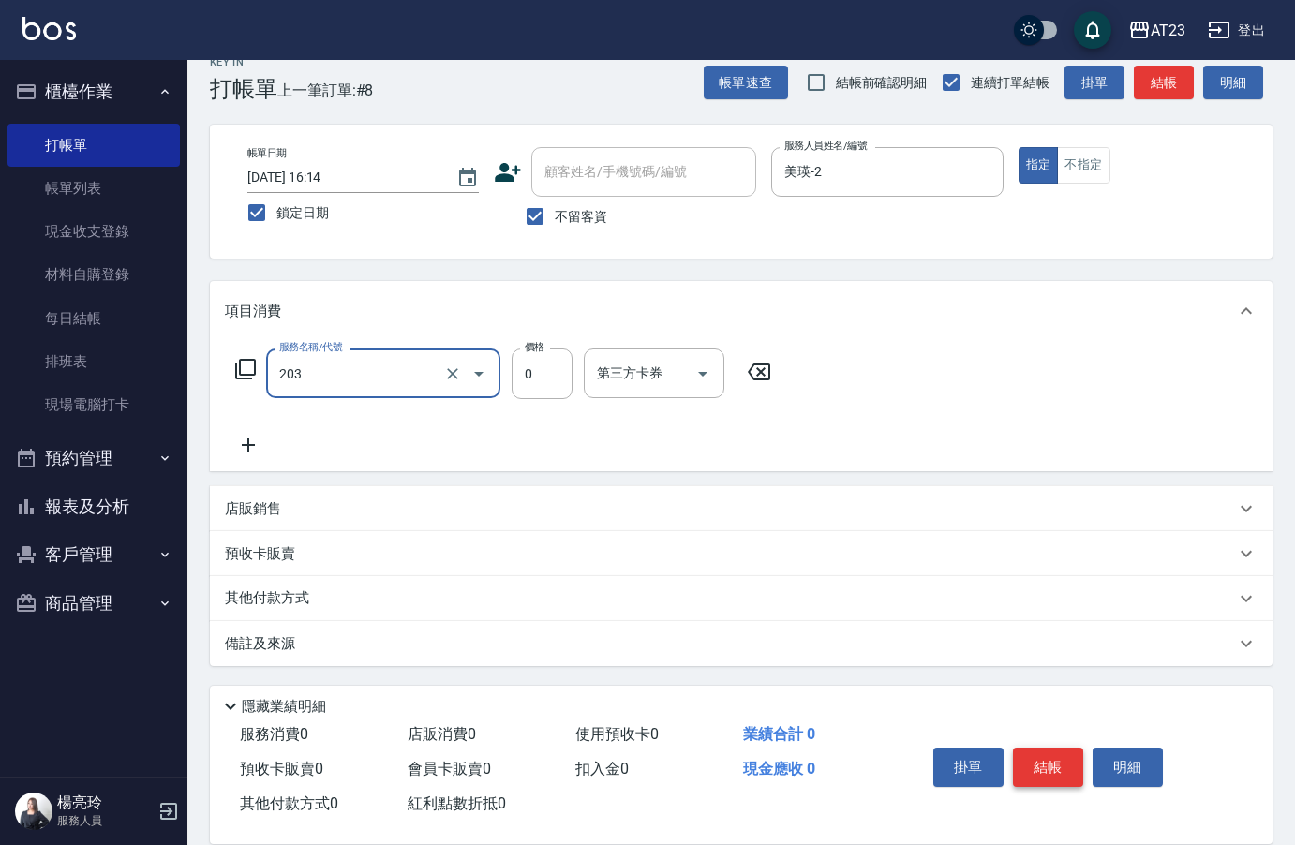
type input "使用洗髮卡(203)"
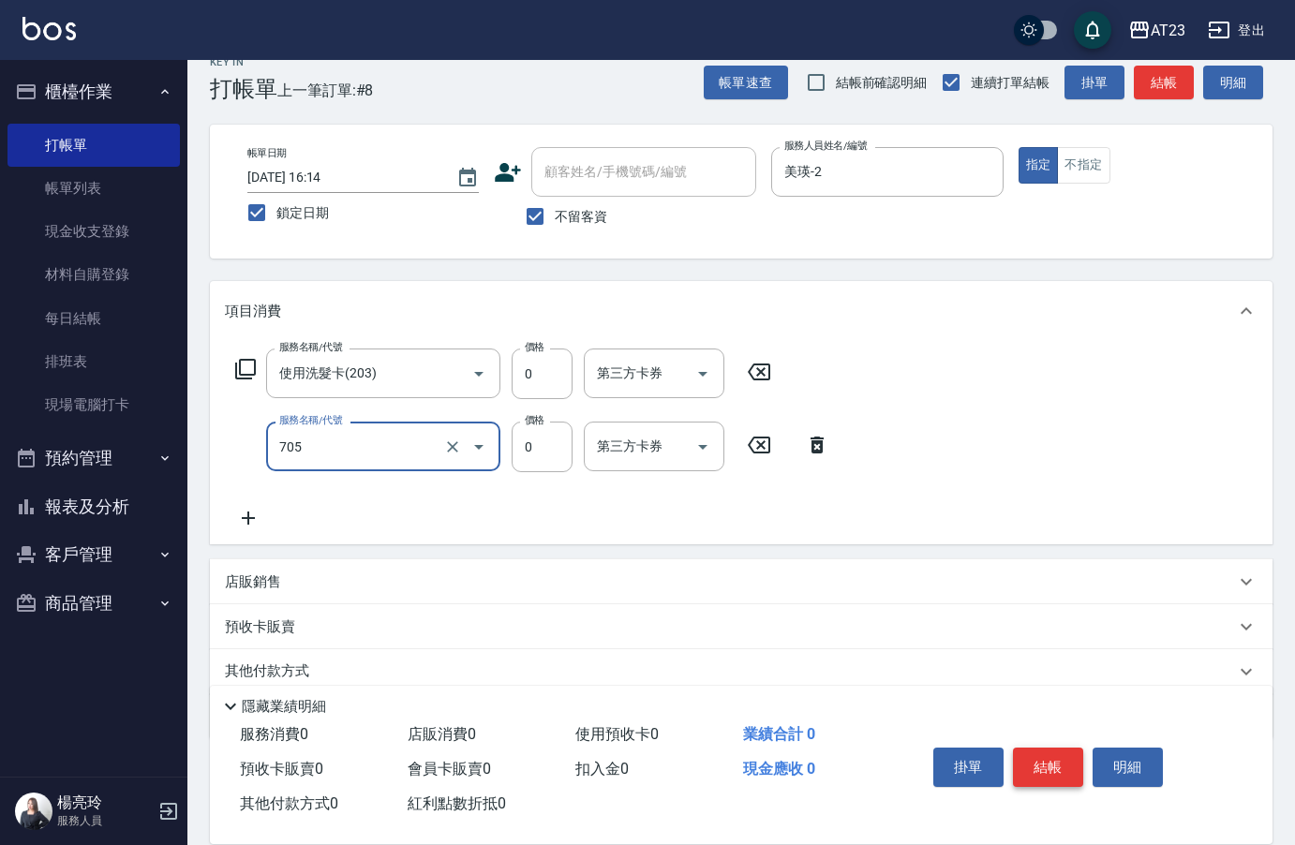
type input "互助50(705)"
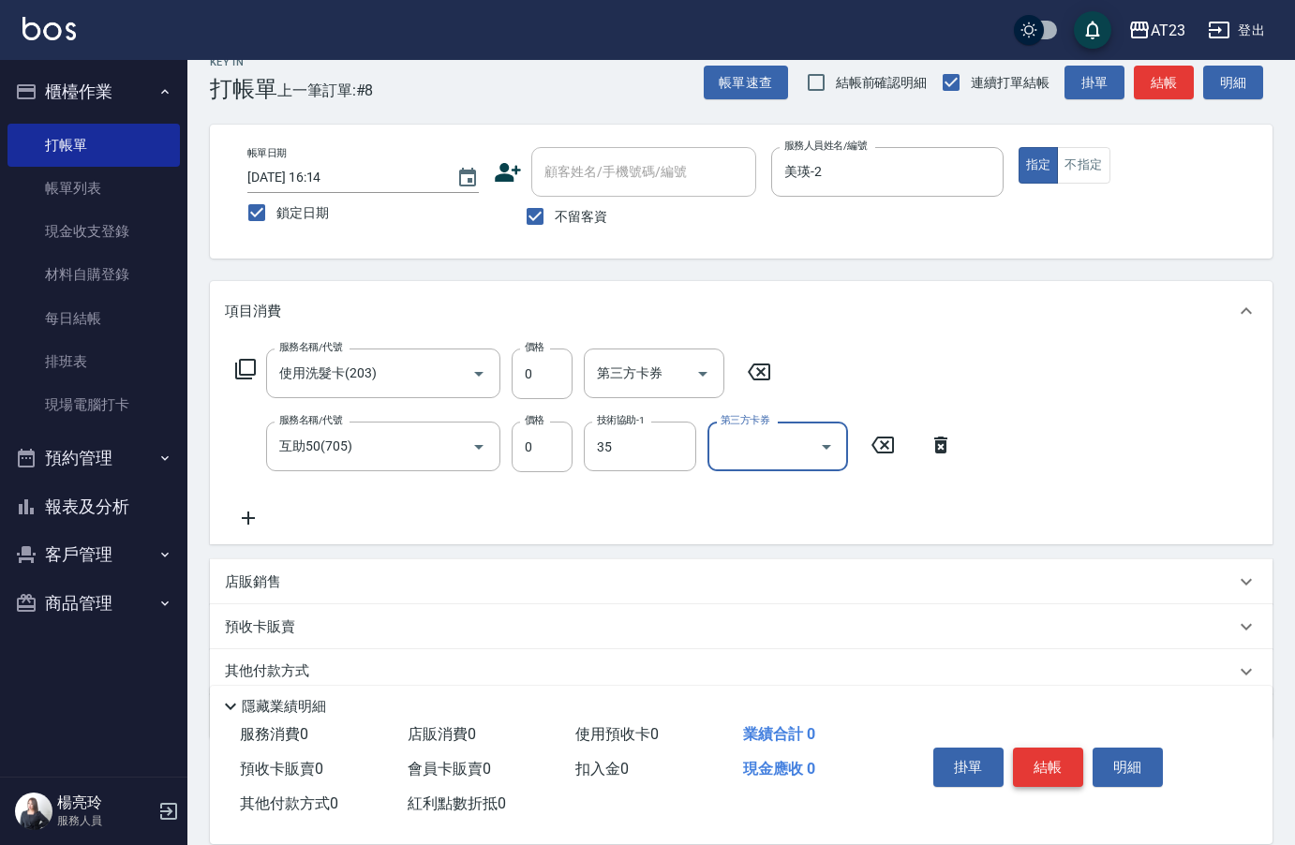
type input "嚕咪-35"
click at [1079, 753] on button "結帳" at bounding box center [1048, 767] width 70 height 39
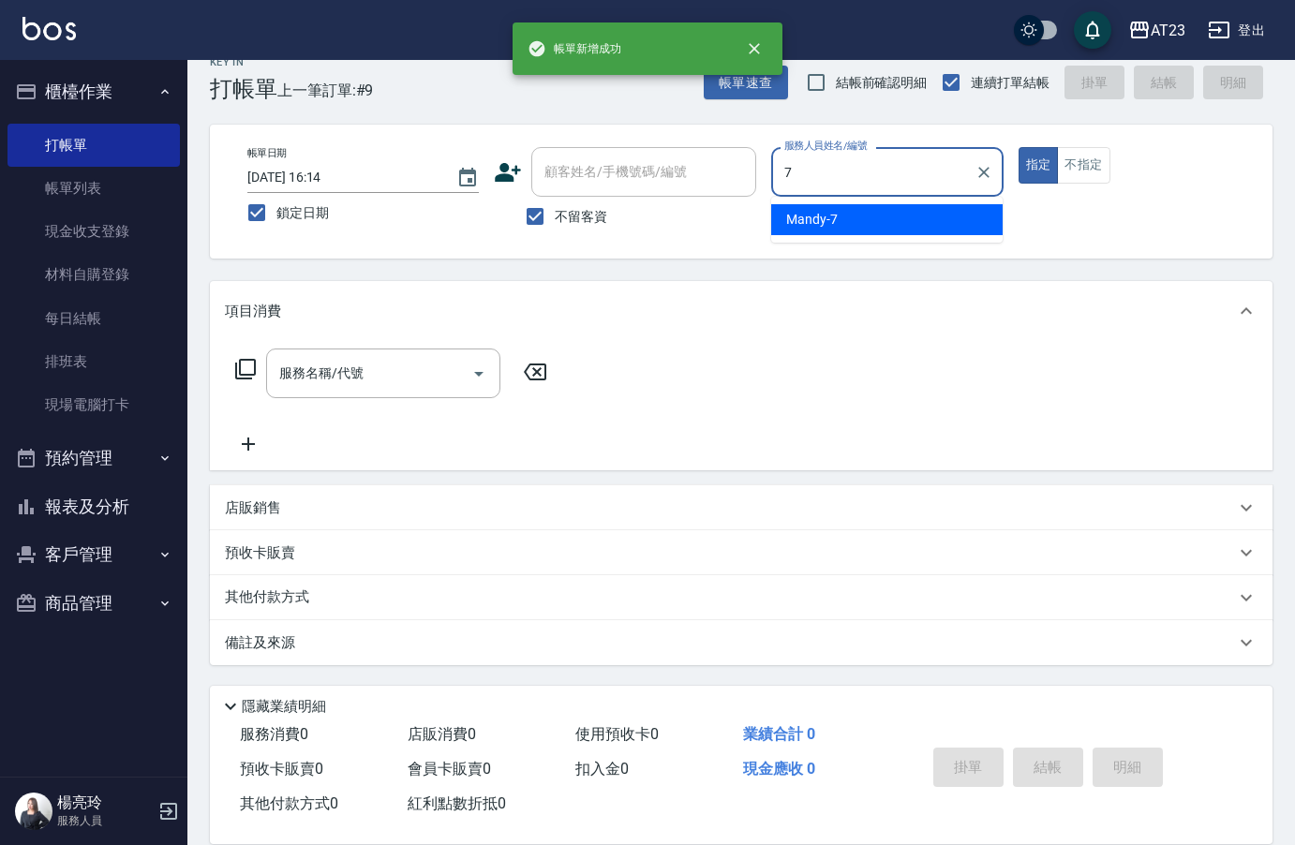
type input "Mandy-7"
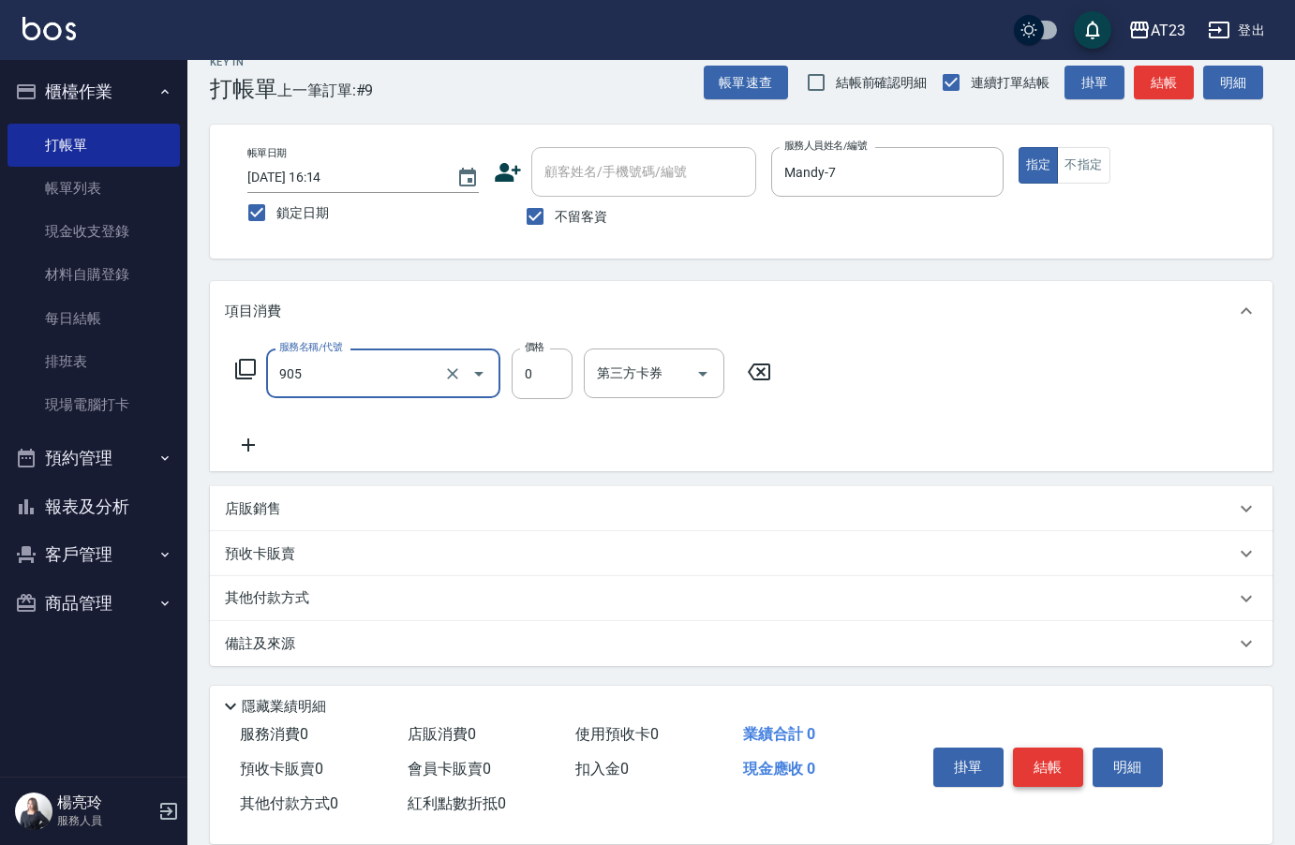
type input "頭皮卡使用(905)"
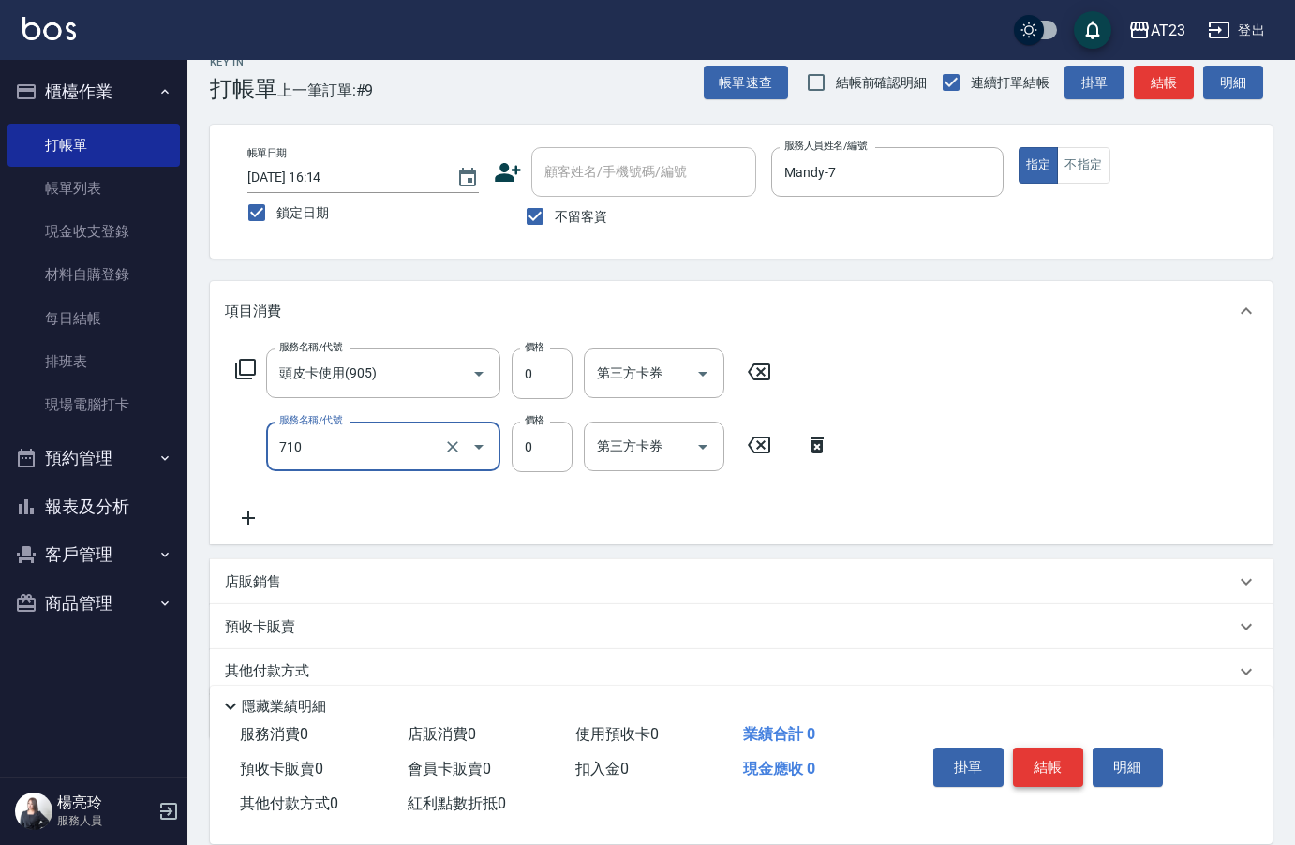
type input "互助100(710)"
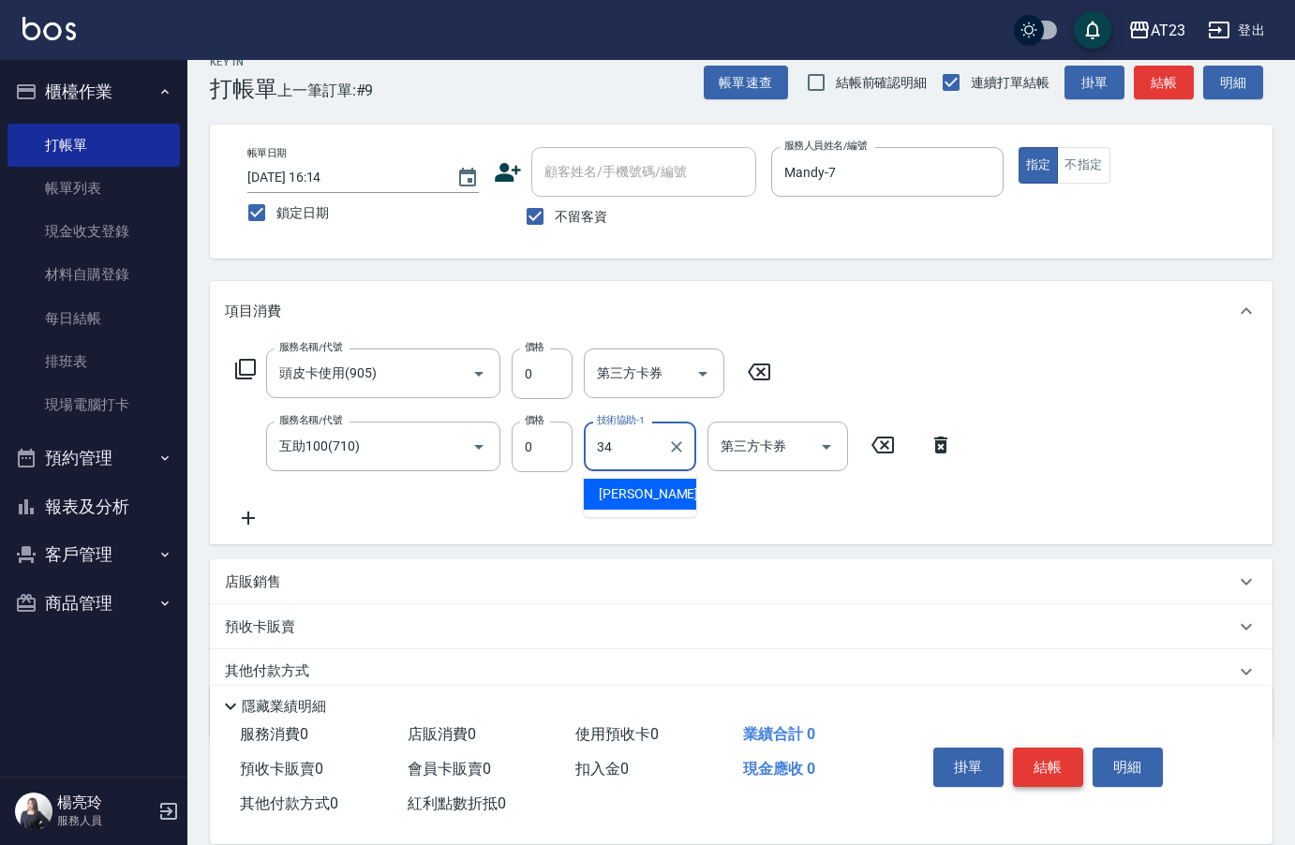
type input "[PERSON_NAME]-34"
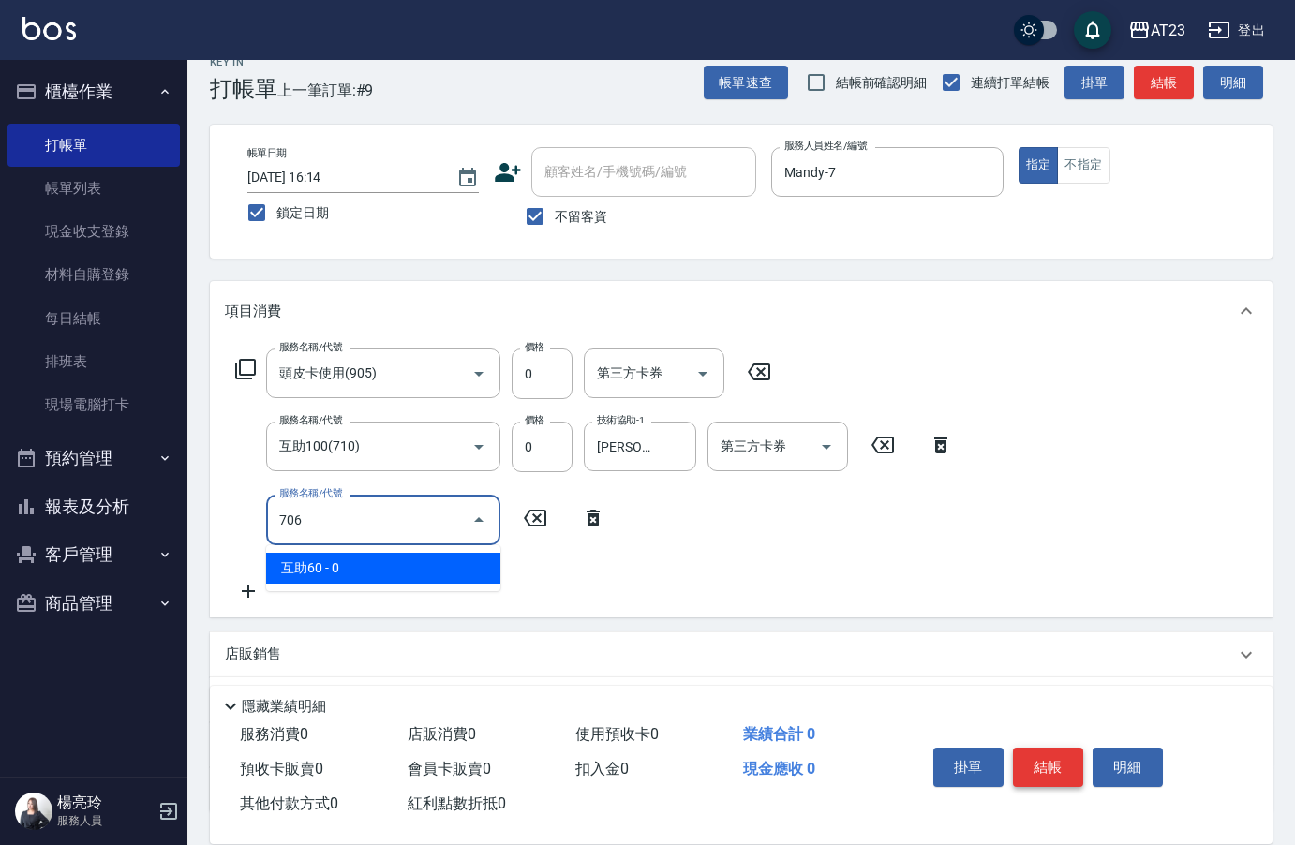
type input "互助60(706)"
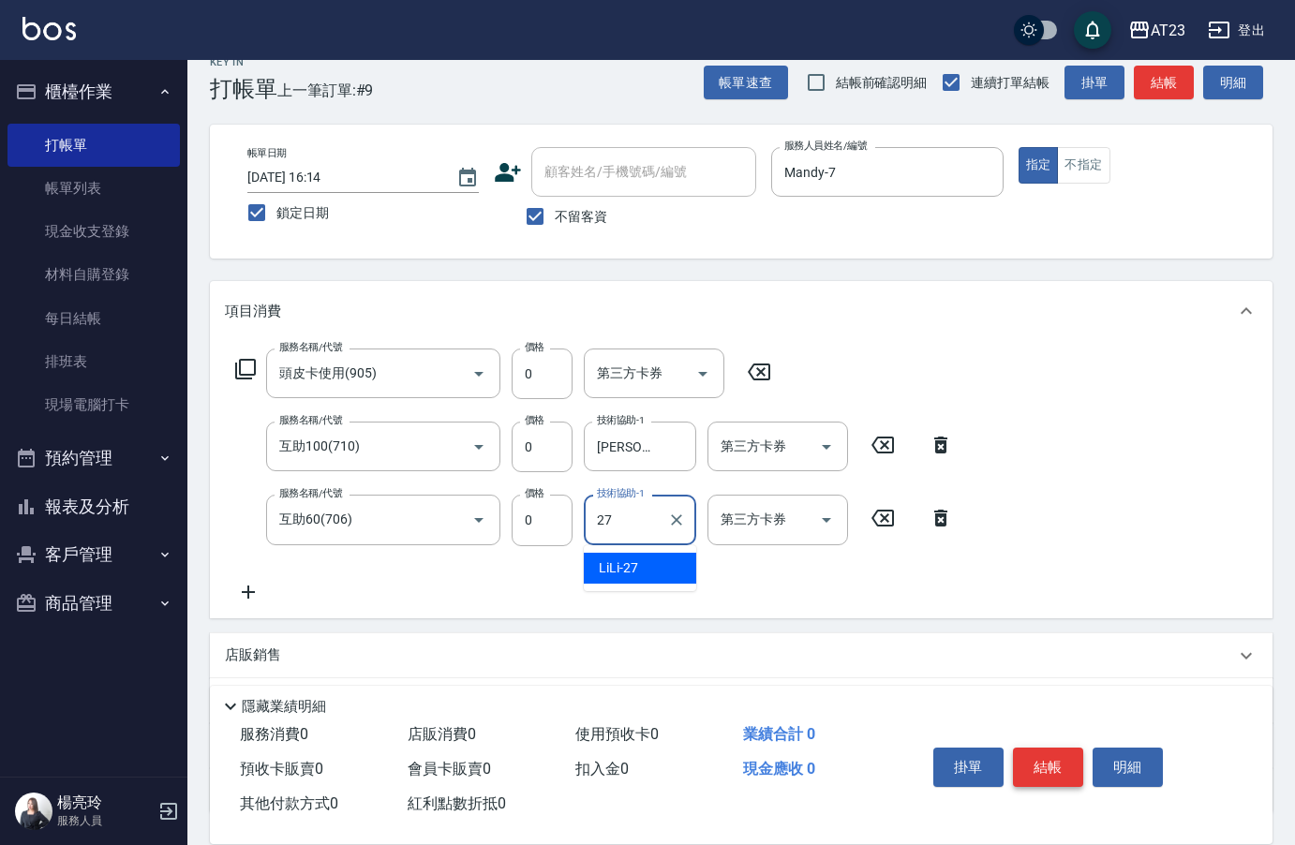
type input "LiLi-27"
click at [1079, 753] on button "結帳" at bounding box center [1048, 767] width 70 height 39
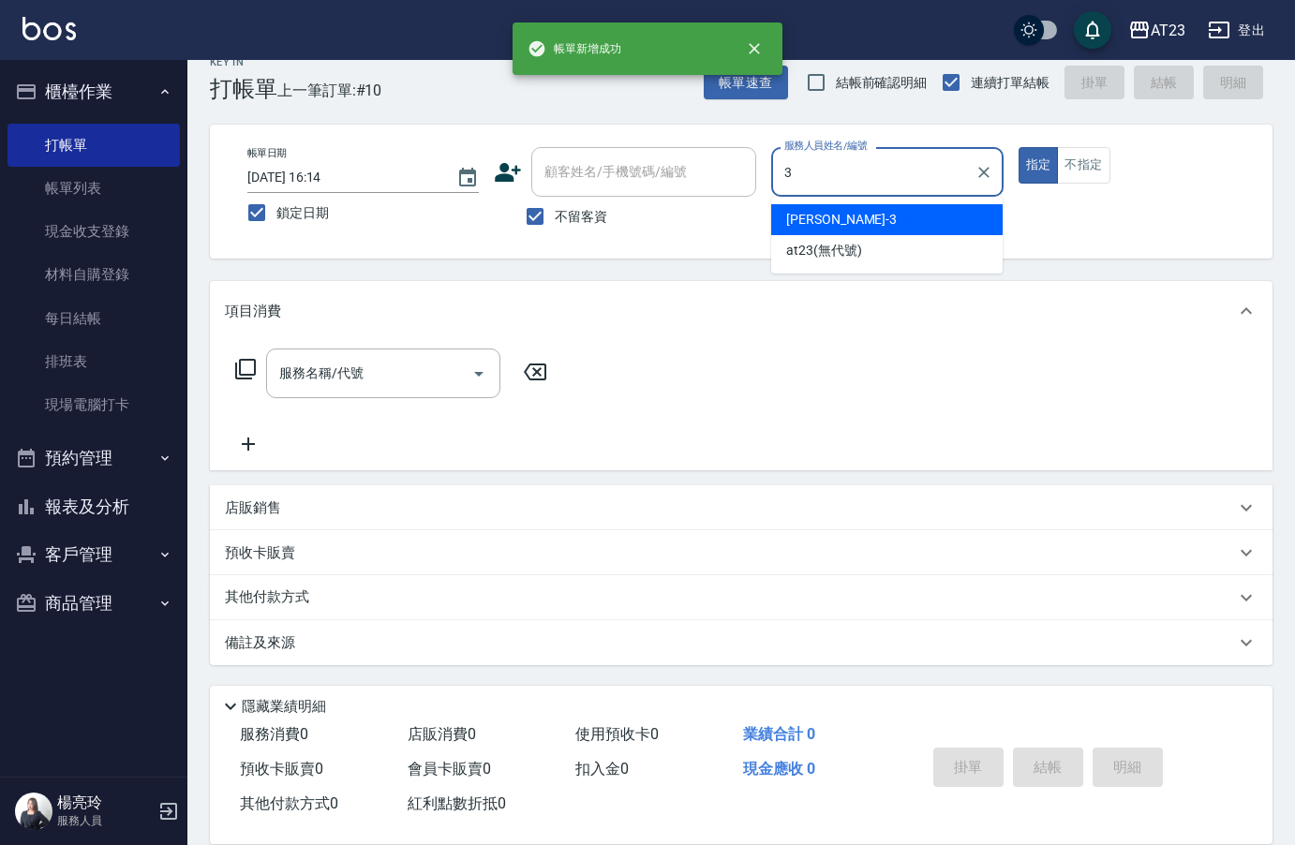
type input "[PERSON_NAME]-3"
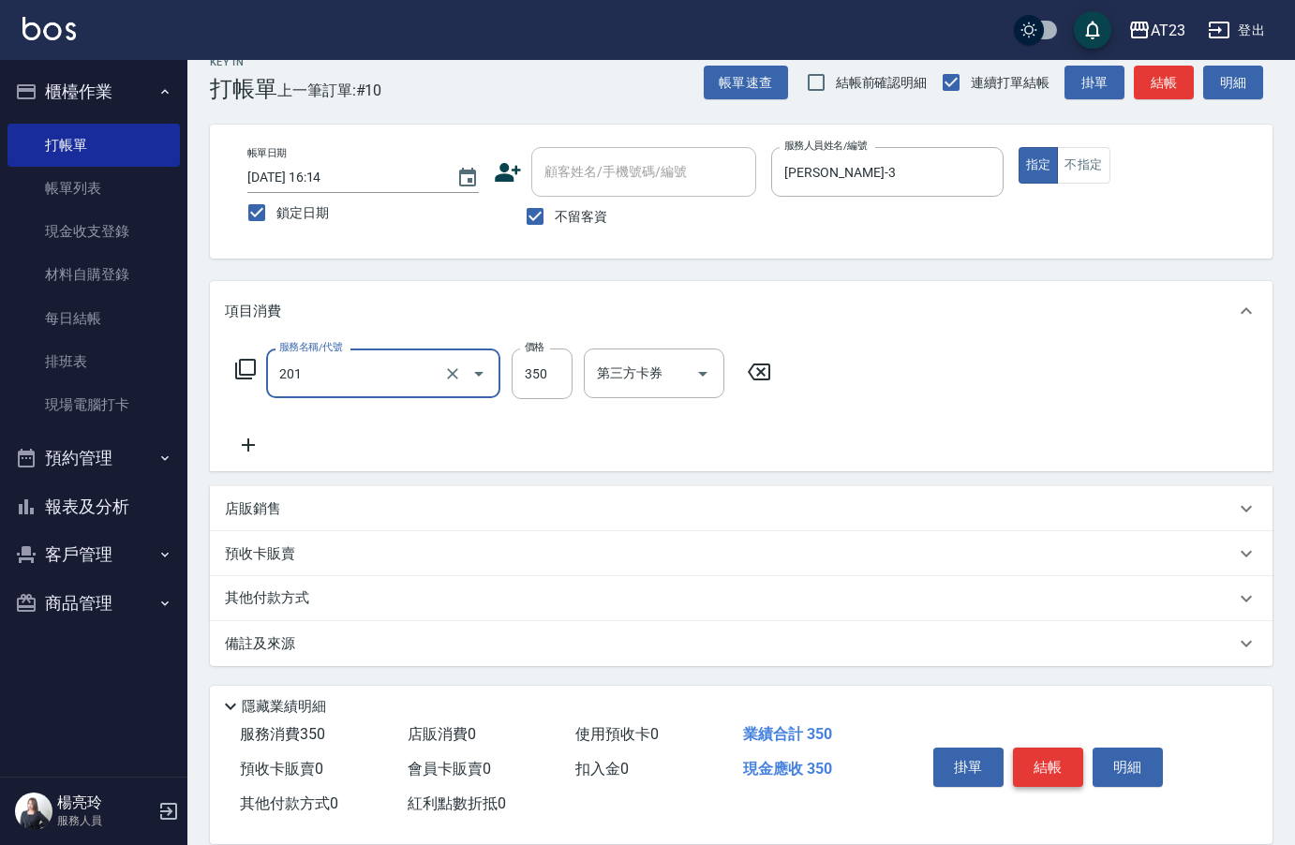
type input "一般洗髮(201)"
type input "280"
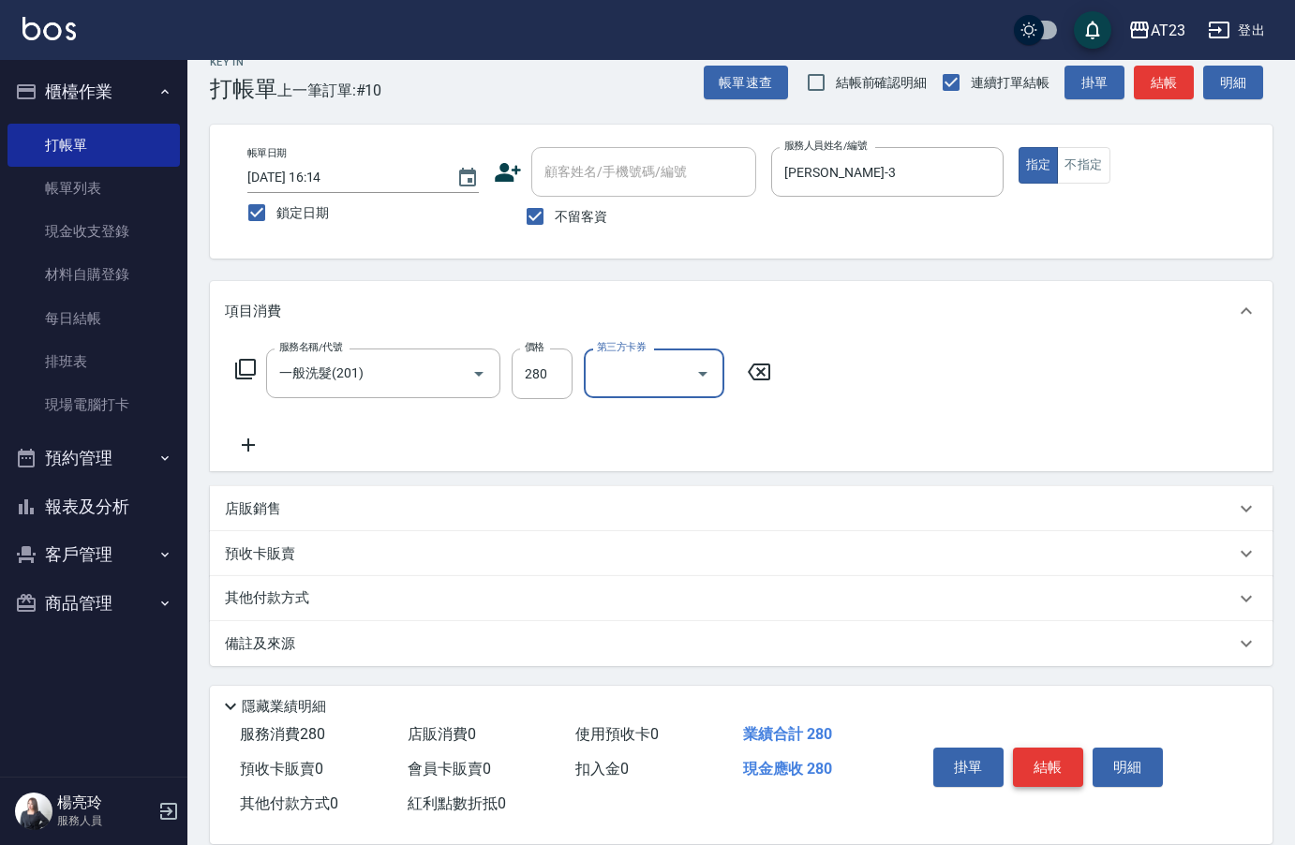
click at [1081, 753] on button "結帳" at bounding box center [1048, 767] width 70 height 39
